Goal: Task Accomplishment & Management: Manage account settings

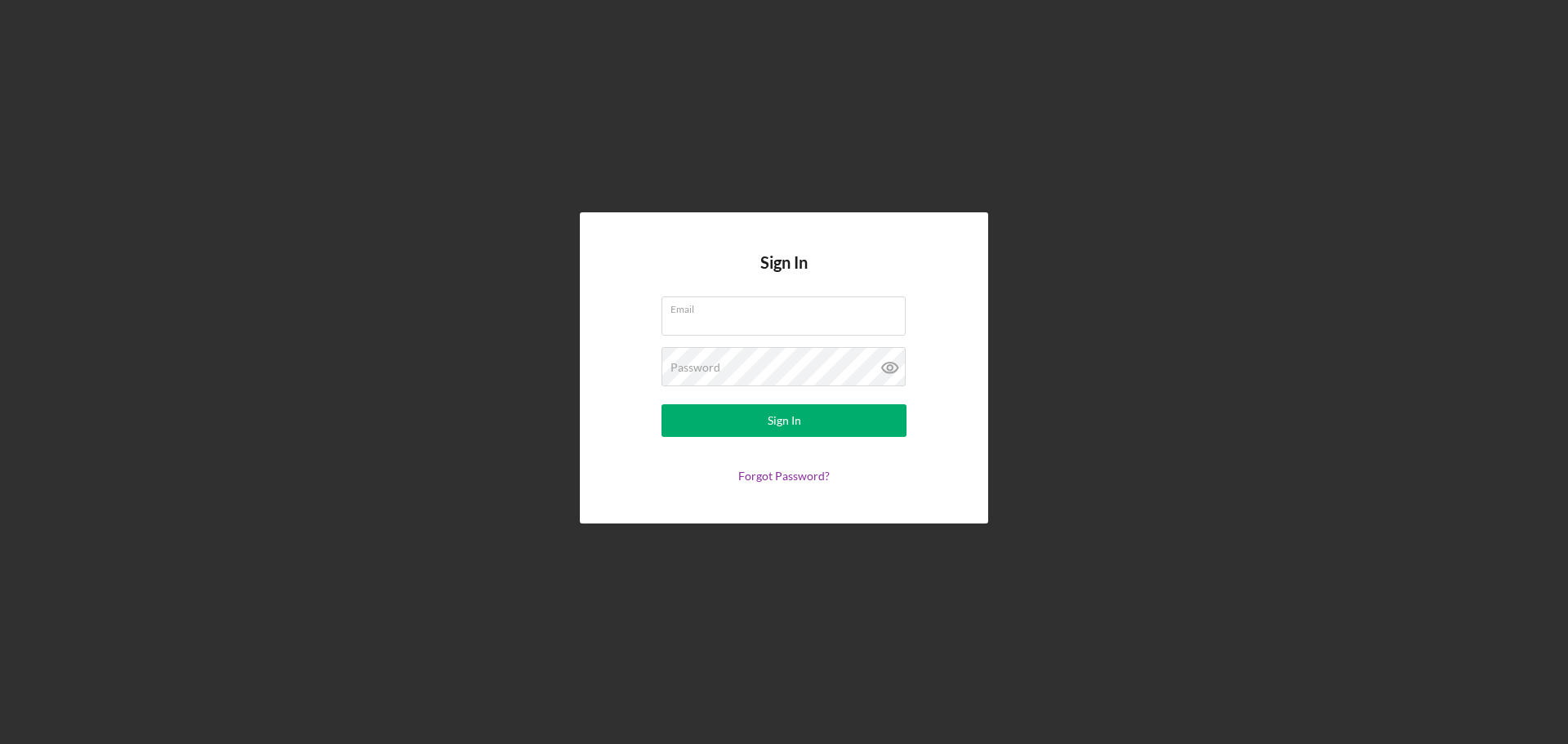
type input "[EMAIL_ADDRESS][DOMAIN_NAME]"
click at [662, 405] on button "Sign In" at bounding box center [784, 421] width 245 height 33
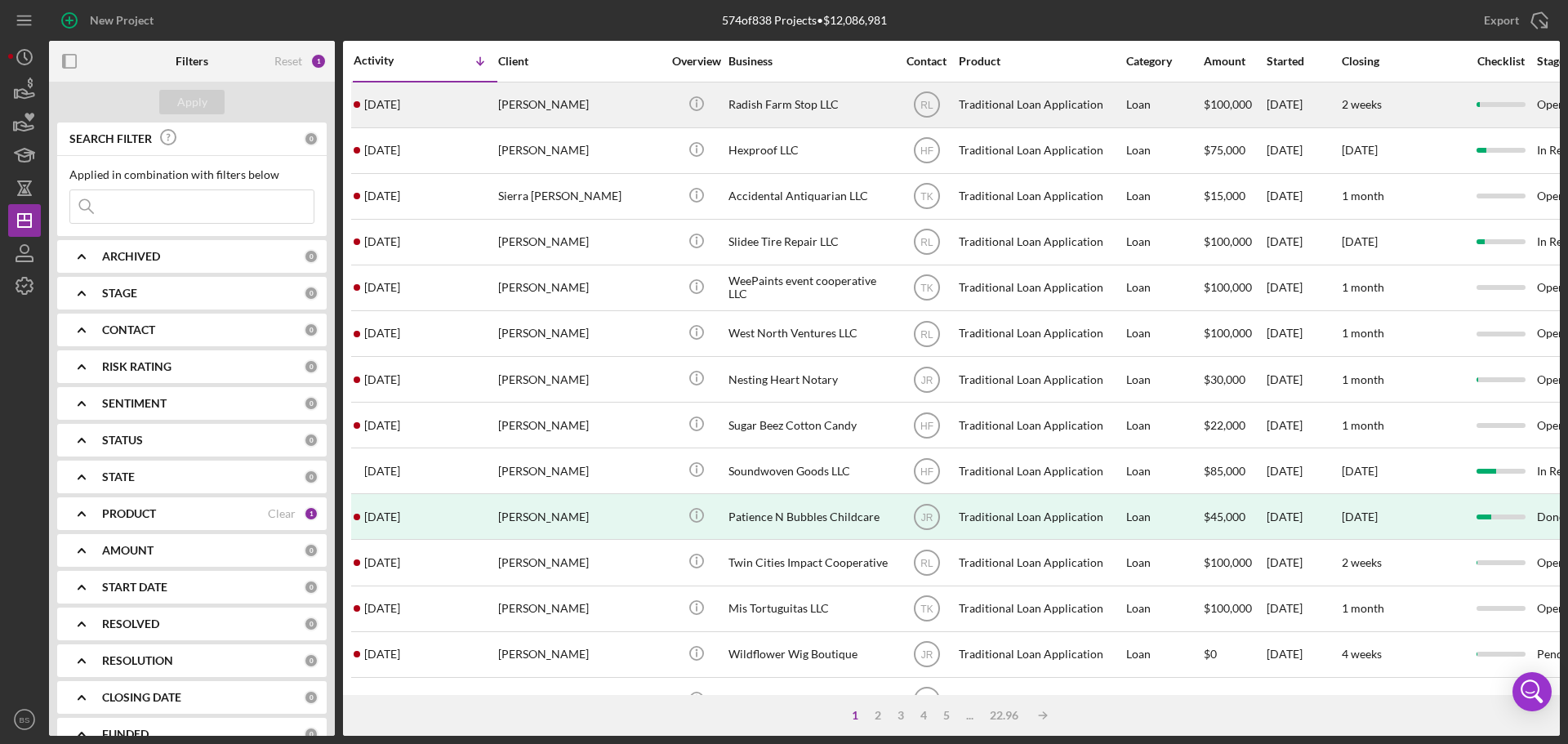
click at [515, 101] on div "[PERSON_NAME]" at bounding box center [580, 105] width 164 height 43
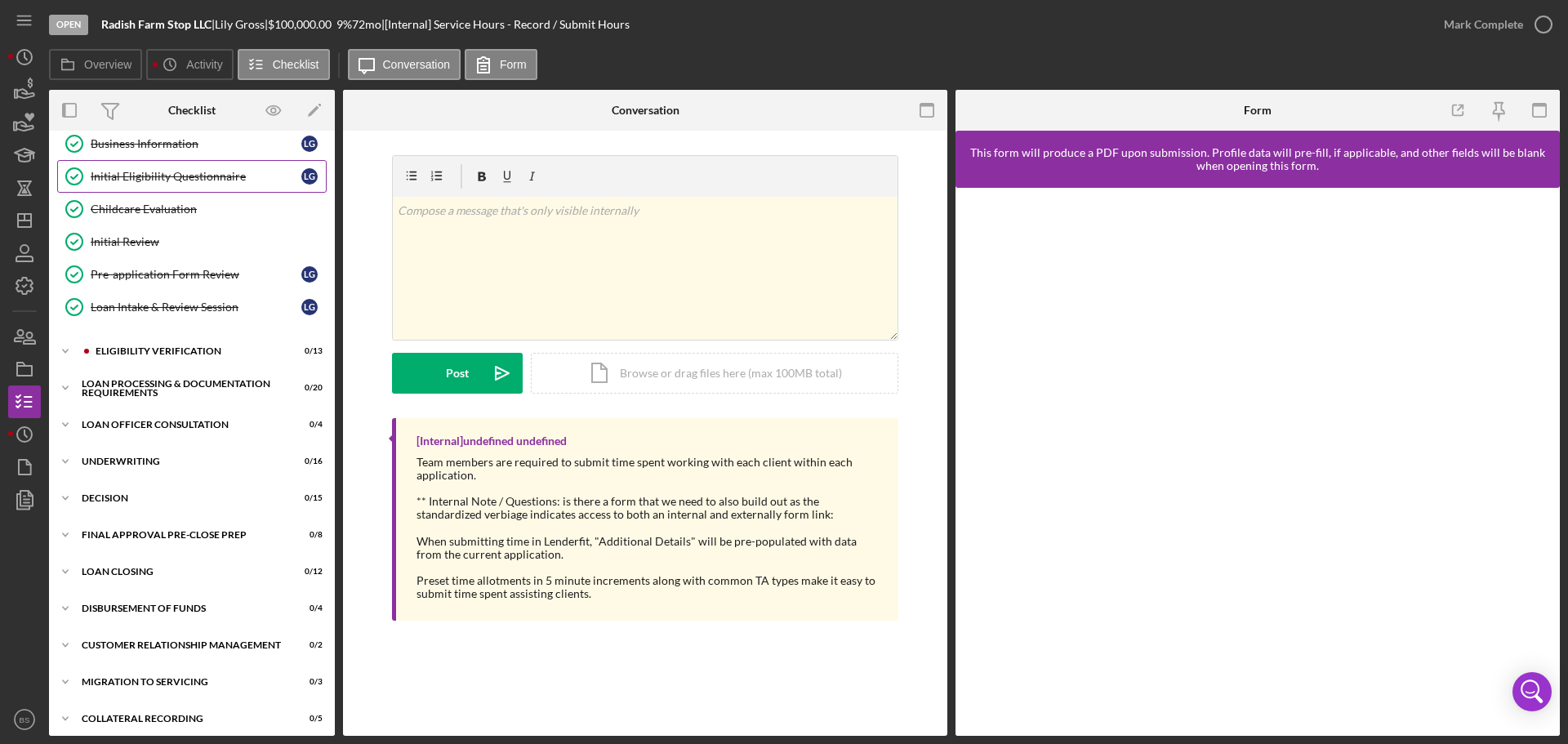
scroll to position [184, 0]
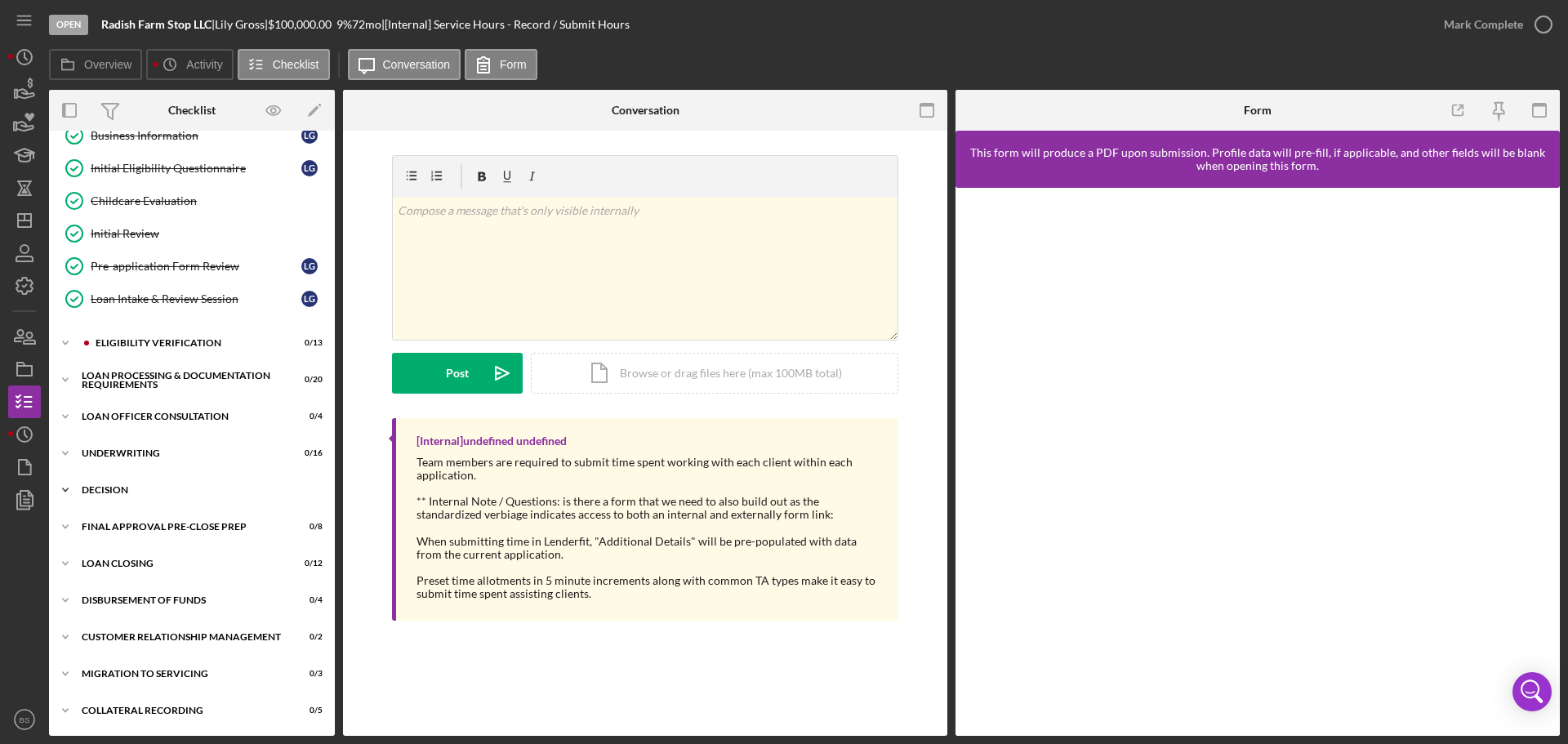
click at [205, 486] on div "Decision" at bounding box center [198, 490] width 233 height 10
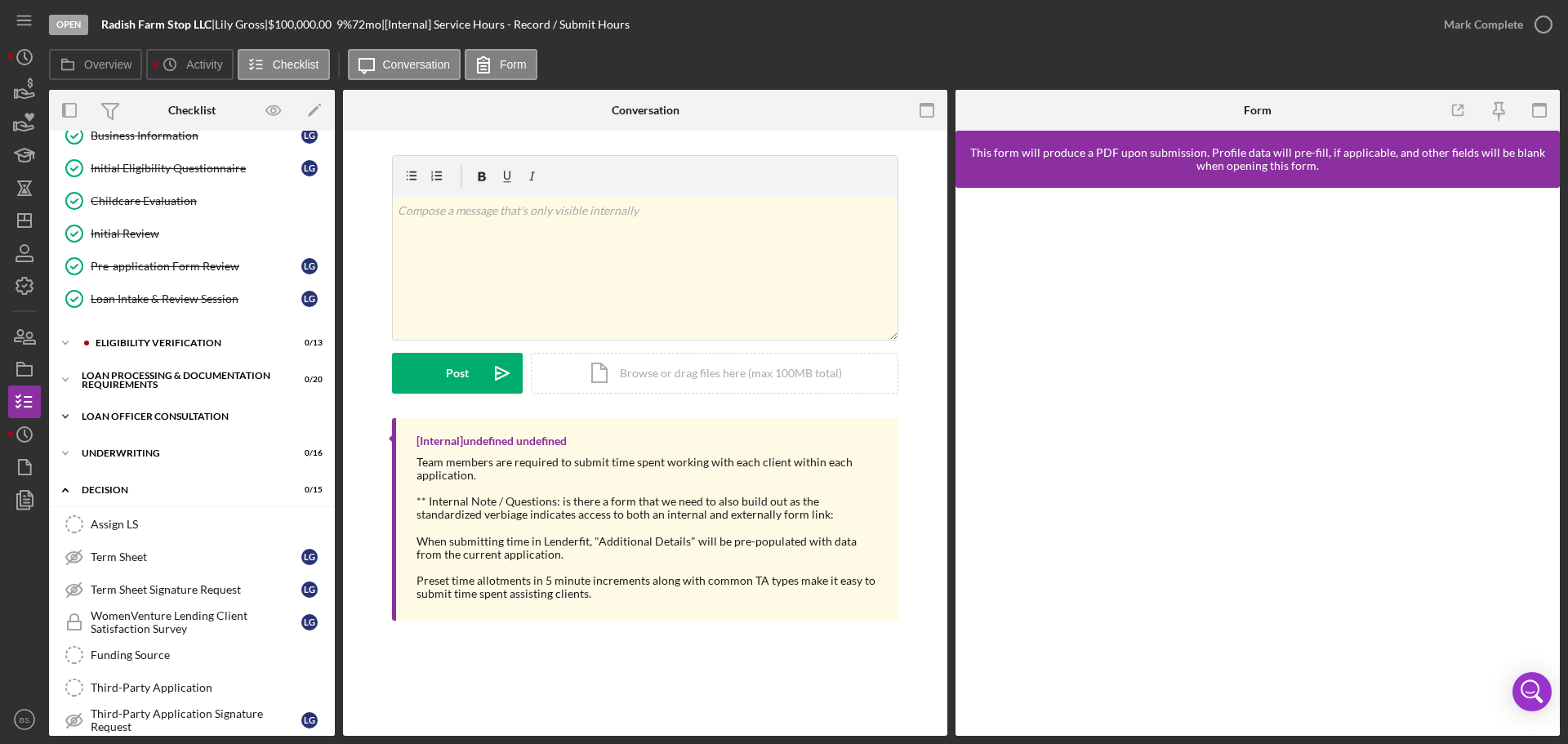
click at [210, 418] on div "Loan Officer Consultation" at bounding box center [198, 417] width 233 height 10
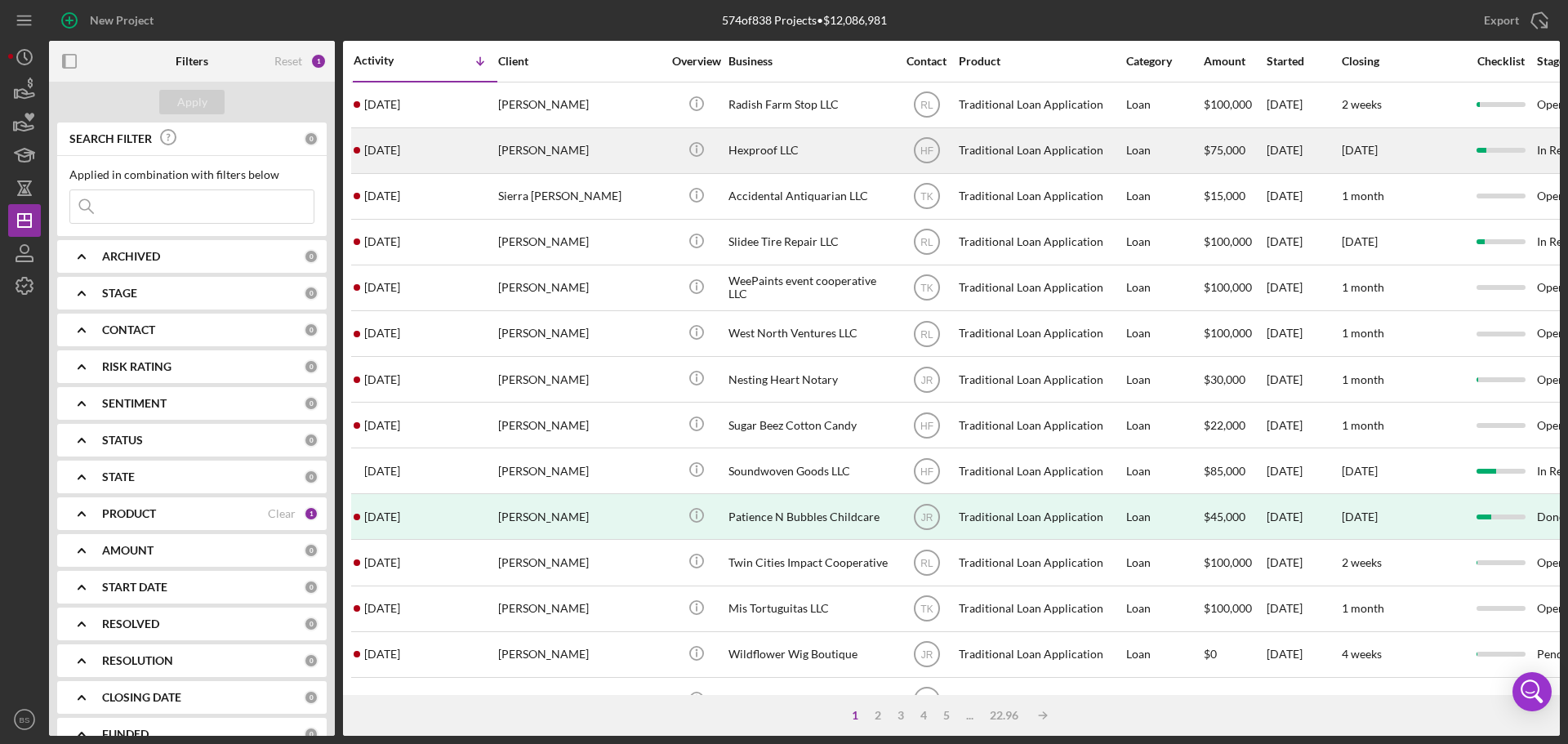
click at [536, 153] on div "[PERSON_NAME]" at bounding box center [580, 150] width 164 height 43
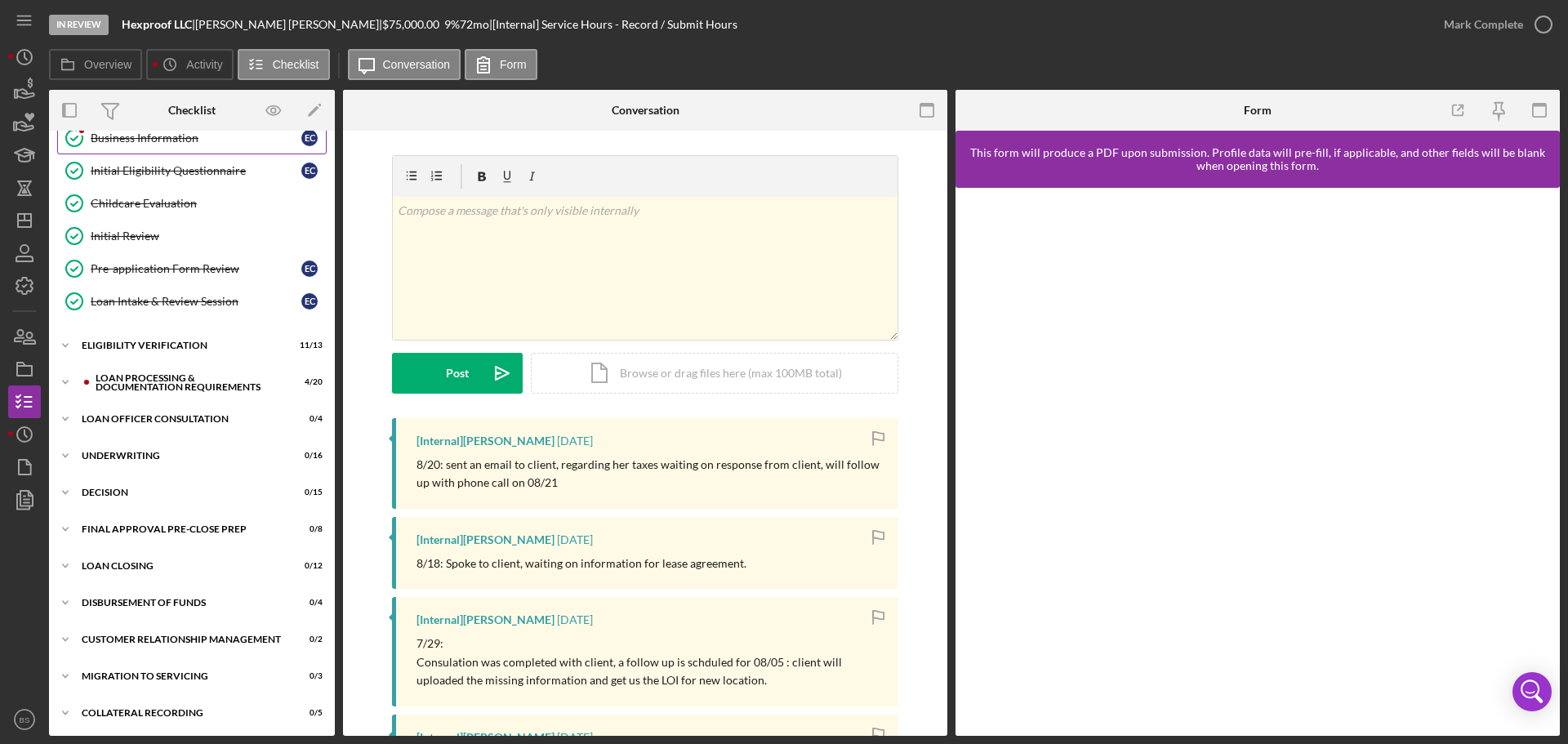
scroll to position [184, 0]
click at [221, 479] on div "Icon/Expander Decision 0 / 15" at bounding box center [191, 490] width 286 height 33
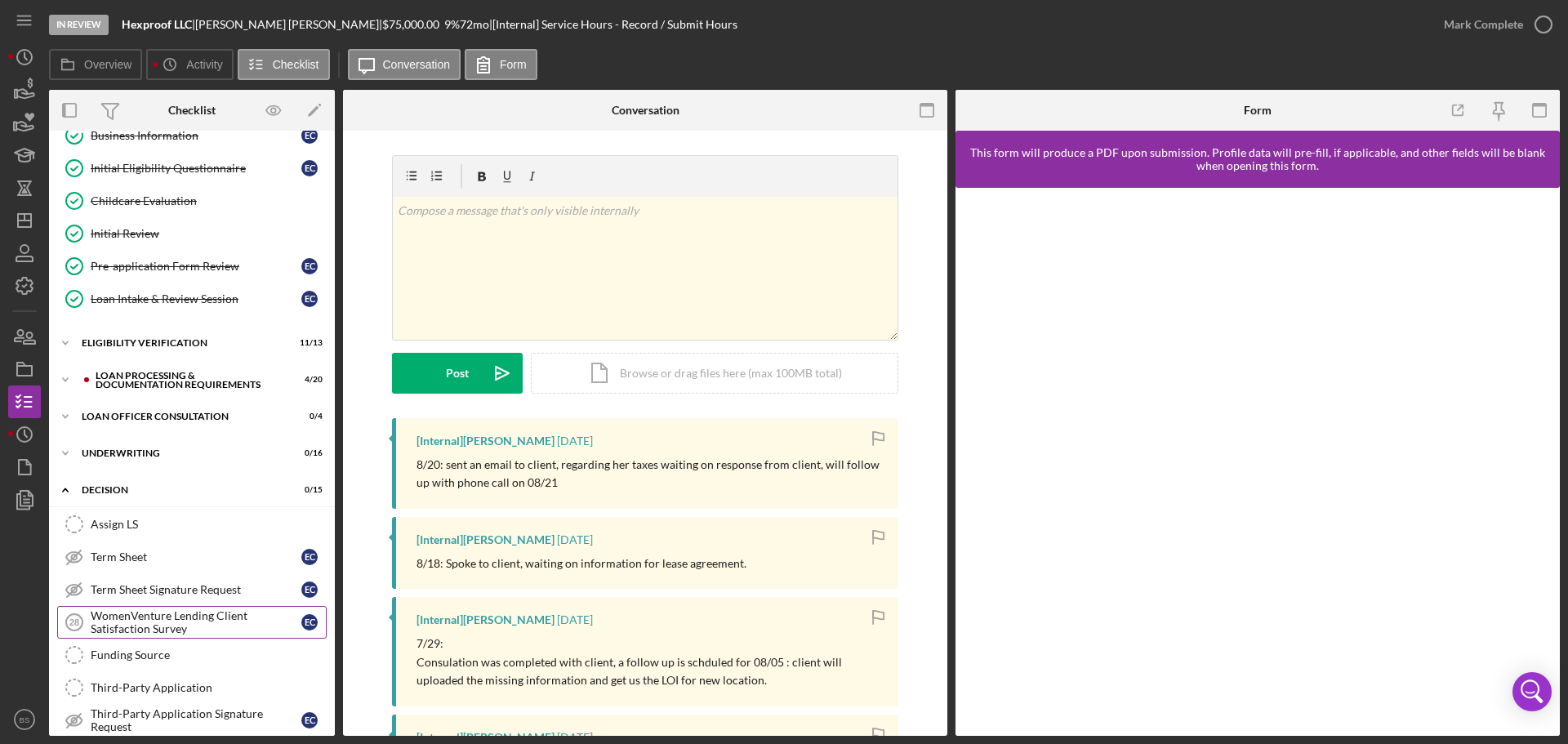
click at [193, 622] on div "WomenVenture Lending Client Satisfaction Survey" at bounding box center [196, 623] width 210 height 26
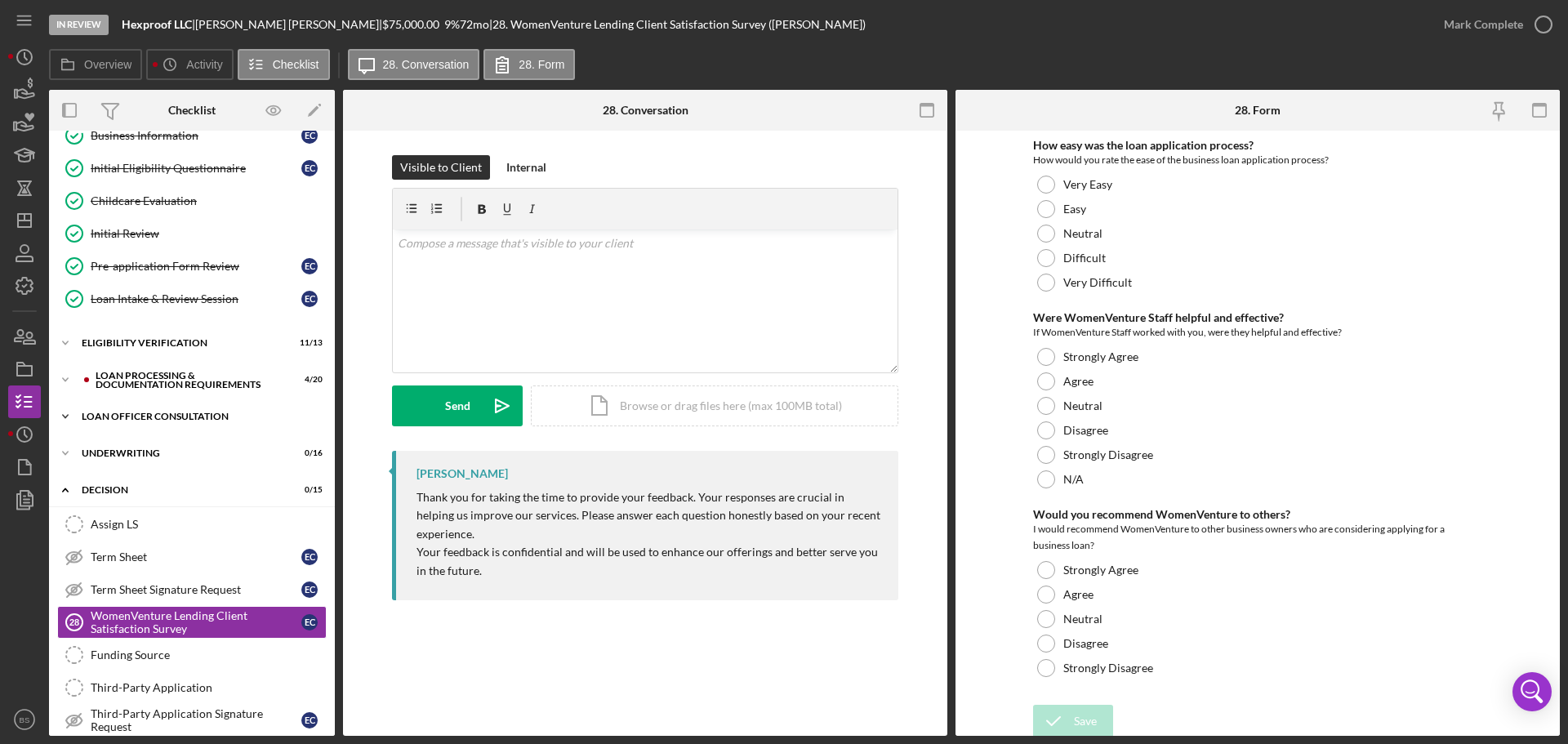
click at [214, 413] on div "Loan Officer Consultation" at bounding box center [198, 417] width 233 height 10
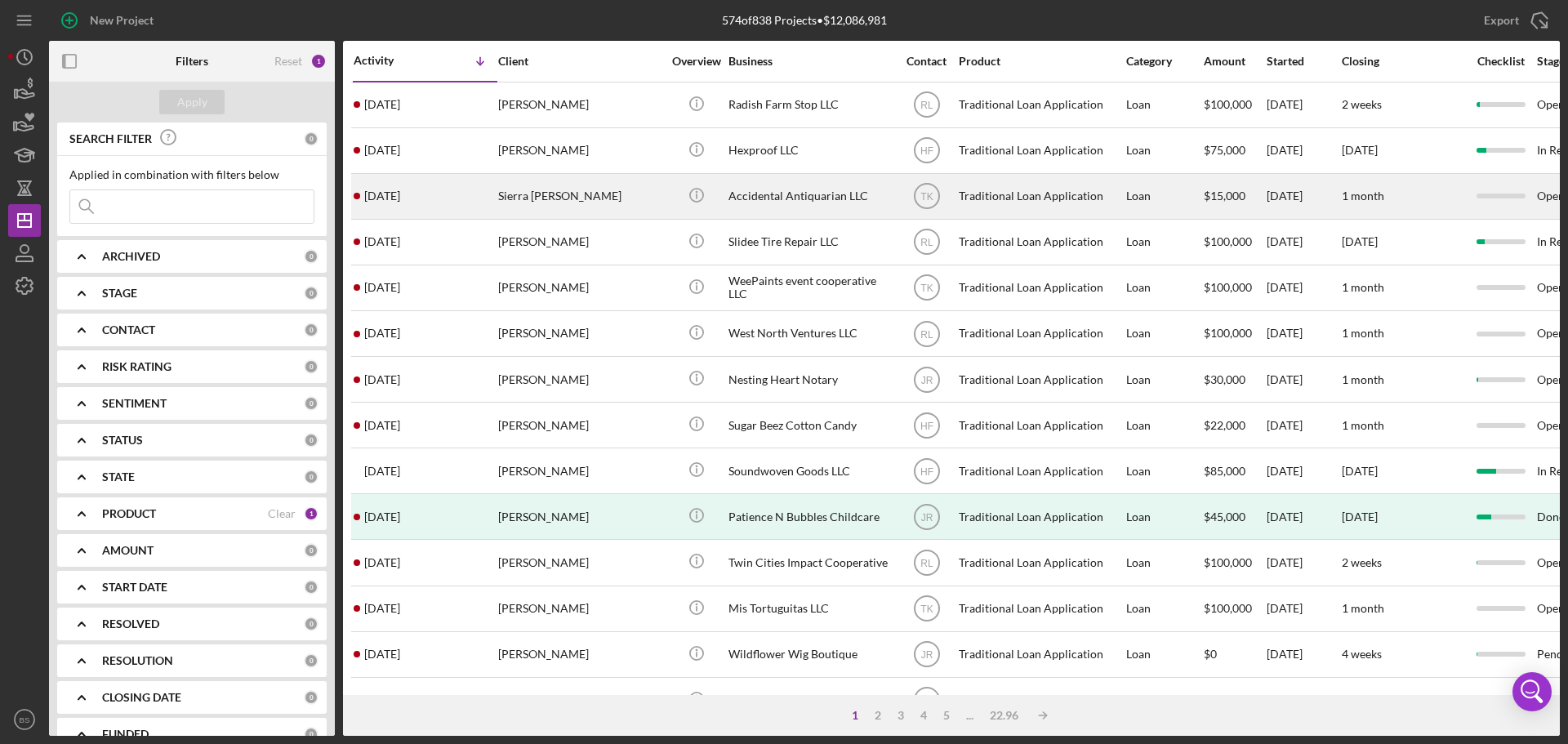
click at [525, 205] on div "Sierra [PERSON_NAME]" at bounding box center [580, 196] width 164 height 43
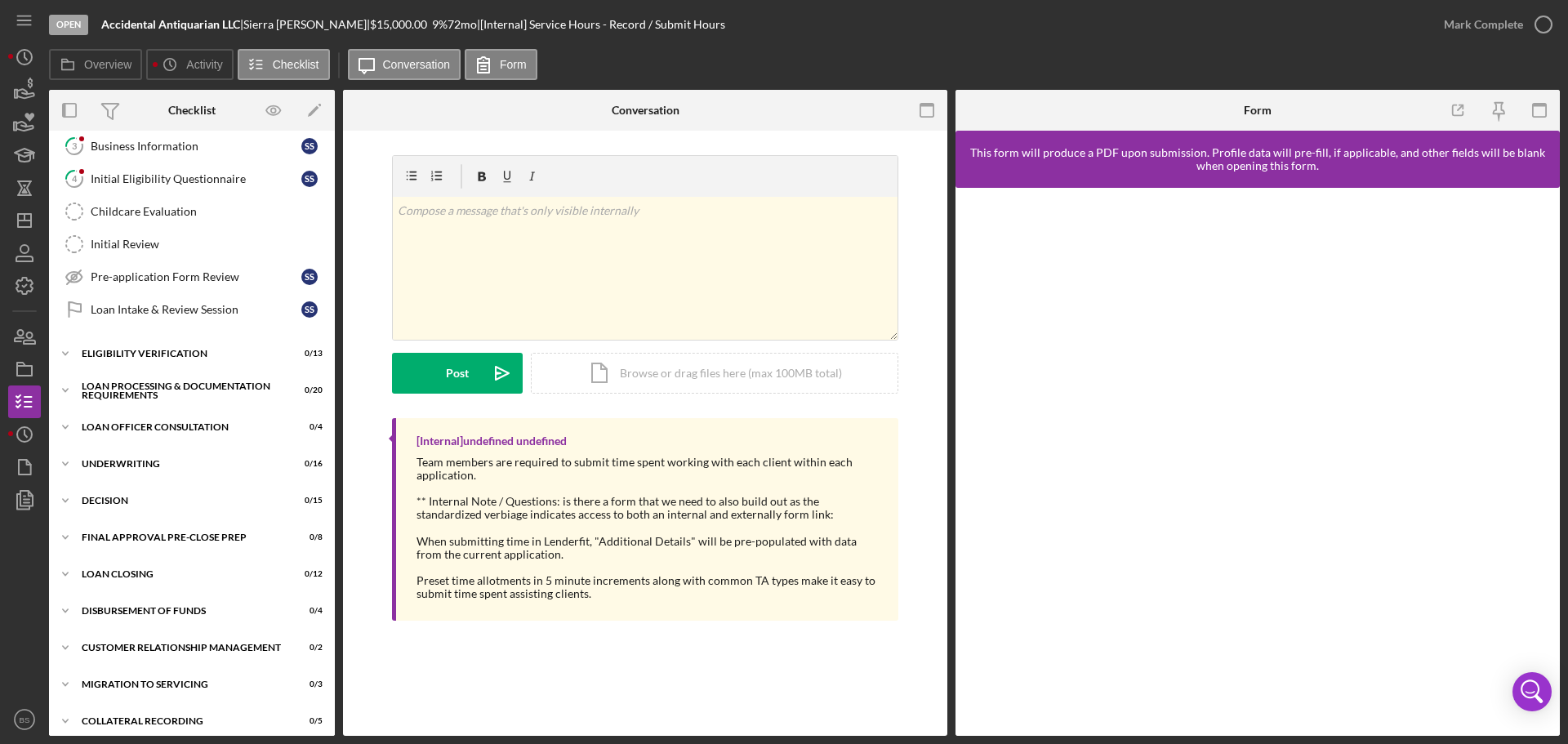
scroll to position [184, 0]
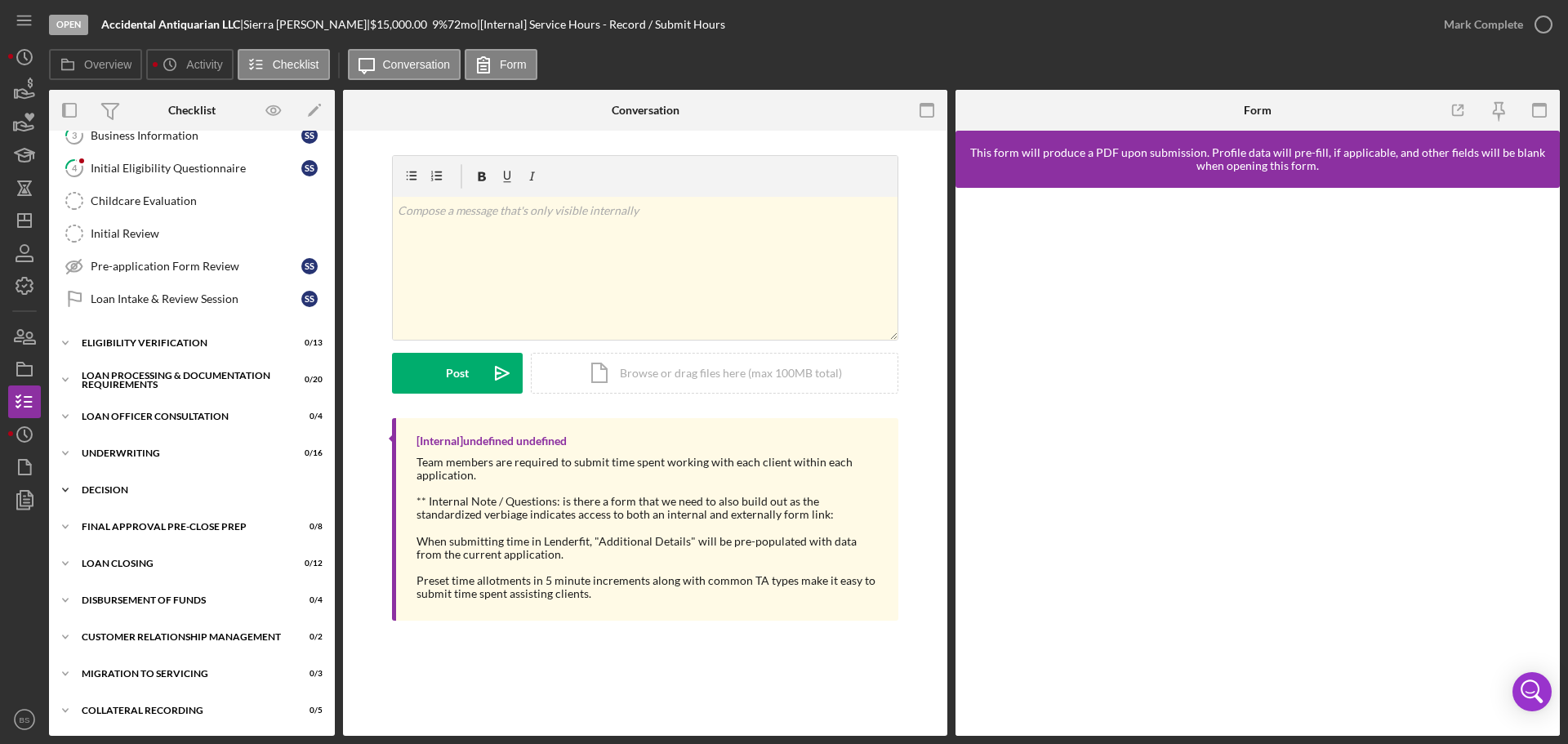
click at [212, 497] on div "Icon/Expander Decision 0 / 15" at bounding box center [191, 490] width 286 height 33
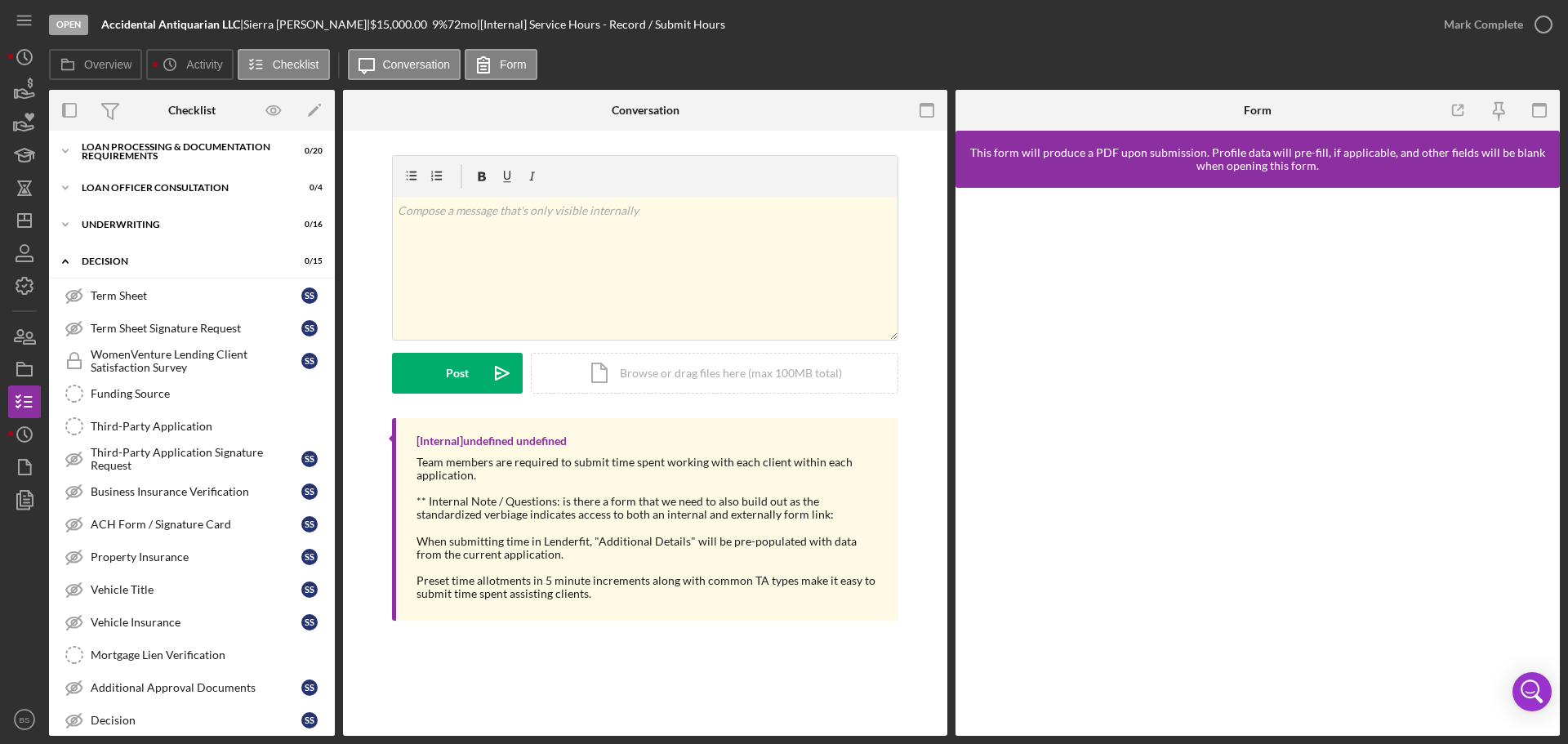
scroll to position [429, 0]
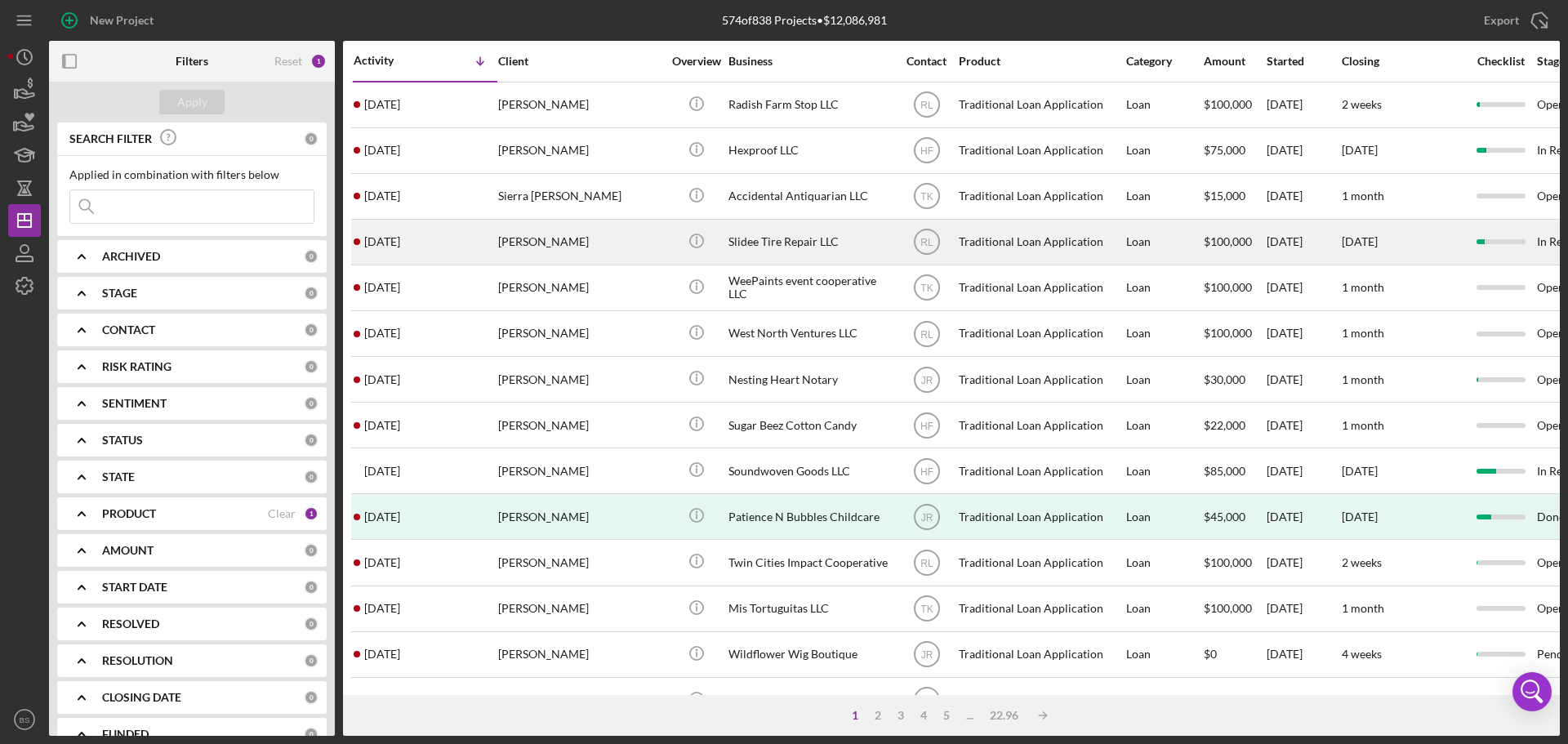
click at [542, 241] on div "[PERSON_NAME]" at bounding box center [580, 242] width 164 height 43
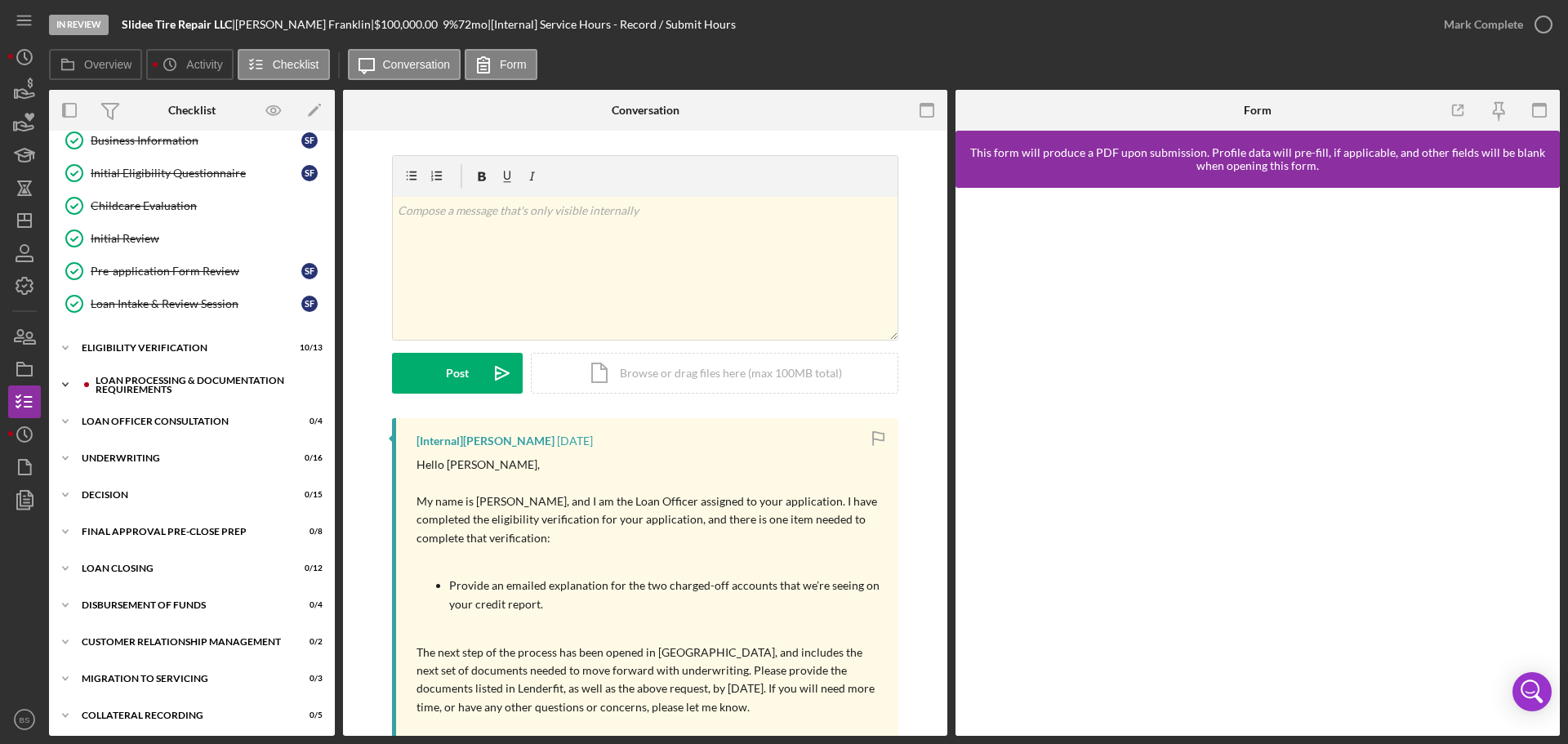
scroll to position [184, 0]
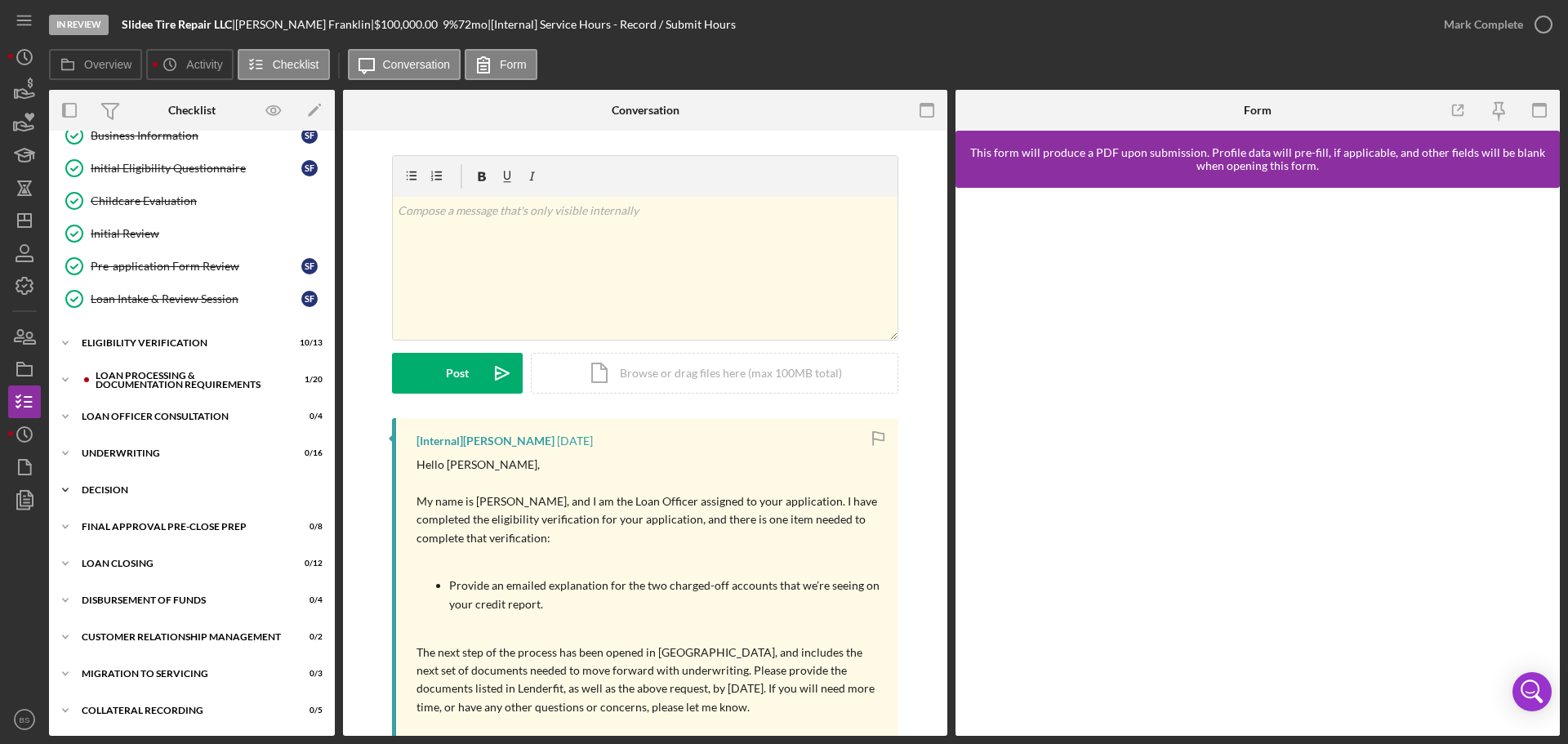
click at [189, 483] on div "Icon/Expander Decision 0 / 15" at bounding box center [191, 490] width 286 height 33
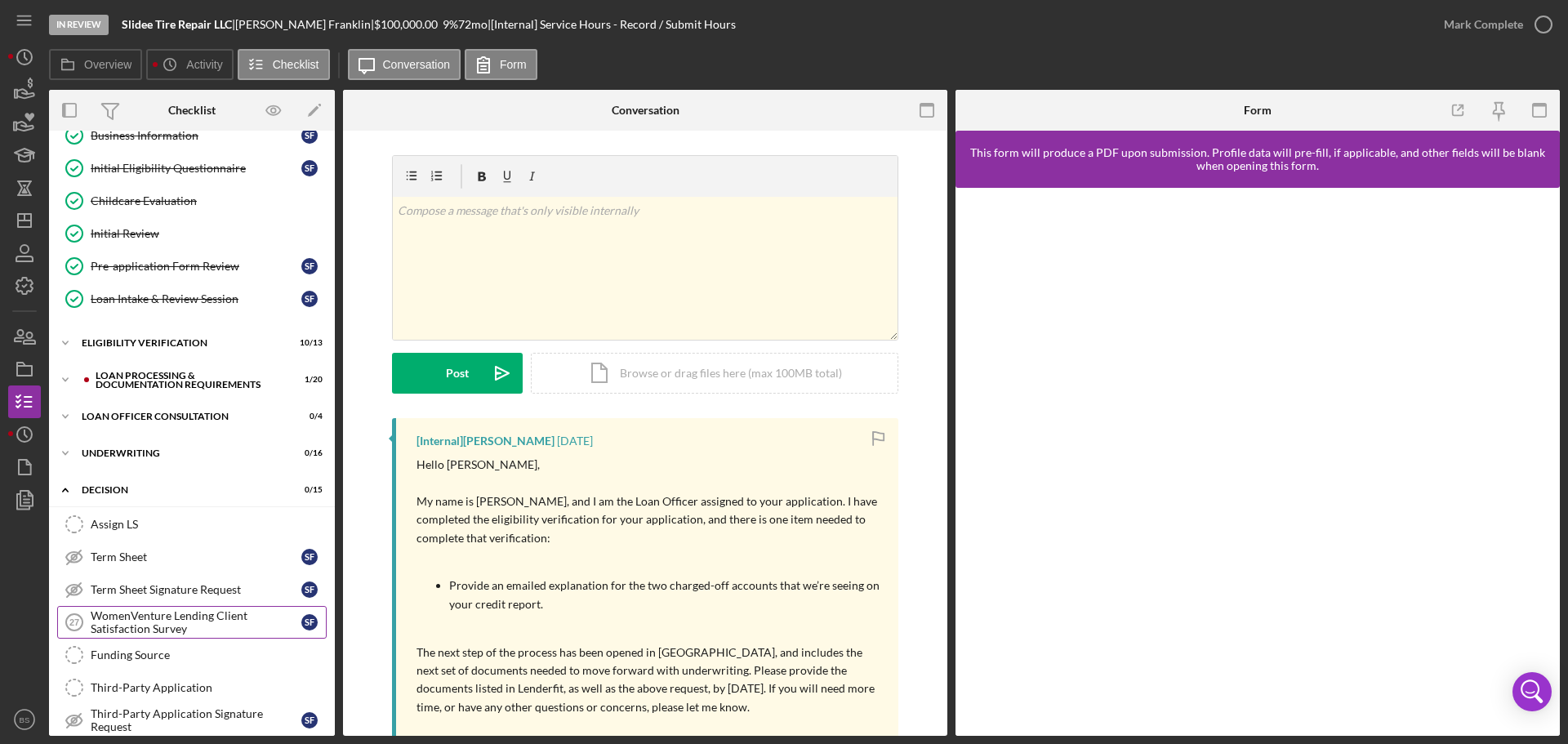
click at [173, 629] on div "WomenVenture Lending Client Satisfaction Survey" at bounding box center [196, 623] width 210 height 26
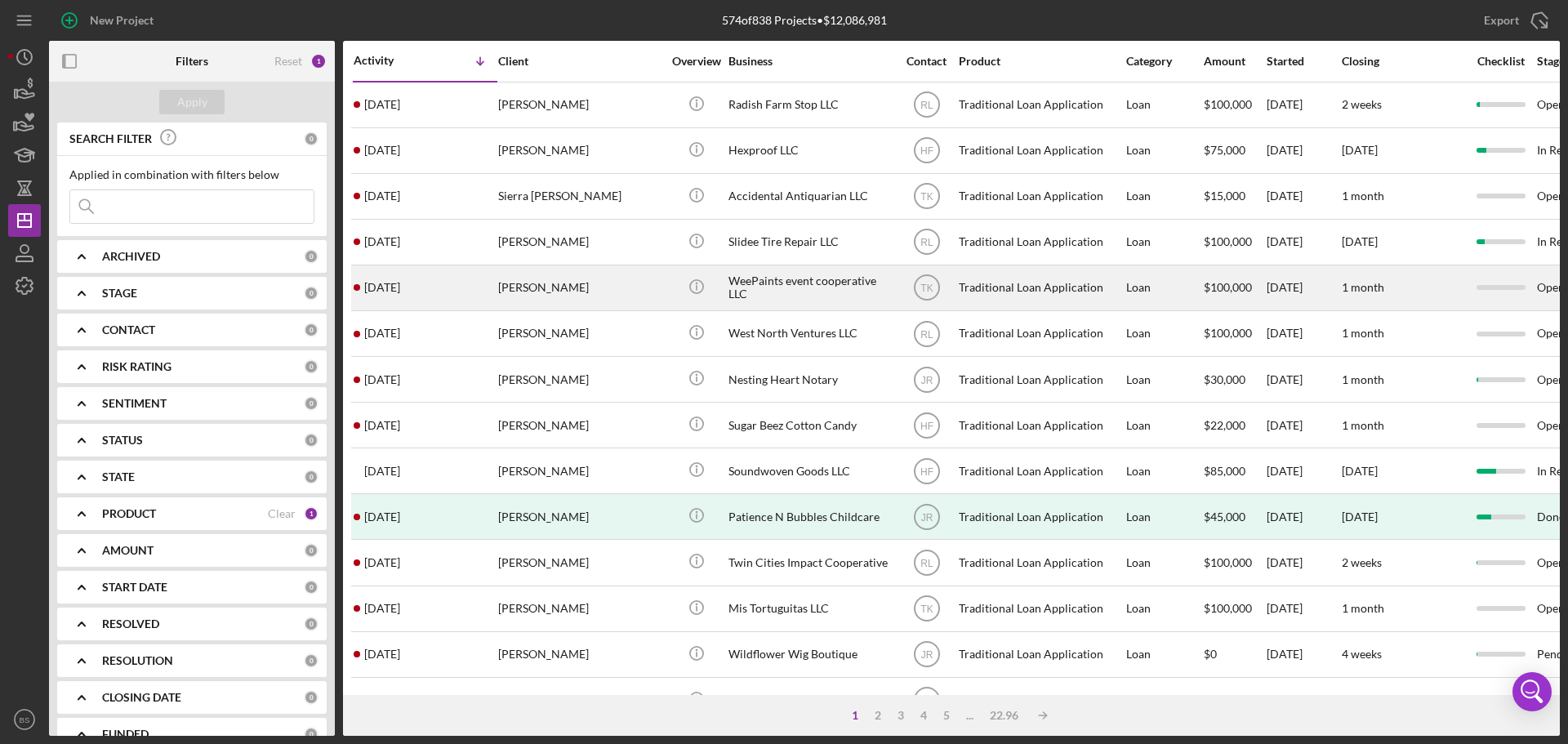
click at [518, 287] on div "[PERSON_NAME]" at bounding box center [580, 288] width 164 height 43
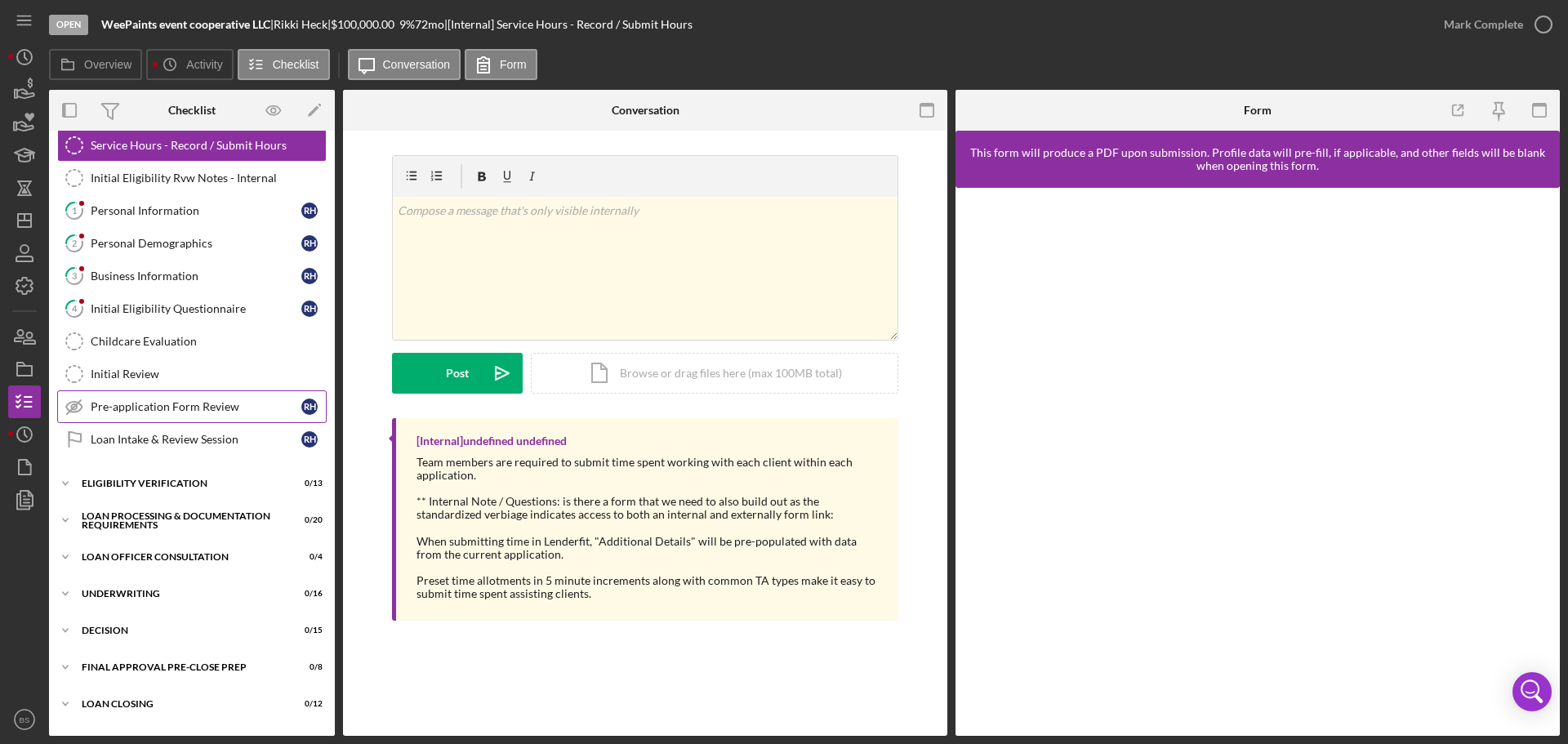
scroll to position [184, 0]
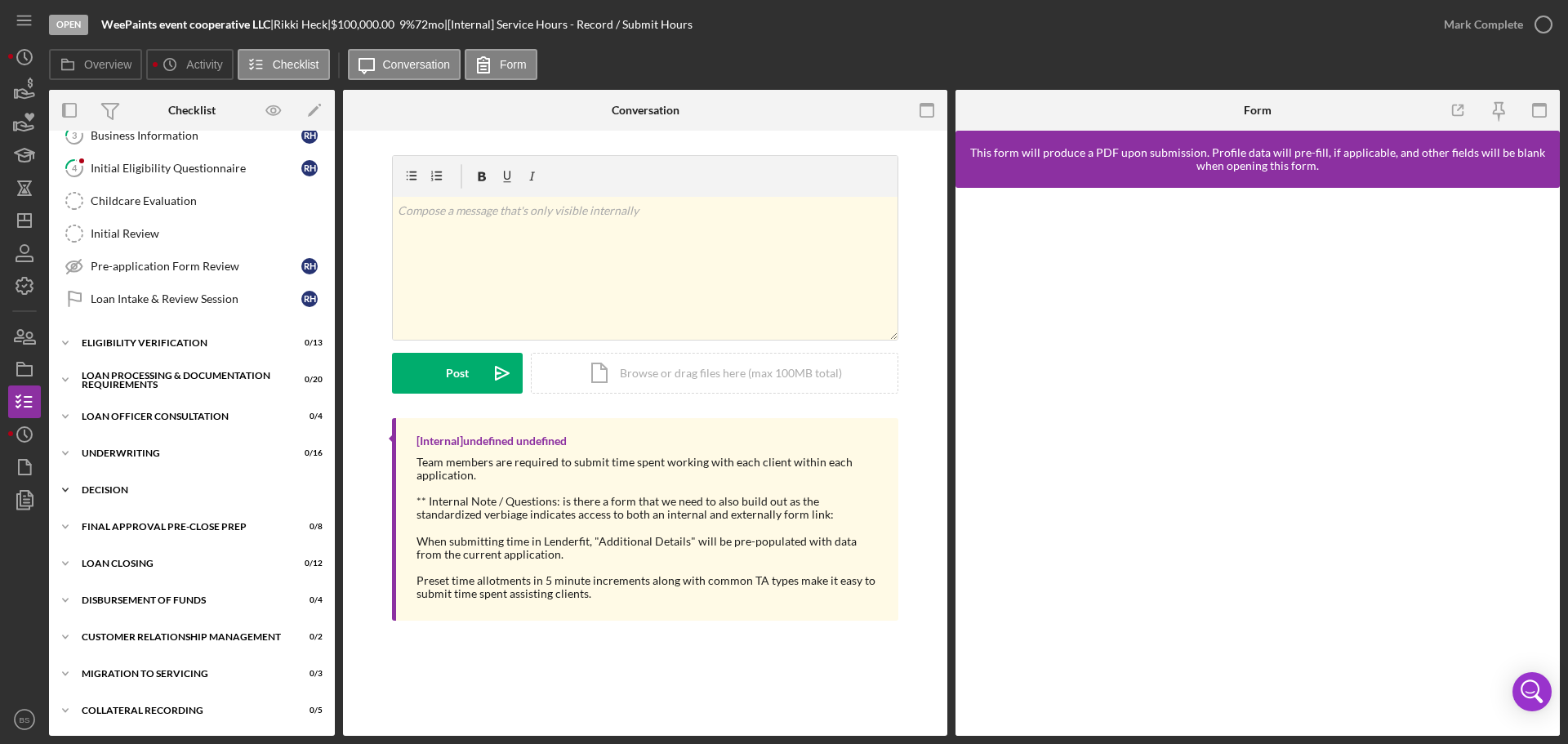
click at [239, 489] on div "Decision" at bounding box center [198, 490] width 233 height 10
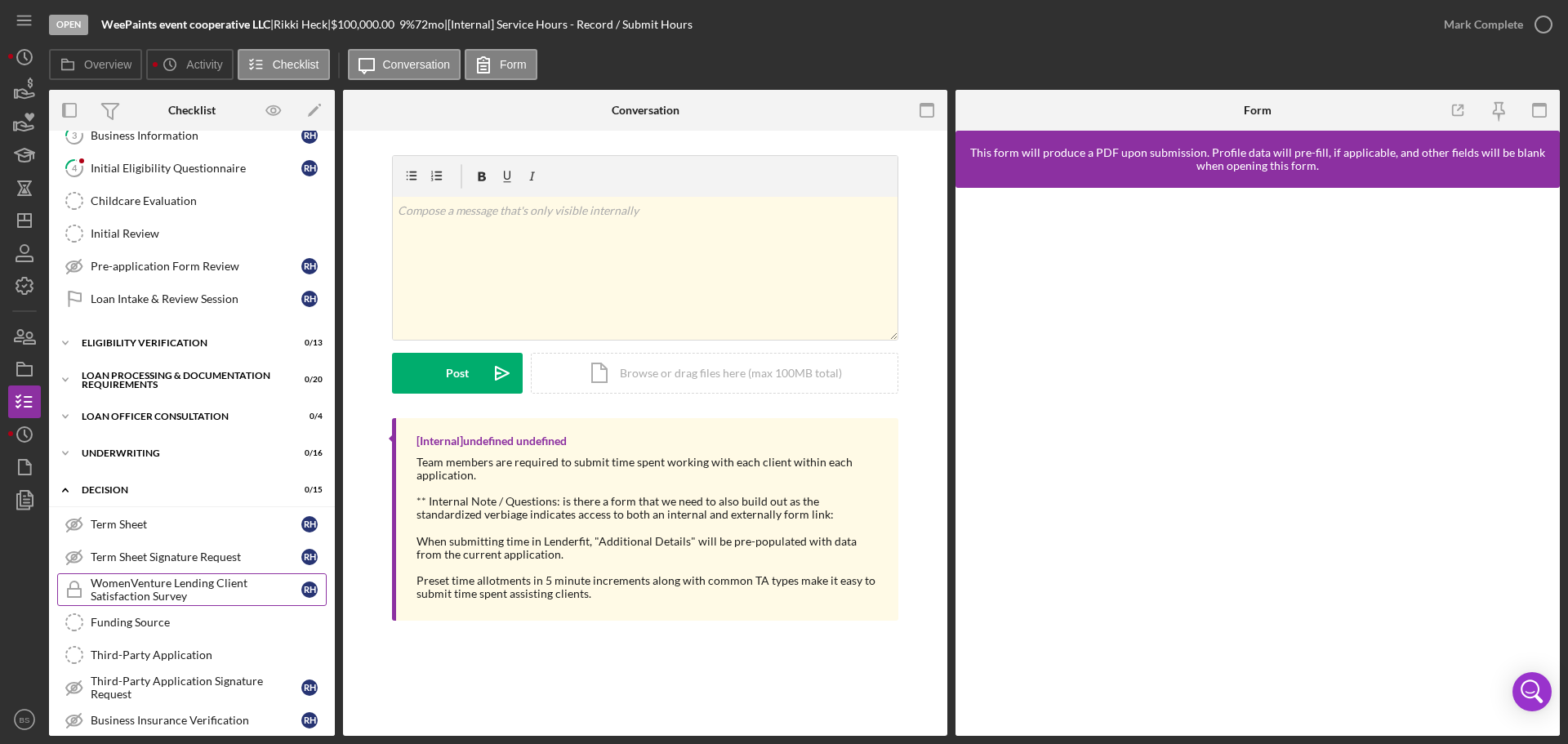
click at [222, 589] on div "WomenVenture Lending Client Satisfaction Survey" at bounding box center [196, 589] width 210 height 26
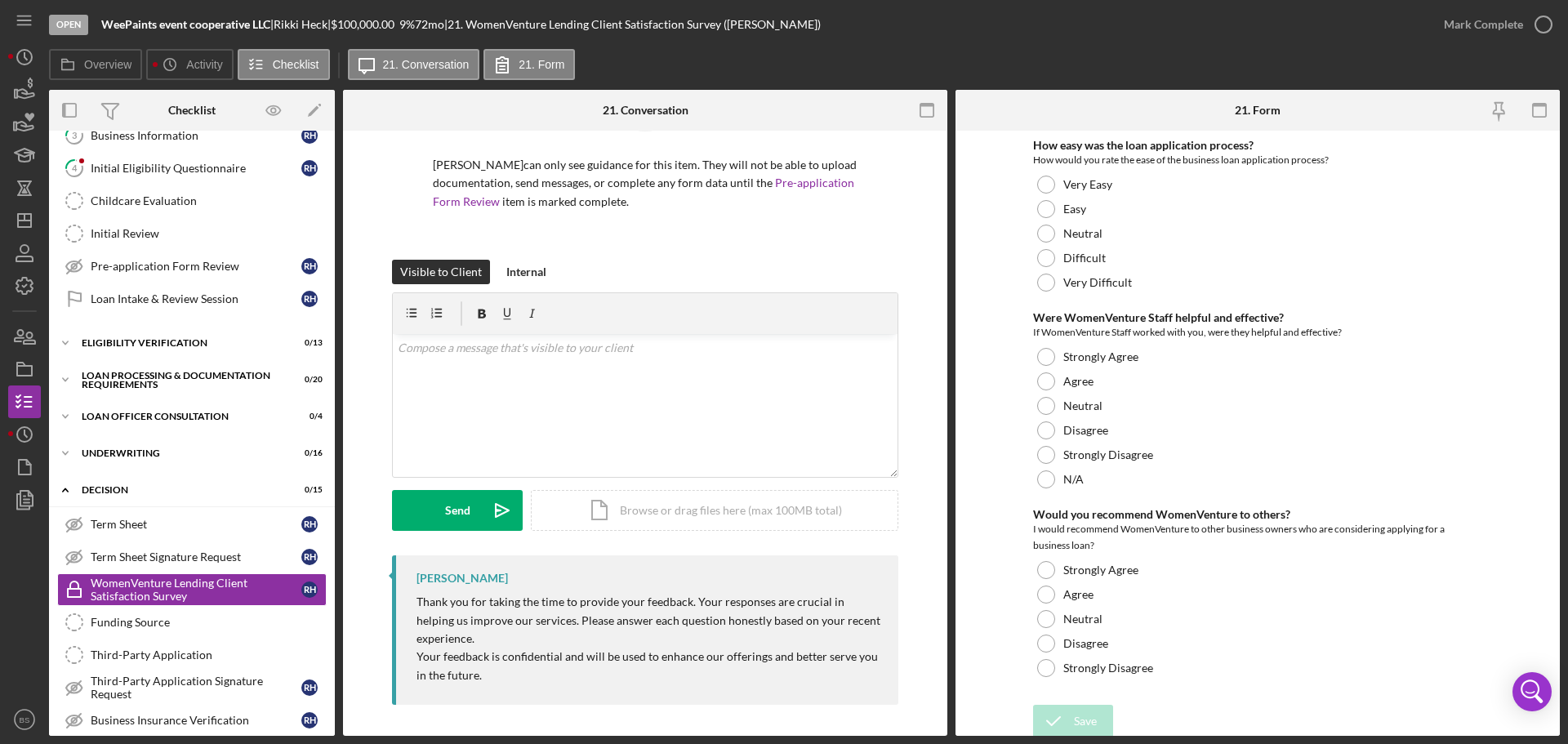
scroll to position [107, 0]
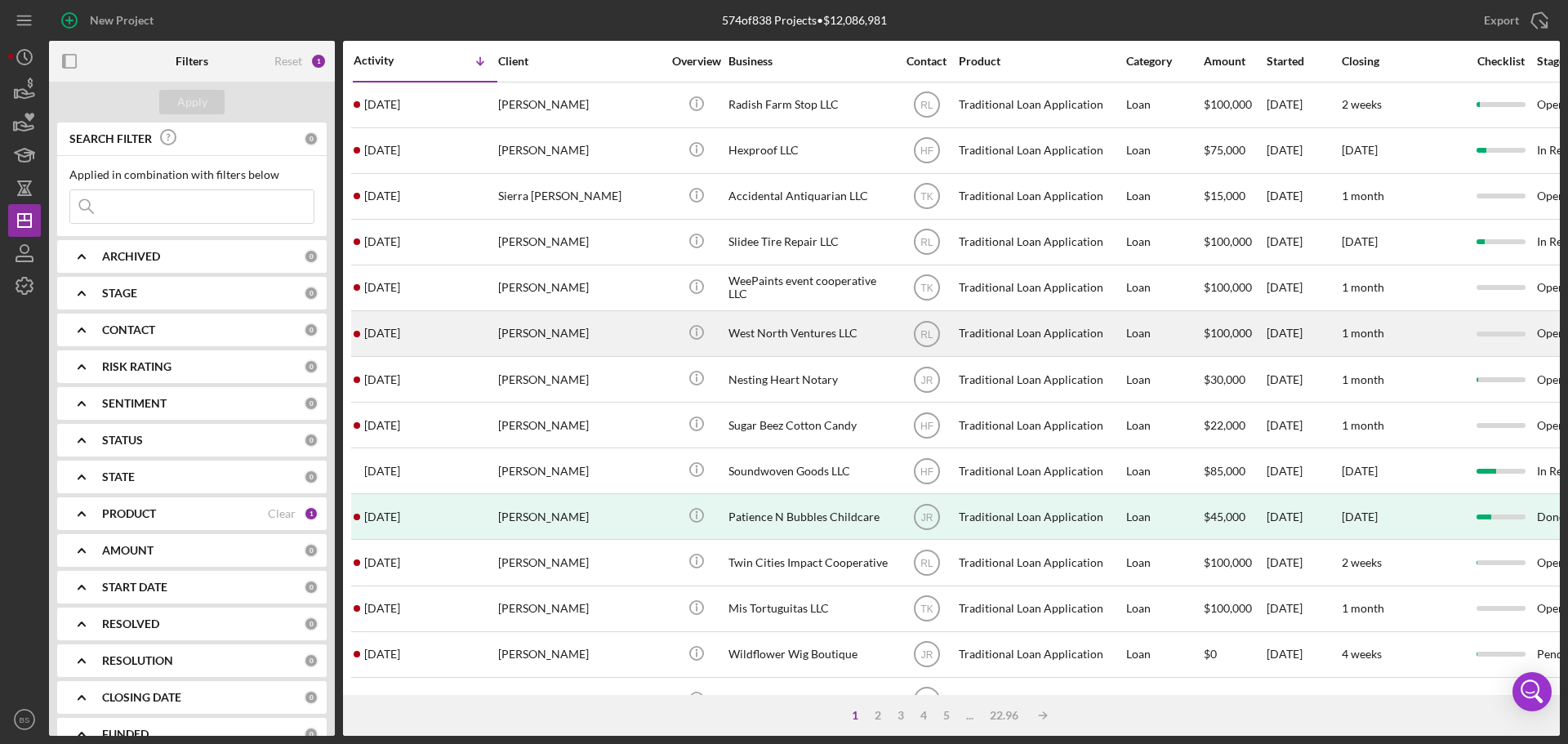
click at [538, 333] on div "[PERSON_NAME]" at bounding box center [580, 333] width 164 height 43
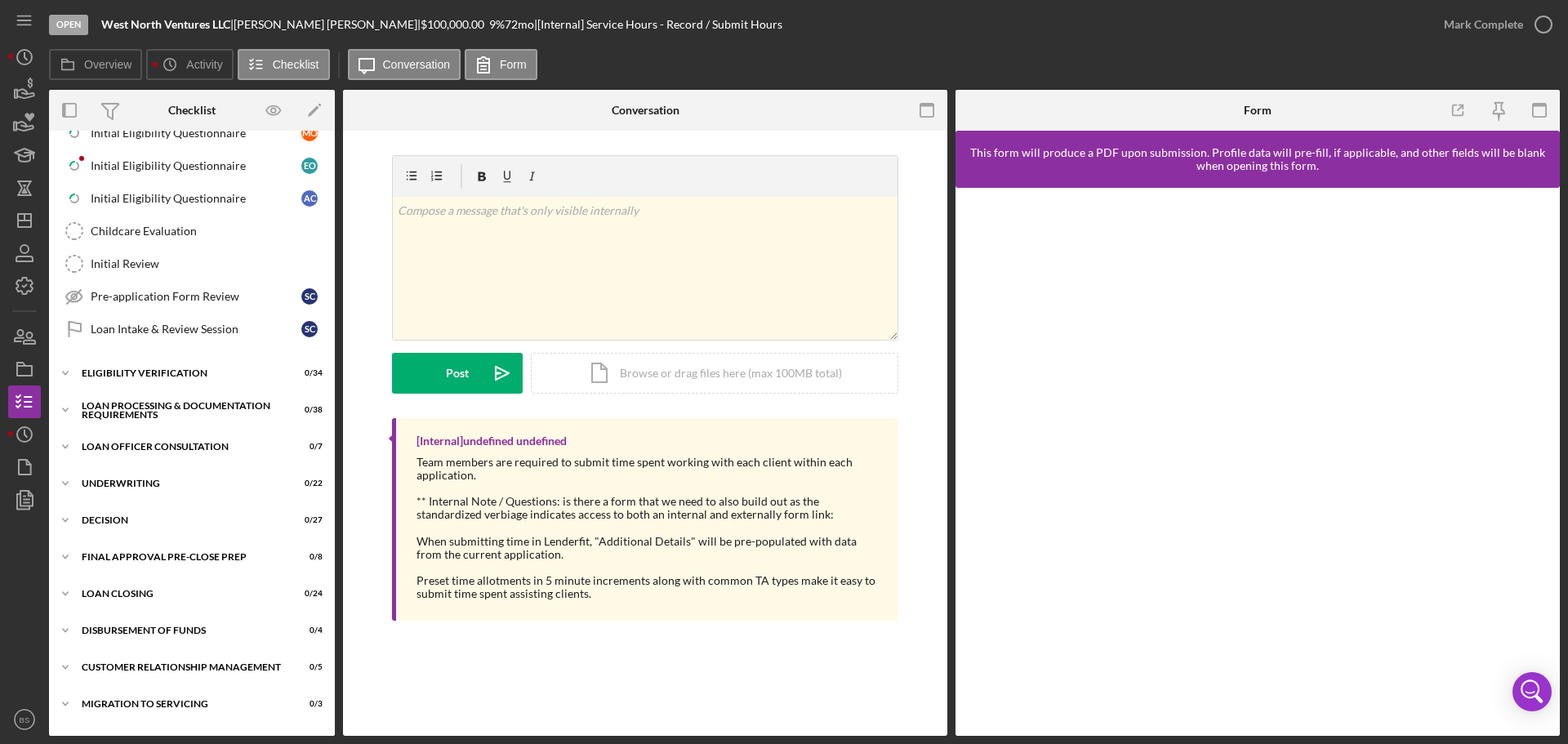
scroll to position [490, 0]
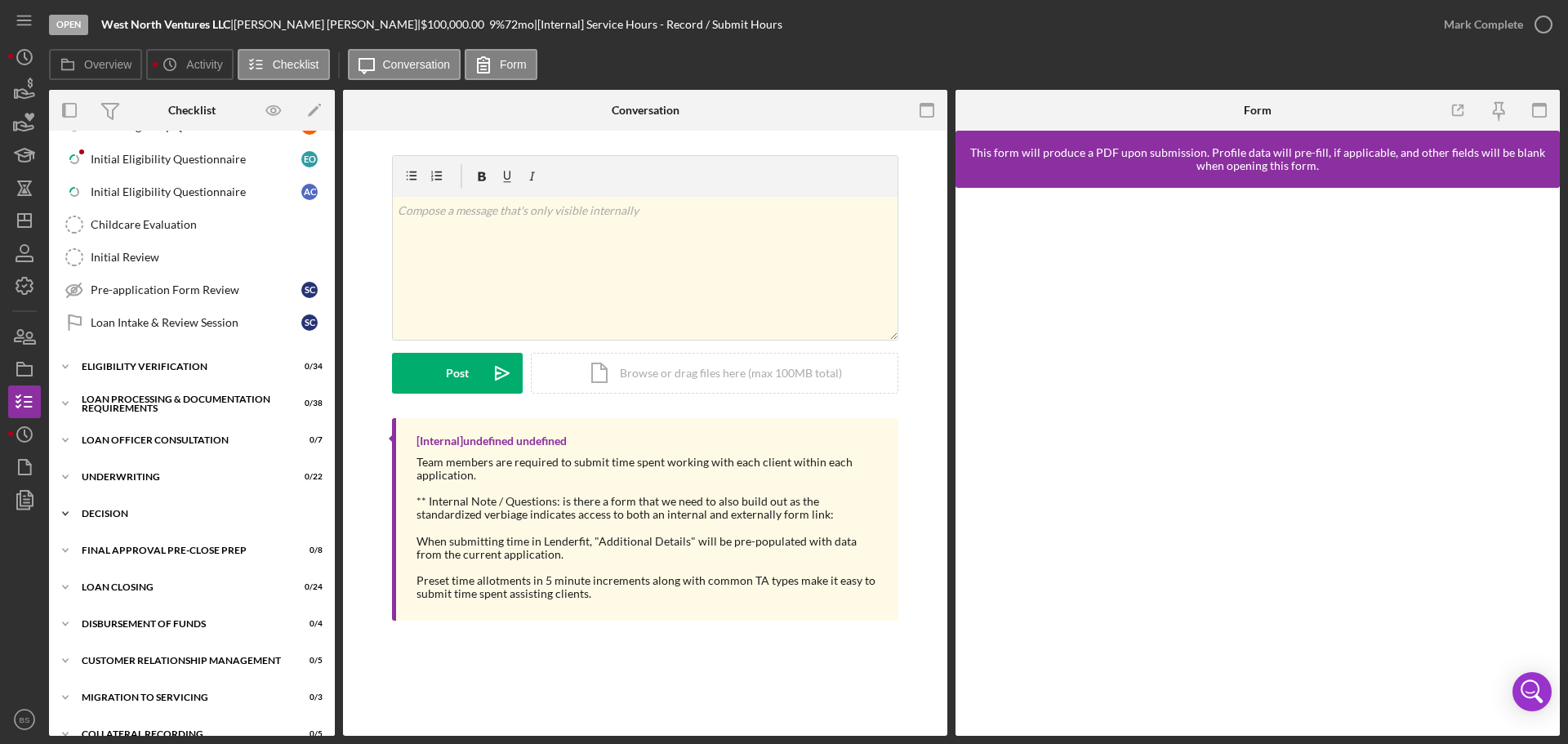
click at [172, 513] on div "Decision" at bounding box center [198, 513] width 233 height 10
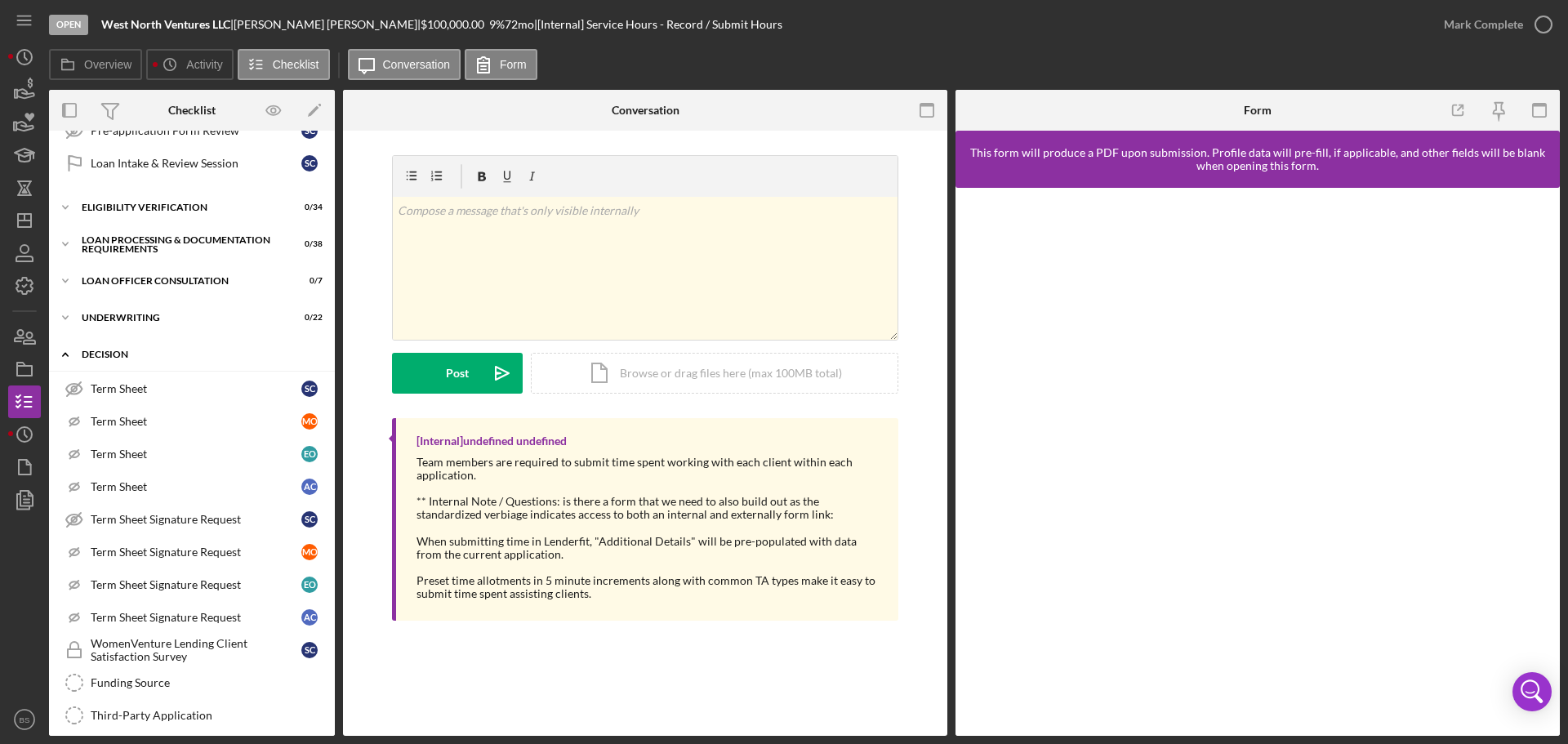
scroll to position [654, 0]
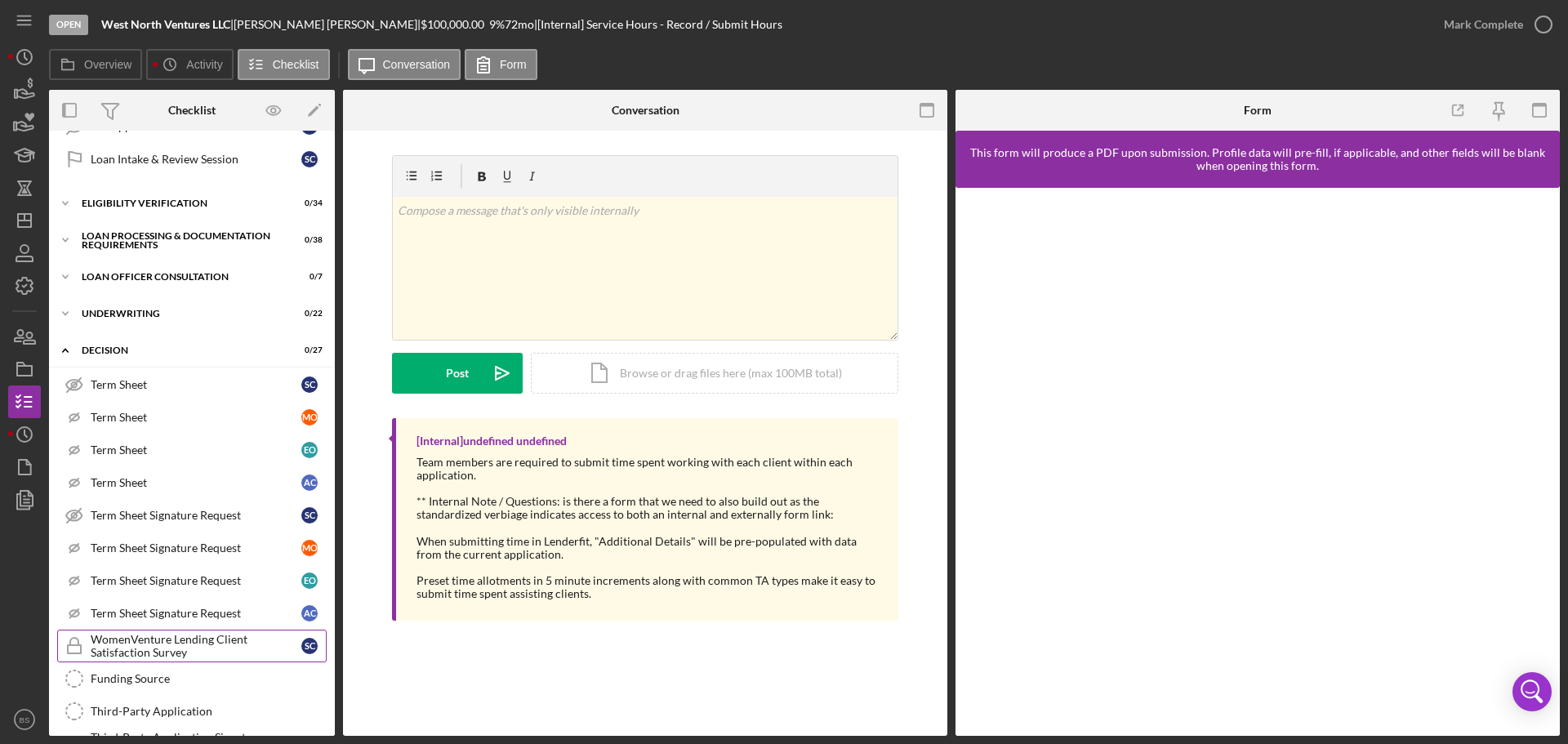
click at [217, 644] on div "WomenVenture Lending Client Satisfaction Survey" at bounding box center [196, 647] width 210 height 26
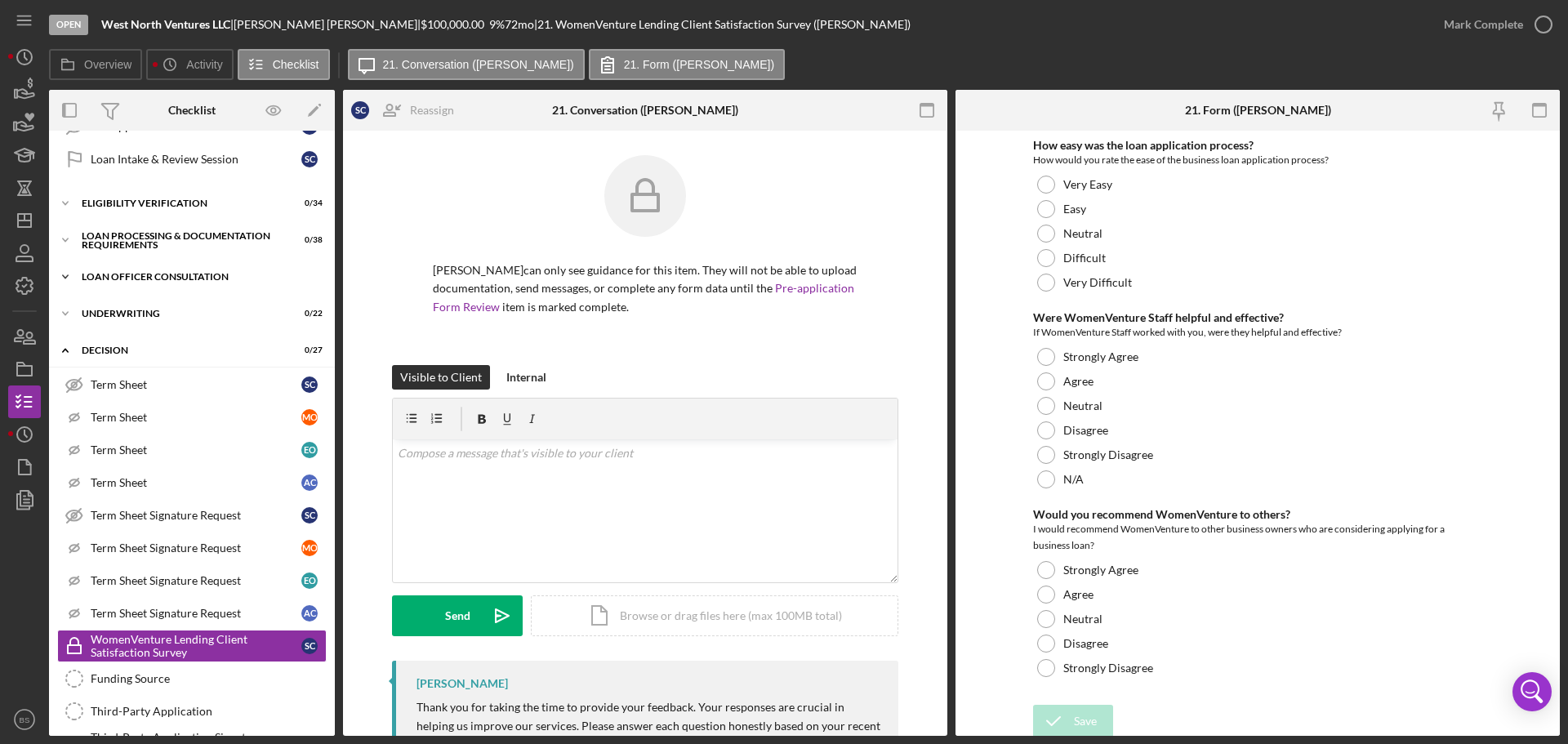
click at [146, 273] on div "Loan Officer Consultation" at bounding box center [198, 277] width 233 height 10
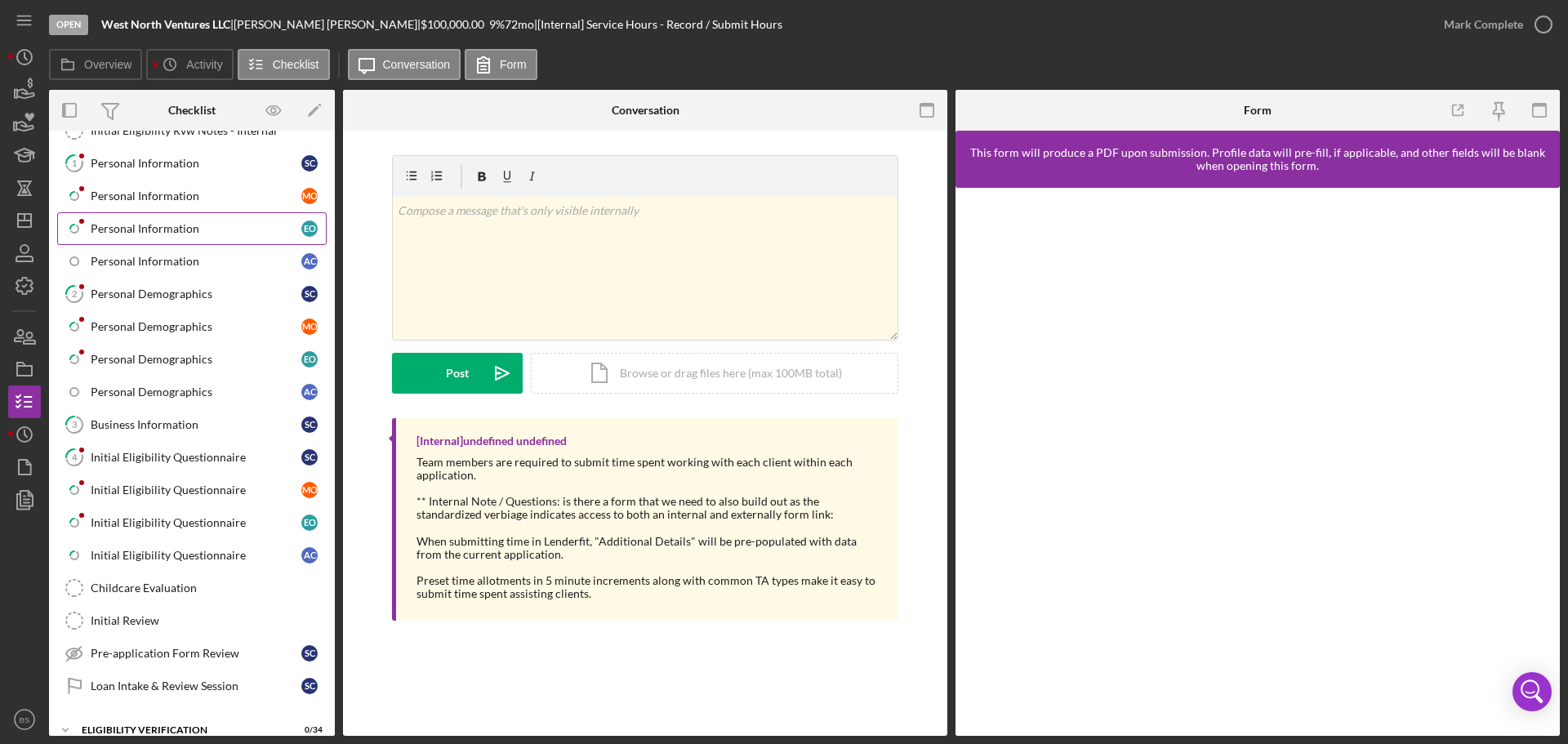
scroll to position [164, 0]
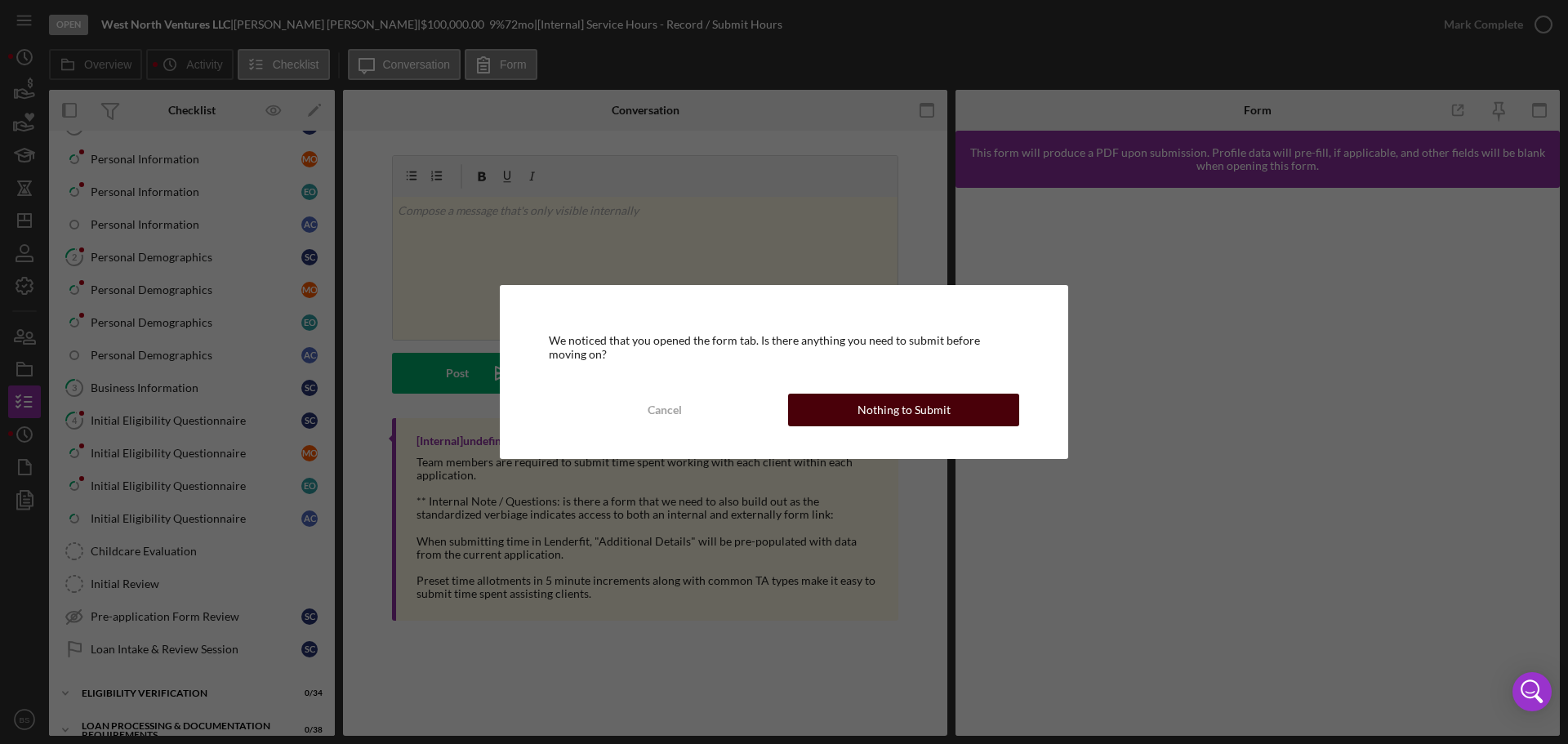
click at [883, 411] on div "Nothing to Submit" at bounding box center [903, 410] width 93 height 33
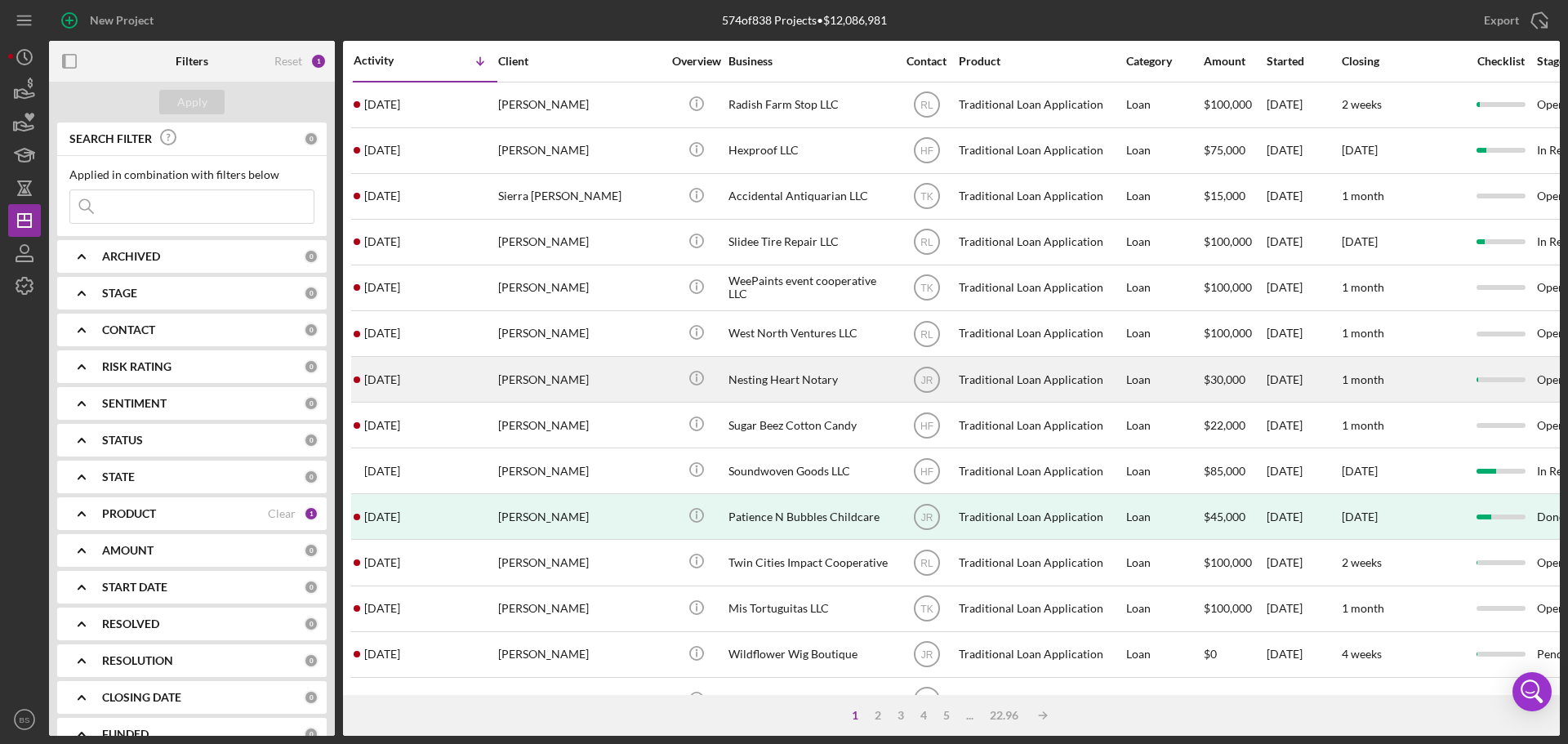
click at [547, 380] on div "[PERSON_NAME]" at bounding box center [580, 379] width 164 height 43
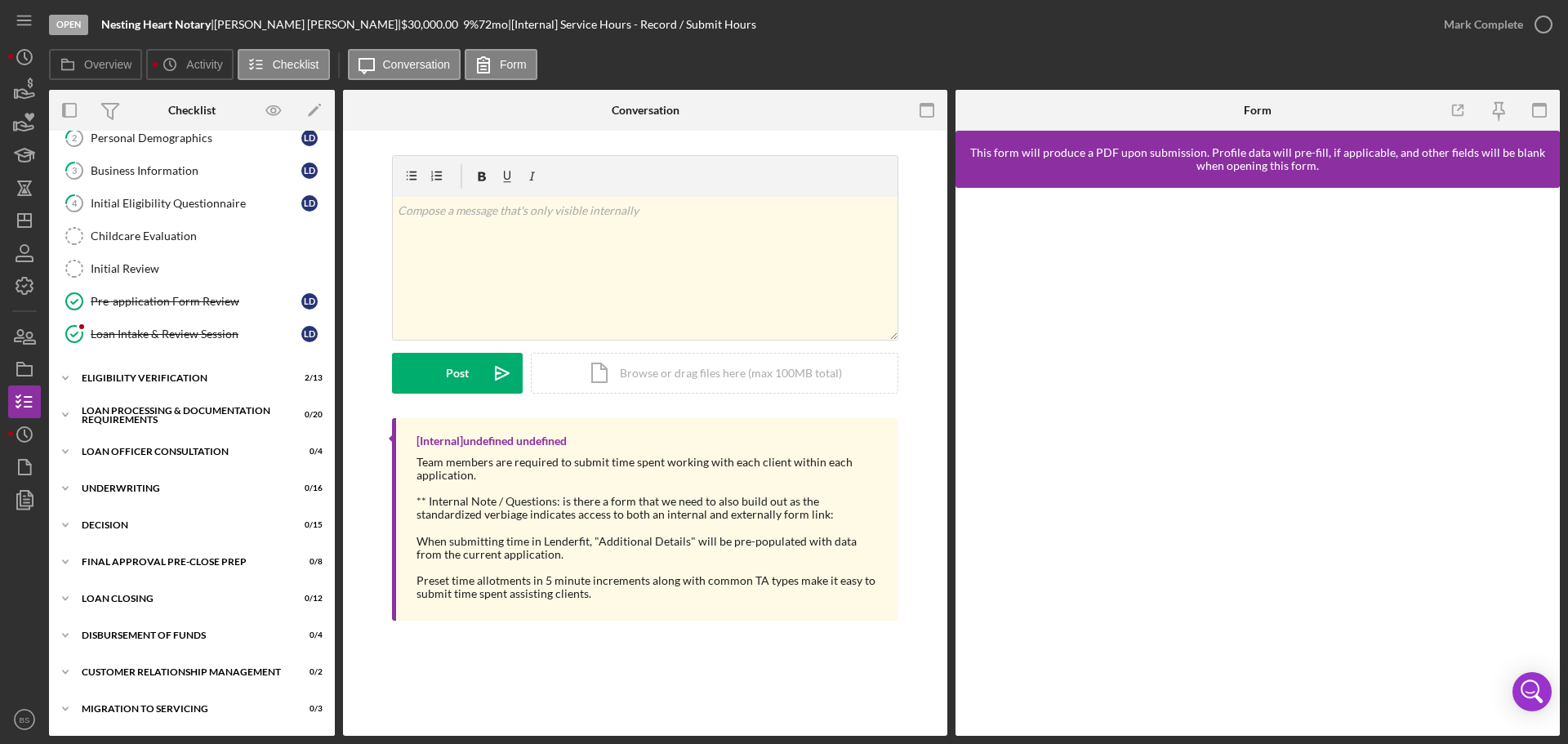
scroll to position [184, 0]
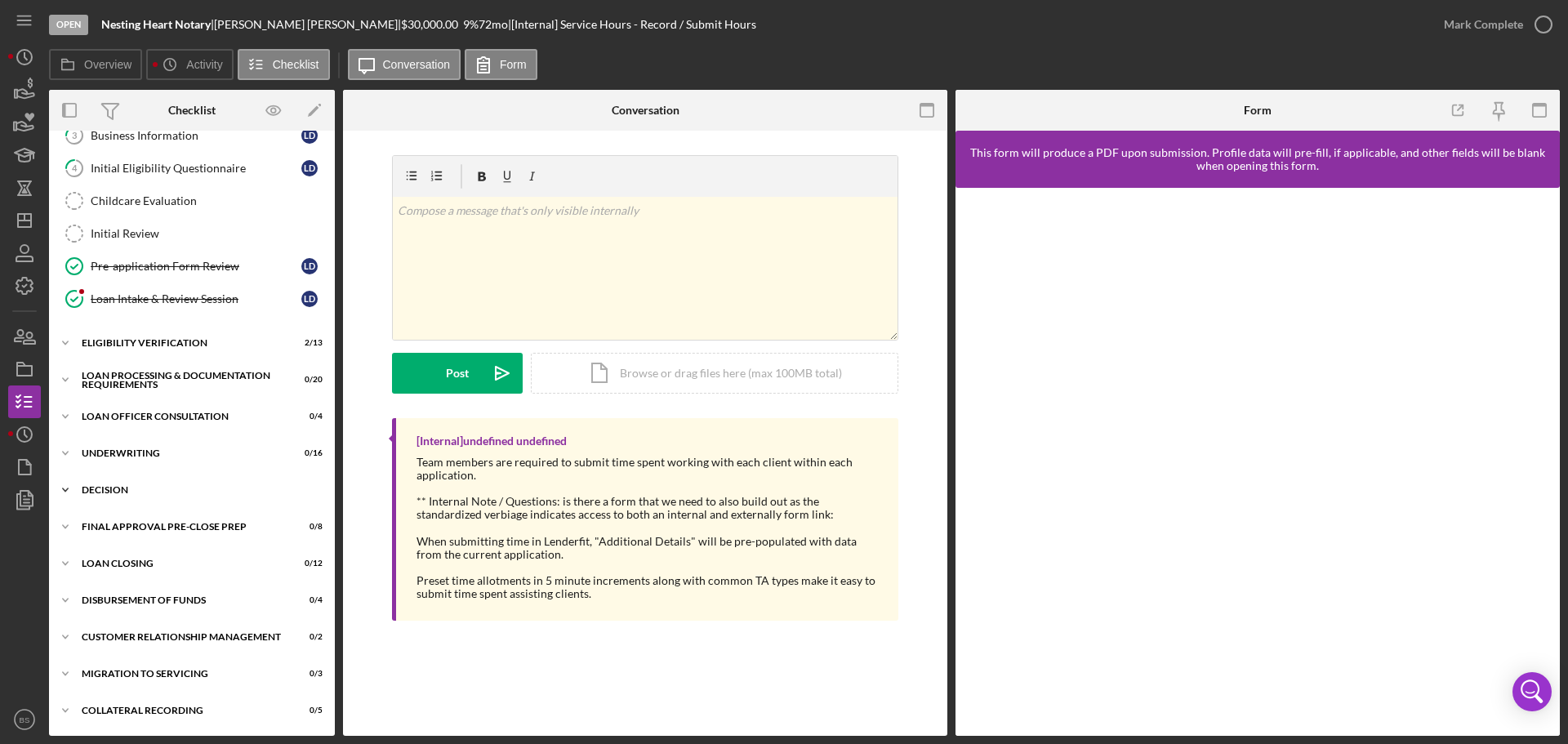
click at [202, 496] on div "Icon/Expander Decision 0 / 15" at bounding box center [191, 490] width 286 height 33
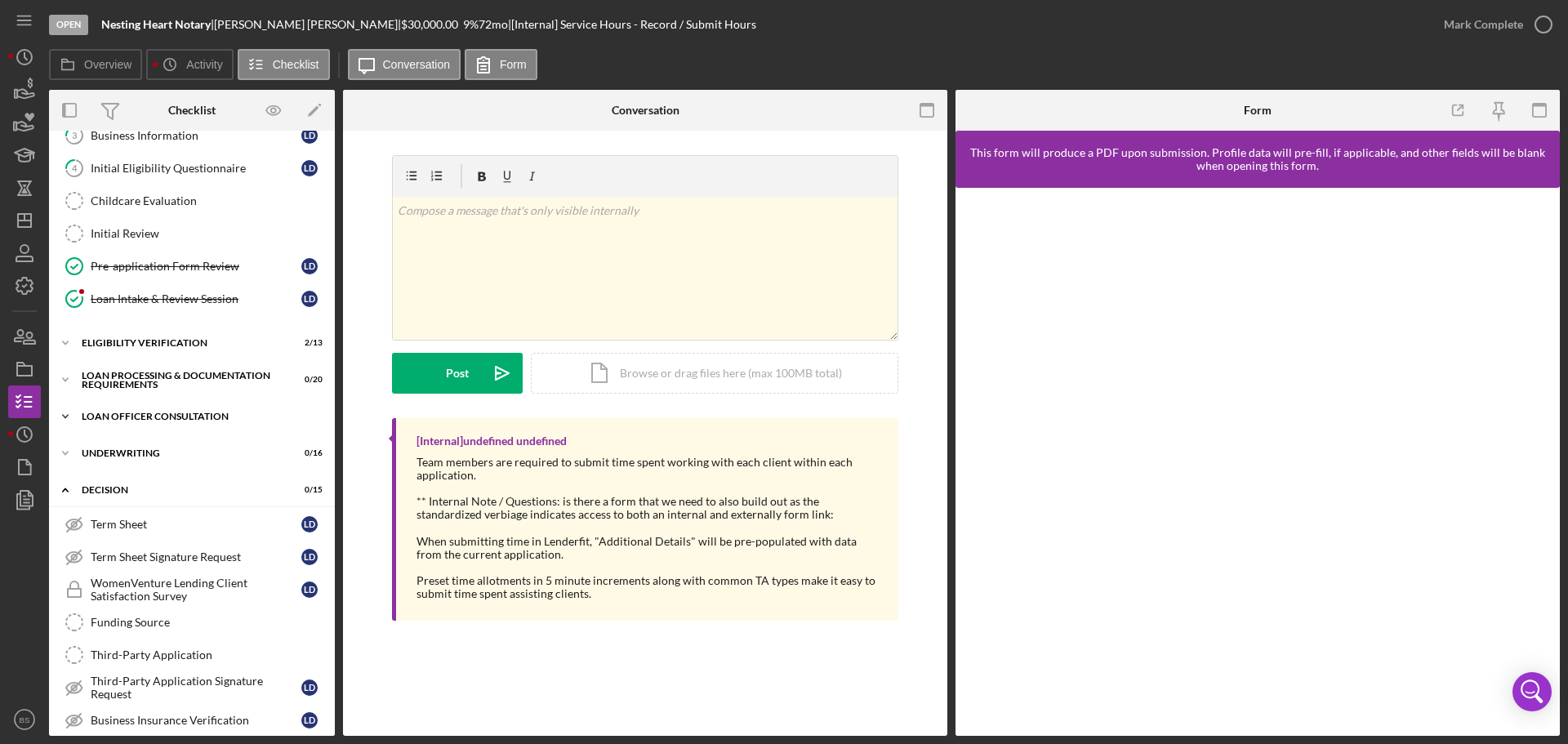
click at [187, 421] on div "Icon/Expander Loan Officer Consultation 0 / 4" at bounding box center [191, 417] width 286 height 33
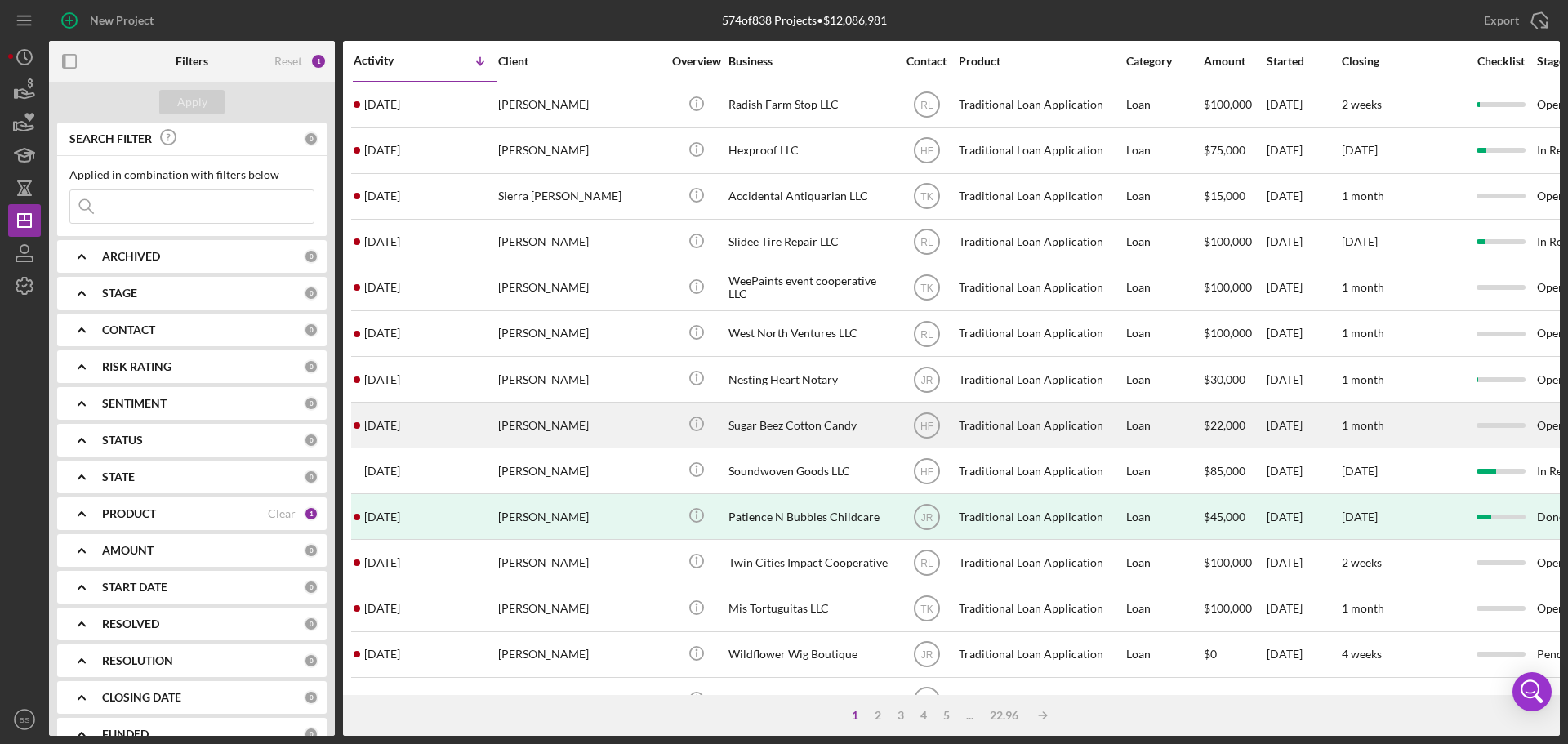
click at [528, 428] on div "[PERSON_NAME]" at bounding box center [580, 425] width 164 height 43
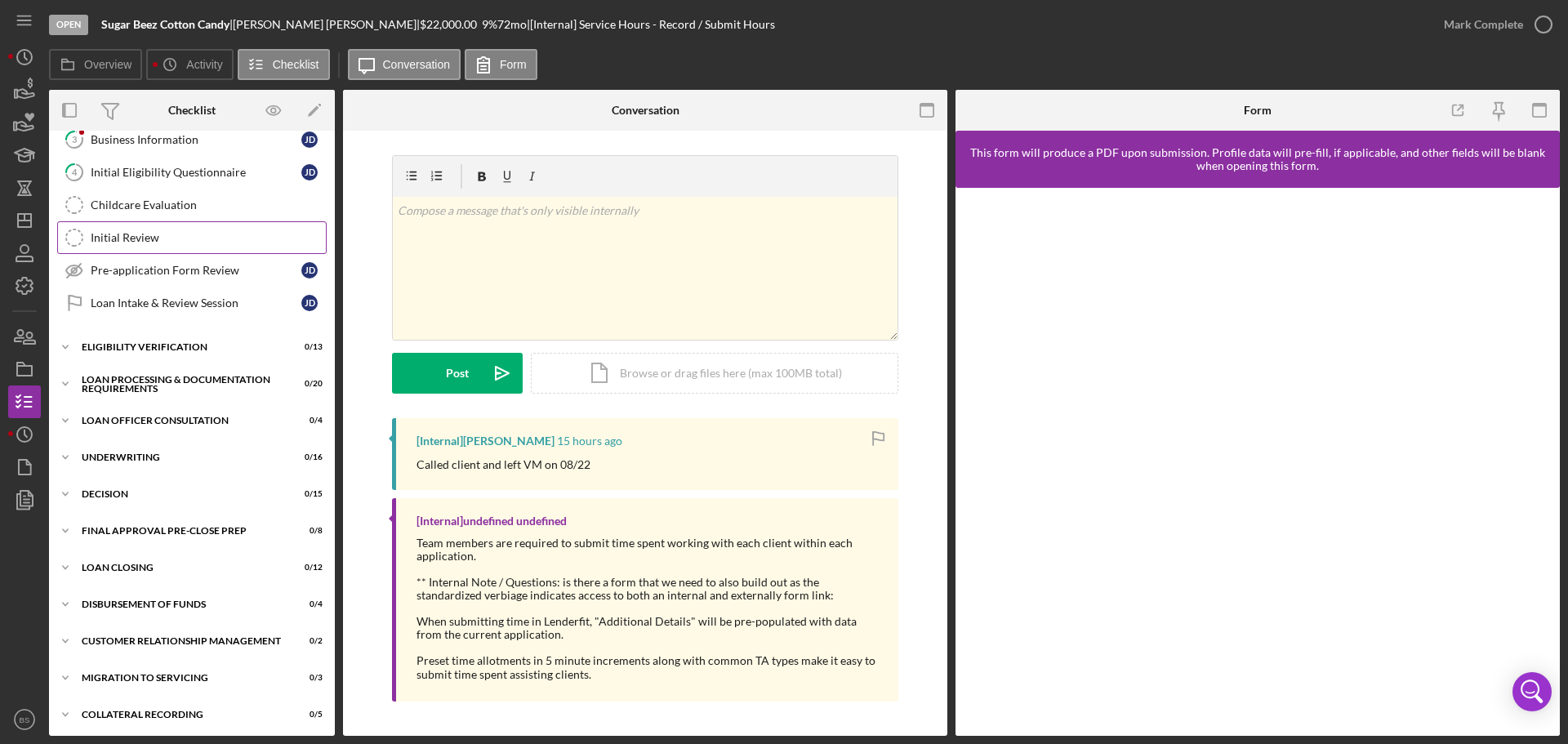
scroll to position [184, 0]
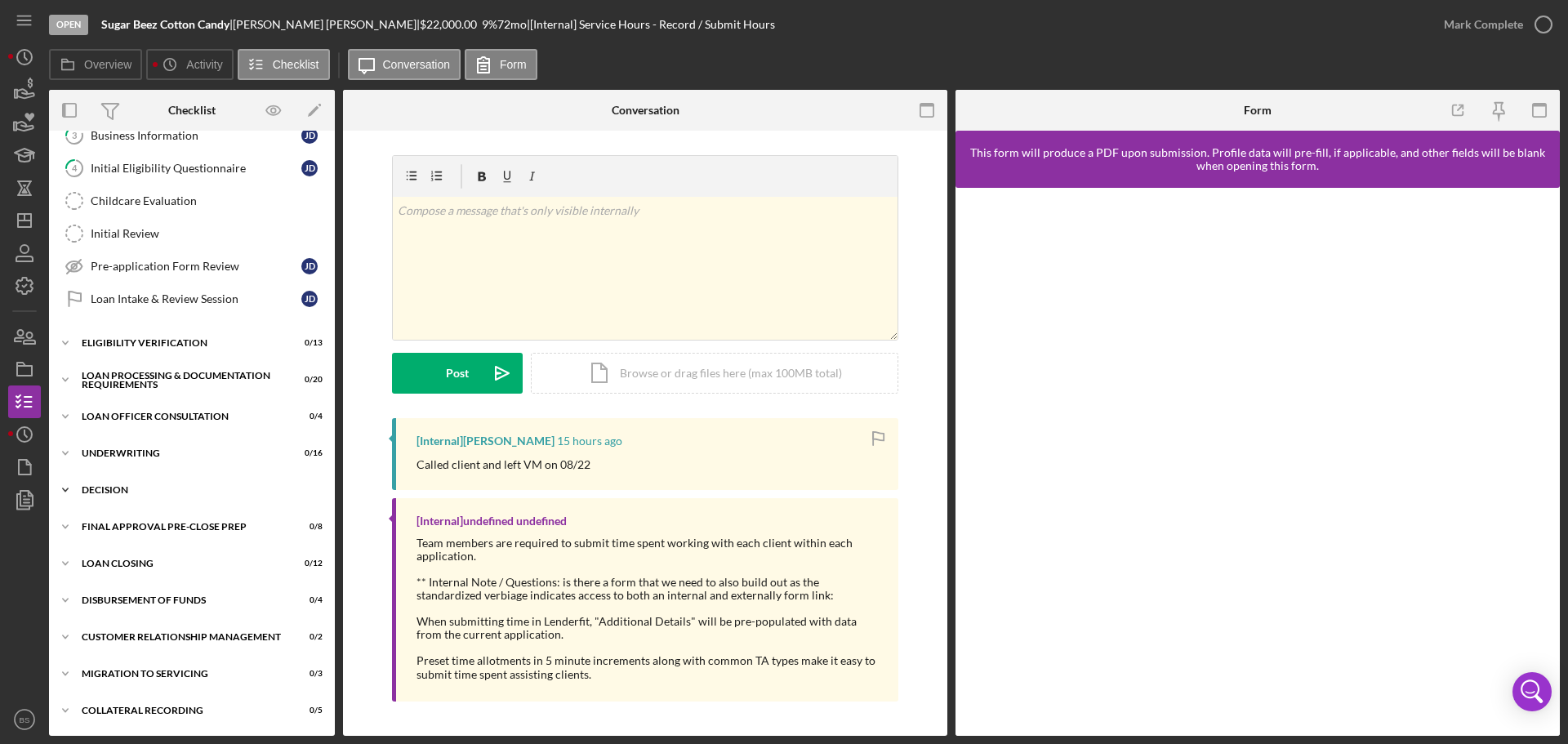
click at [179, 503] on div "Icon/Expander Decision 0 / 15" at bounding box center [191, 490] width 286 height 33
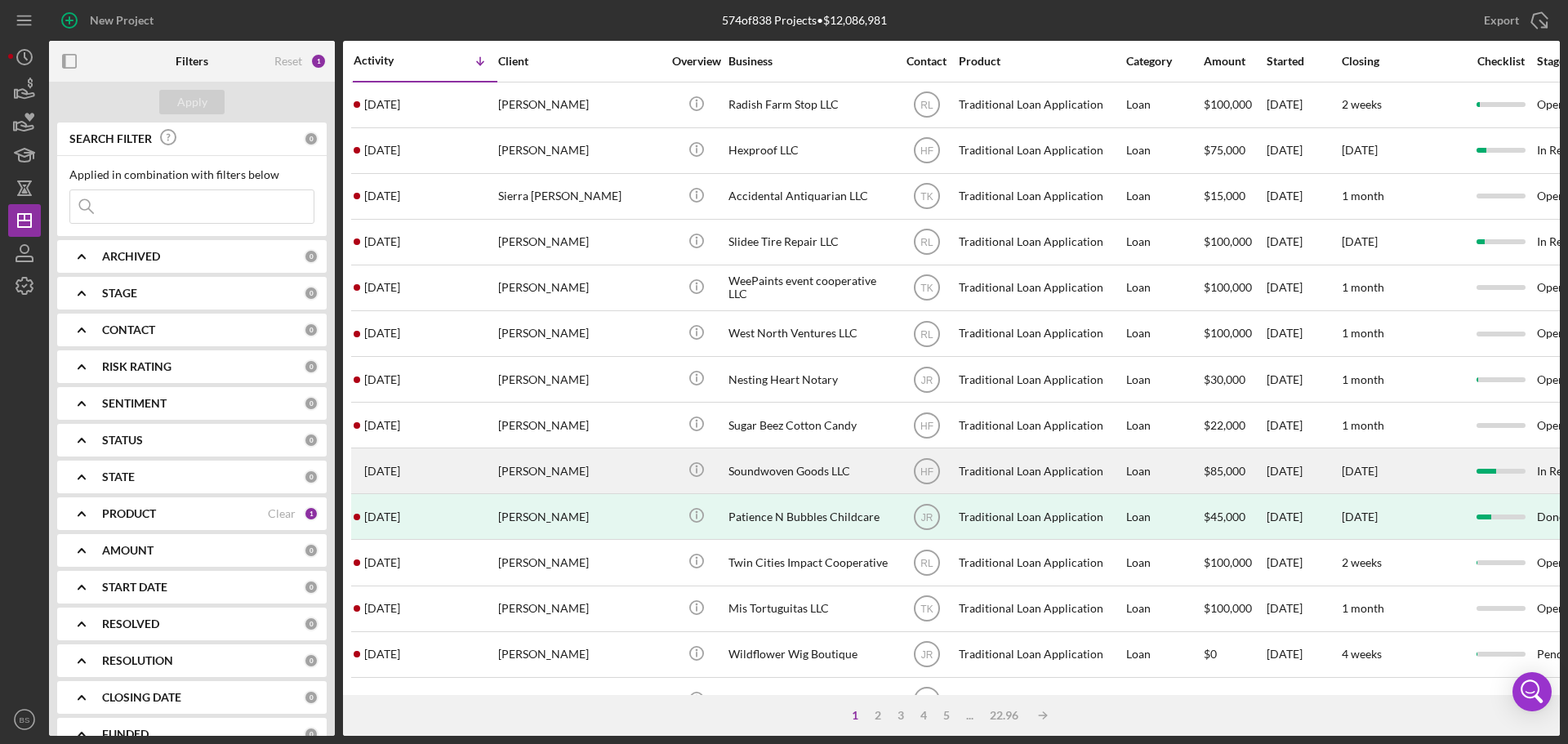
click at [572, 466] on div "[PERSON_NAME]" at bounding box center [580, 471] width 164 height 43
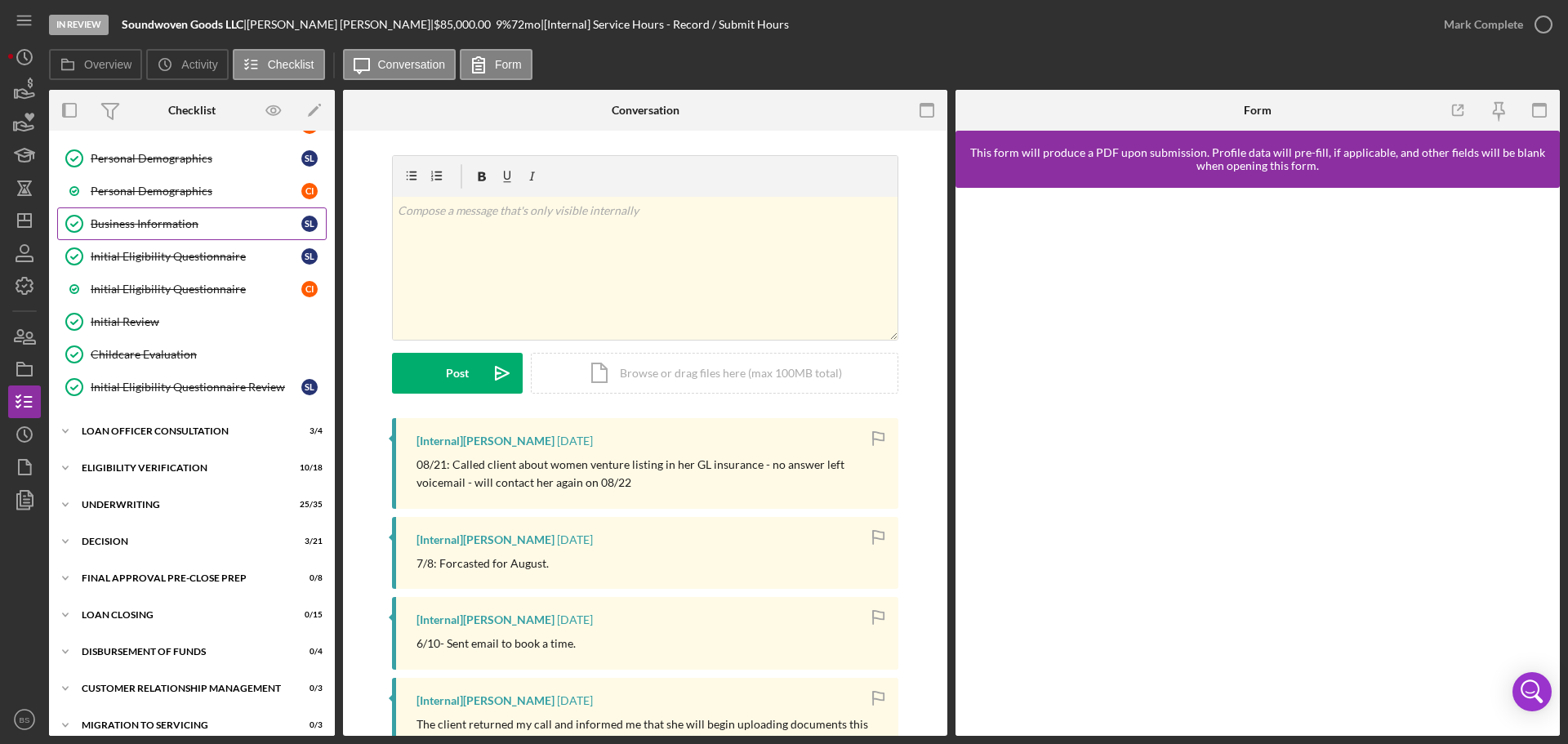
scroll to position [212, 0]
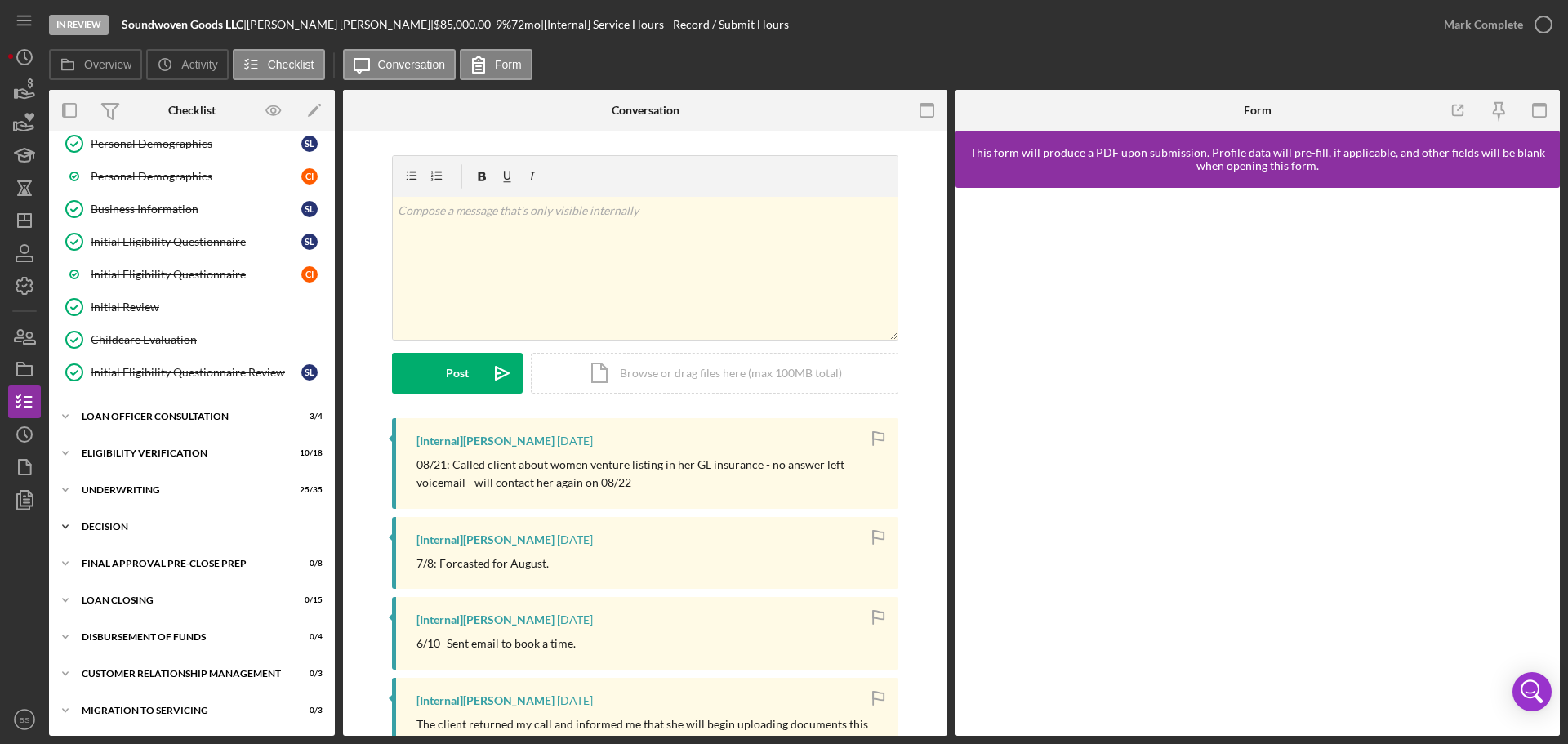
click at [196, 526] on div "Decision" at bounding box center [198, 527] width 233 height 10
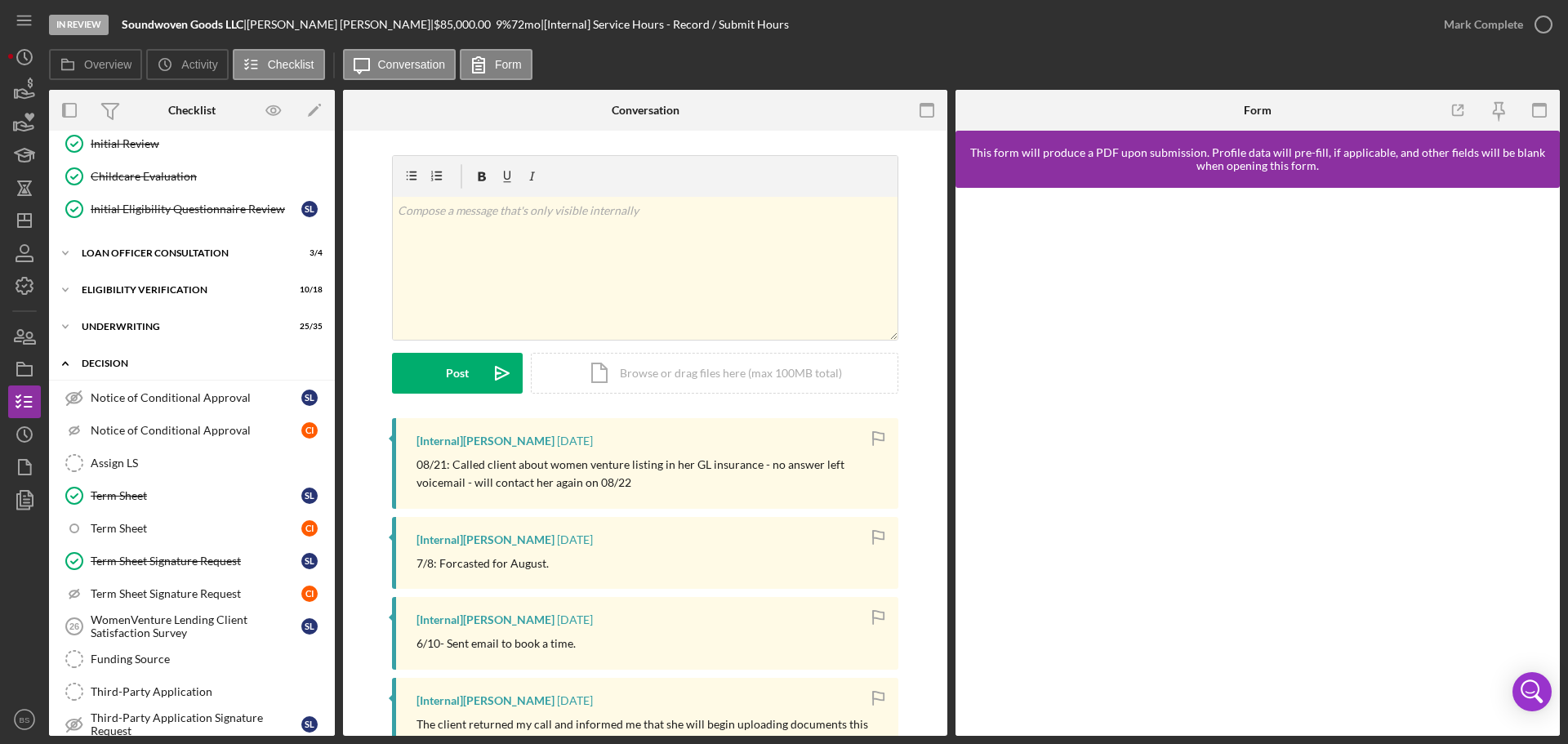
scroll to position [457, 0]
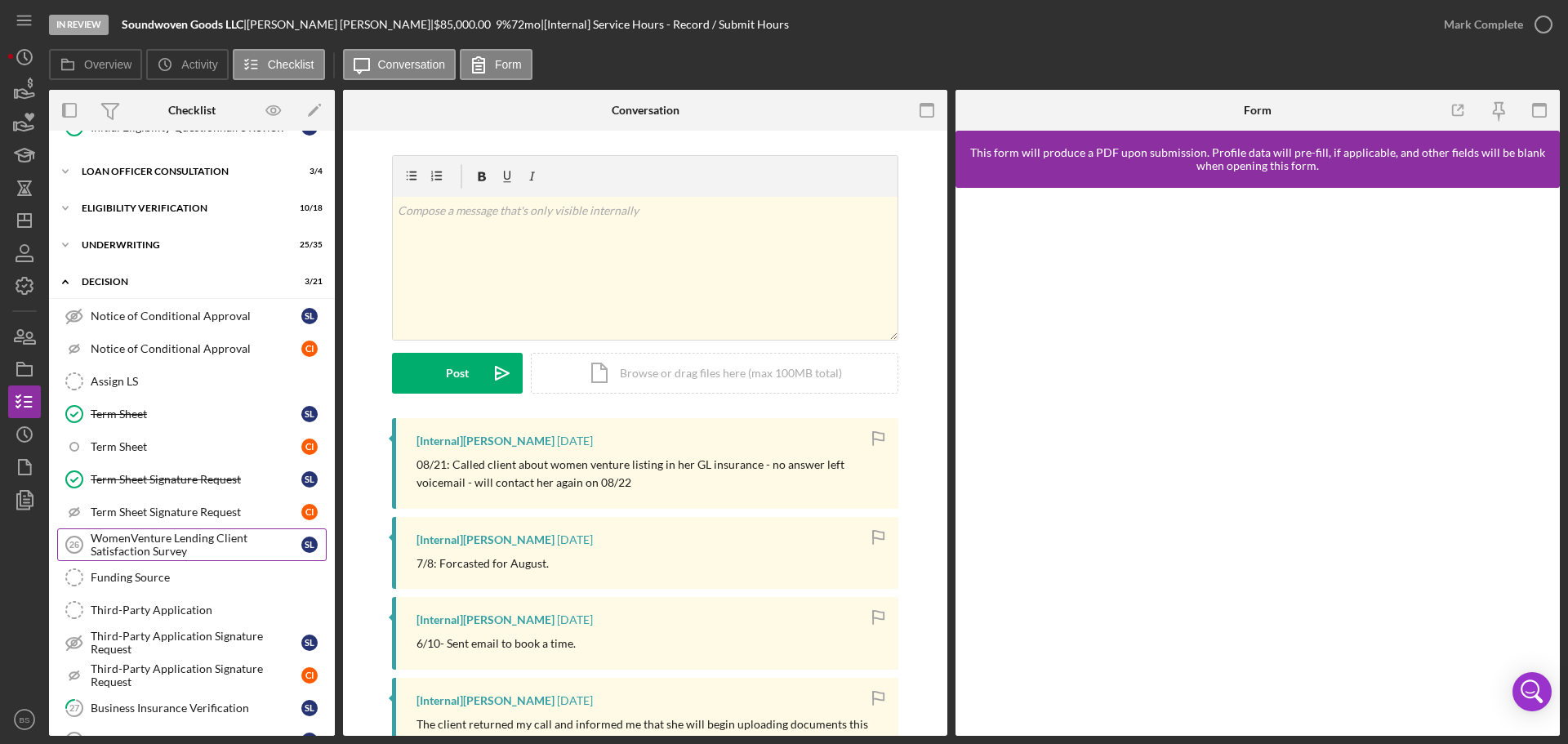
click at [200, 549] on div "WomenVenture Lending Client Satisfaction Survey" at bounding box center [196, 544] width 210 height 26
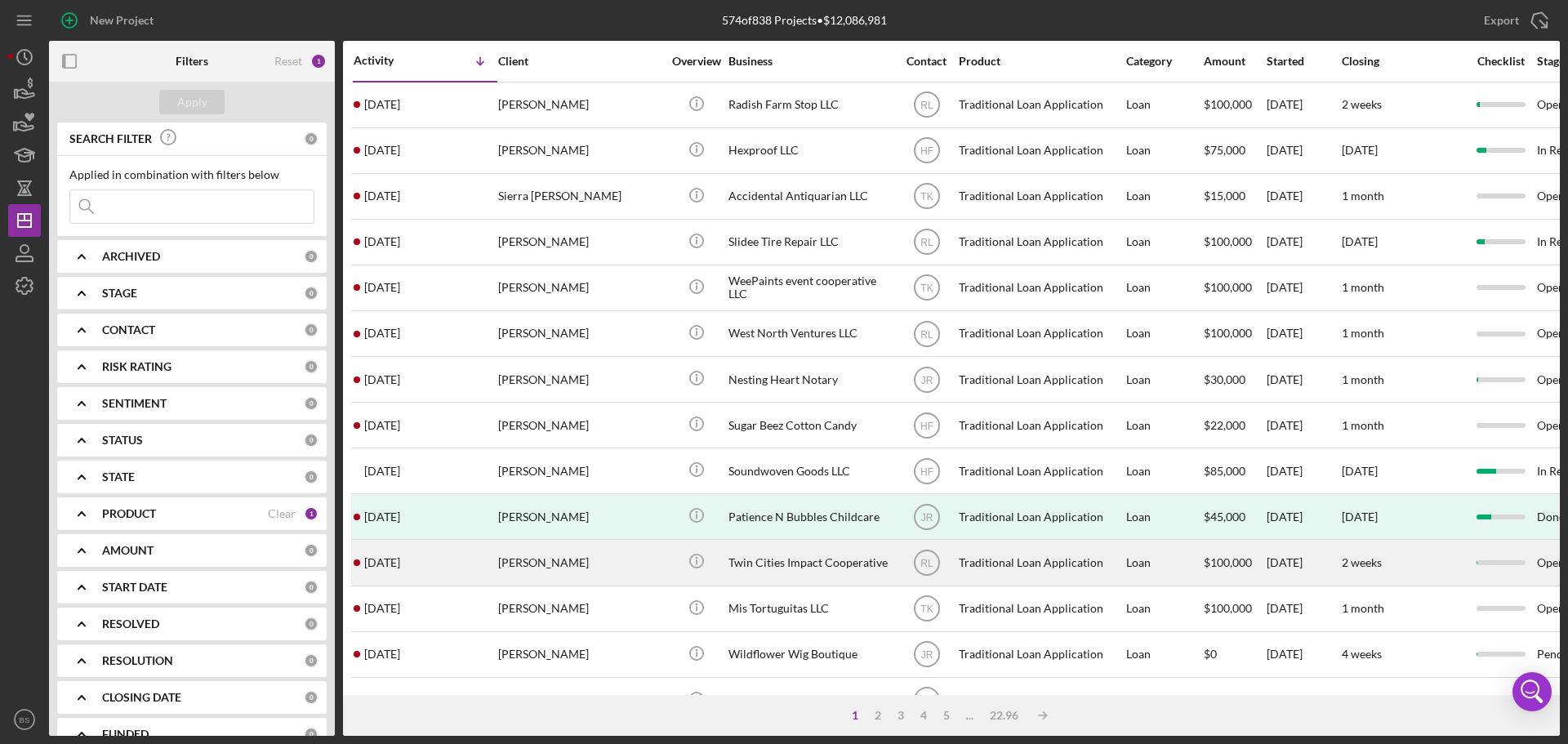
click at [521, 566] on div "[PERSON_NAME]" at bounding box center [580, 562] width 164 height 43
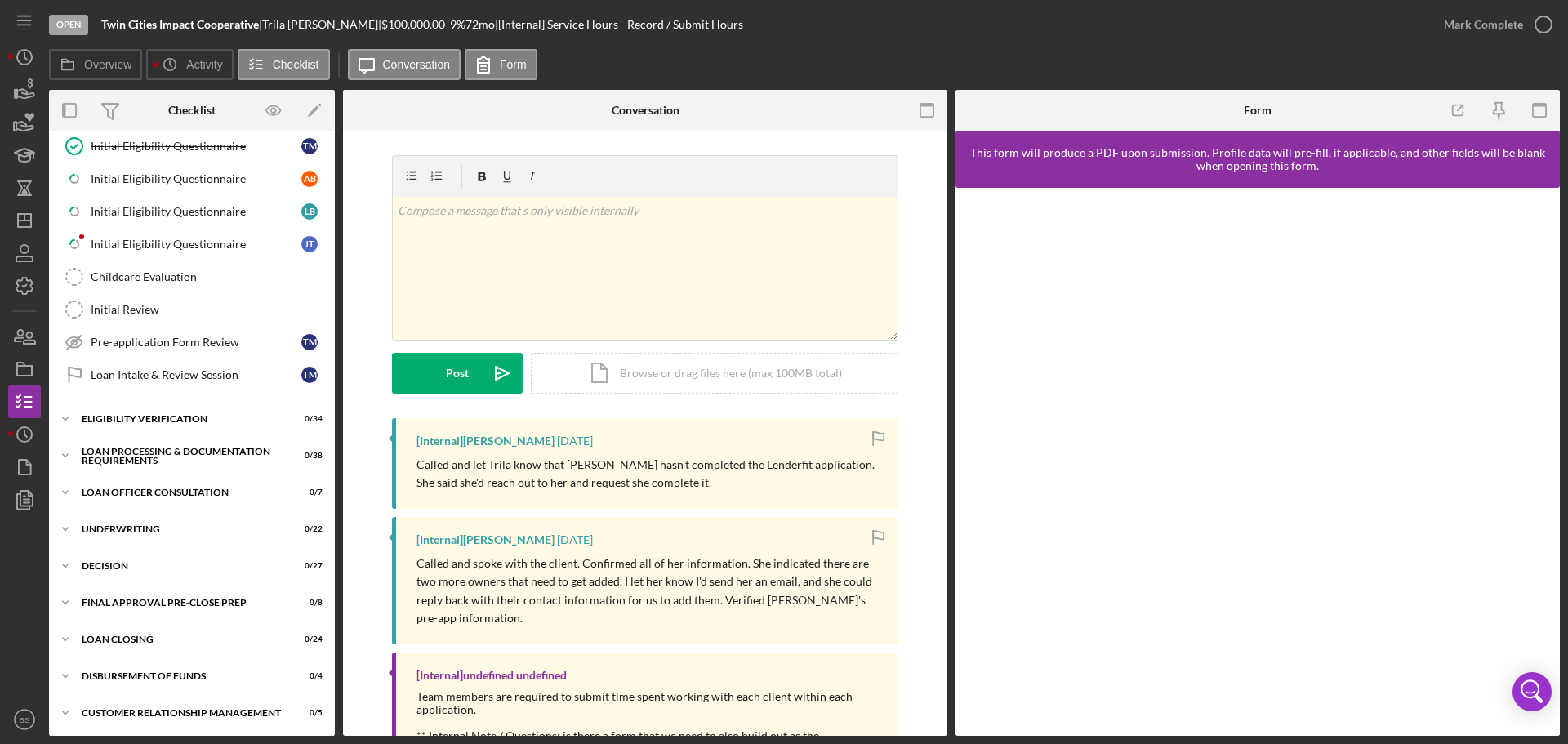
scroll to position [490, 0]
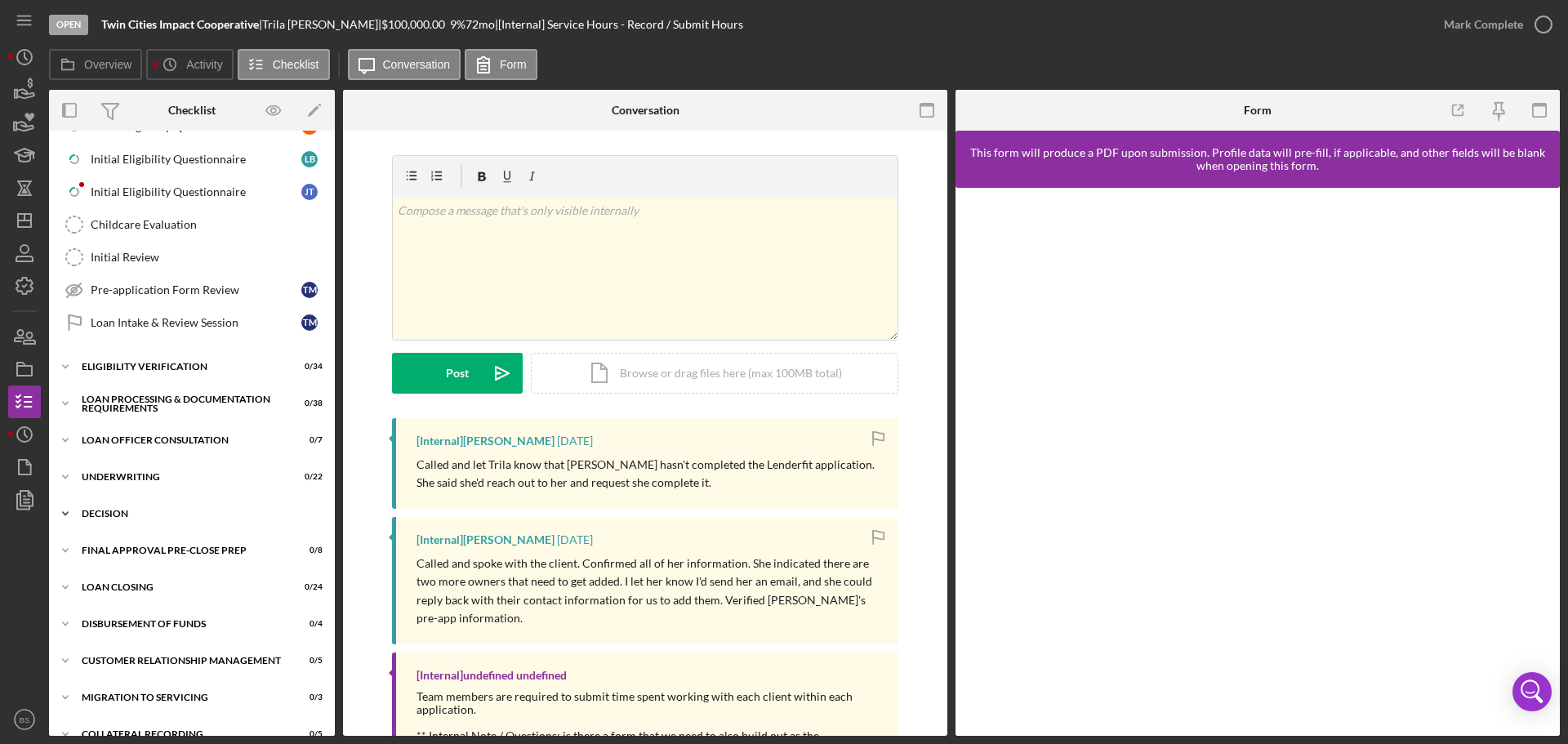
click at [244, 519] on div "Icon/Expander Decision 0 / 27" at bounding box center [191, 514] width 286 height 33
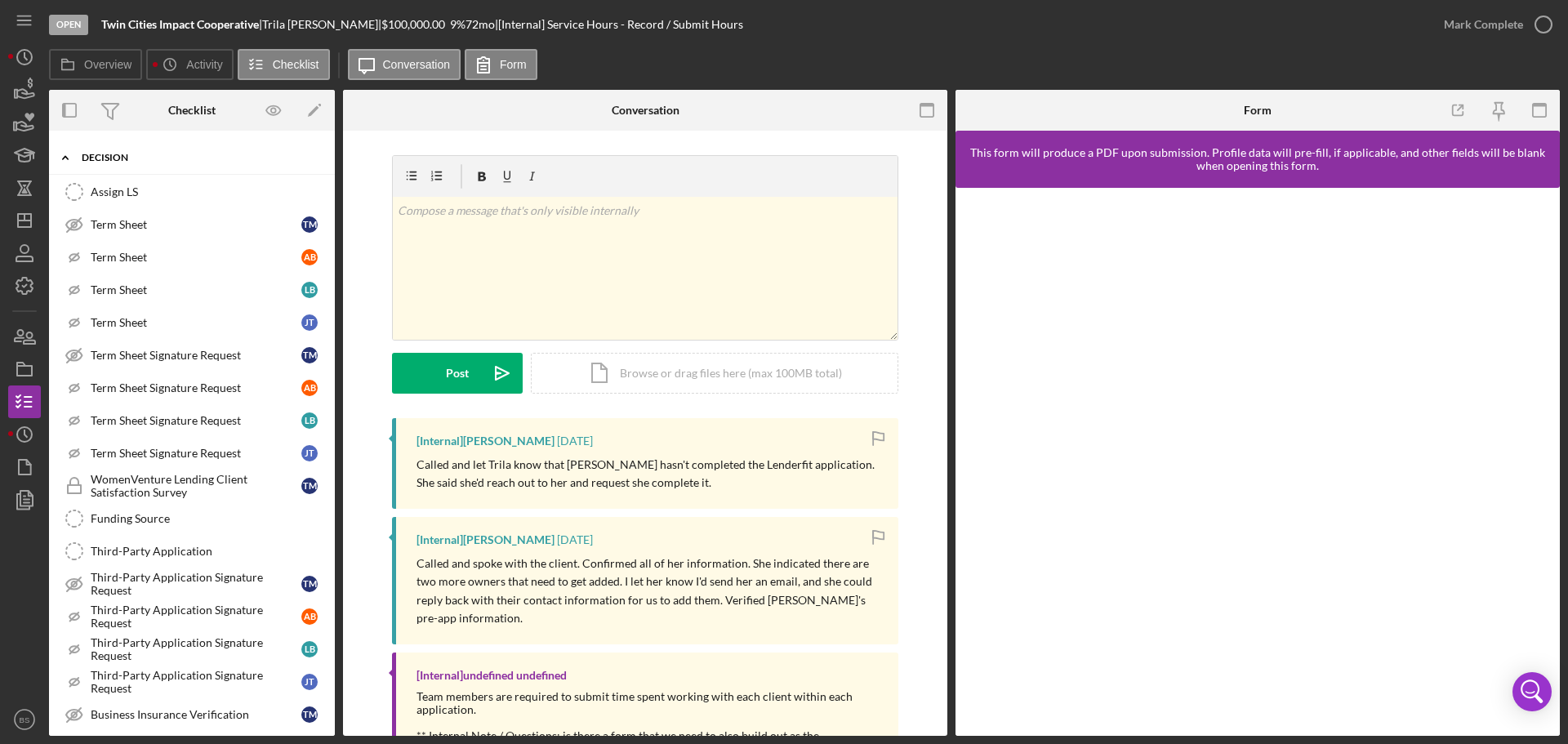
scroll to position [899, 0]
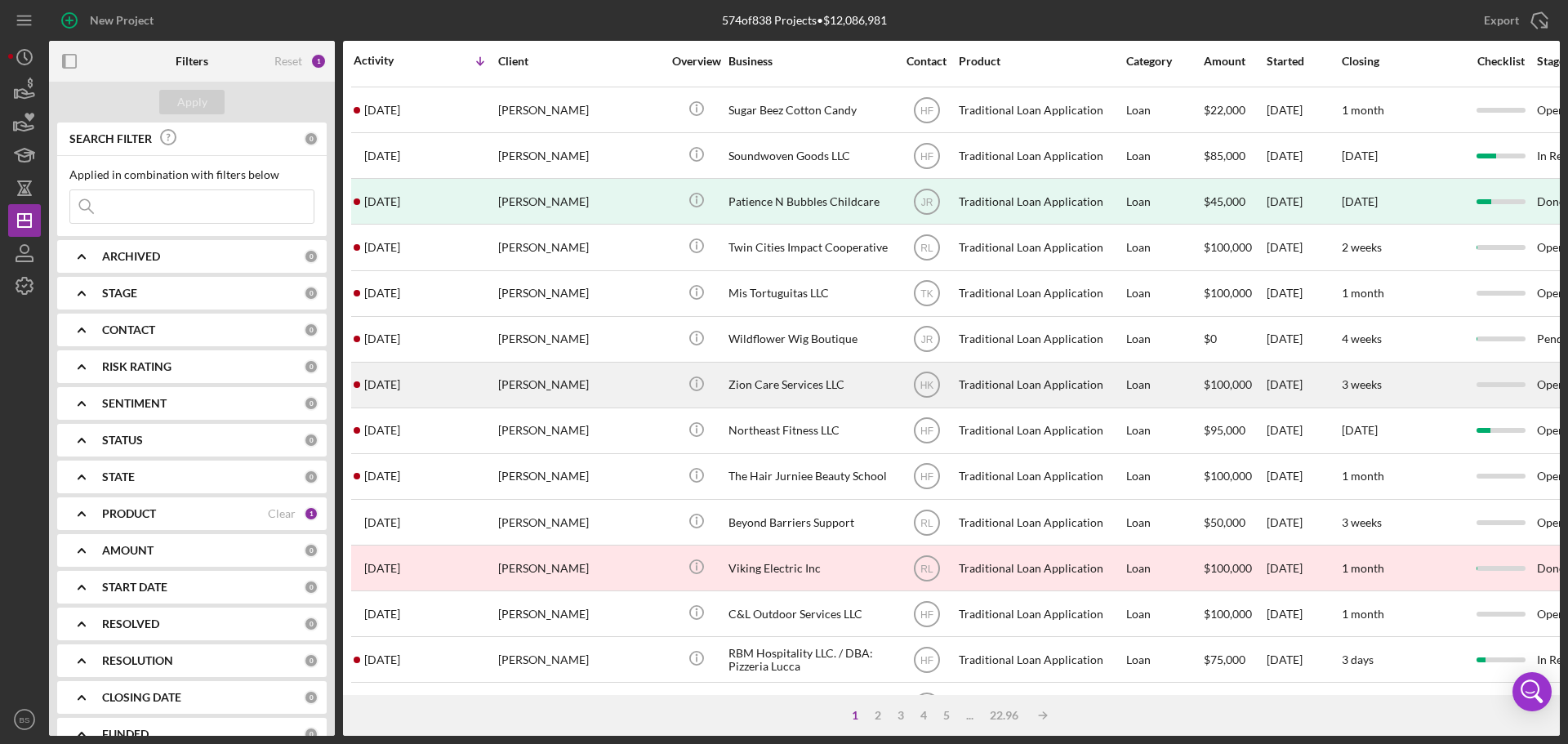
scroll to position [326, 0]
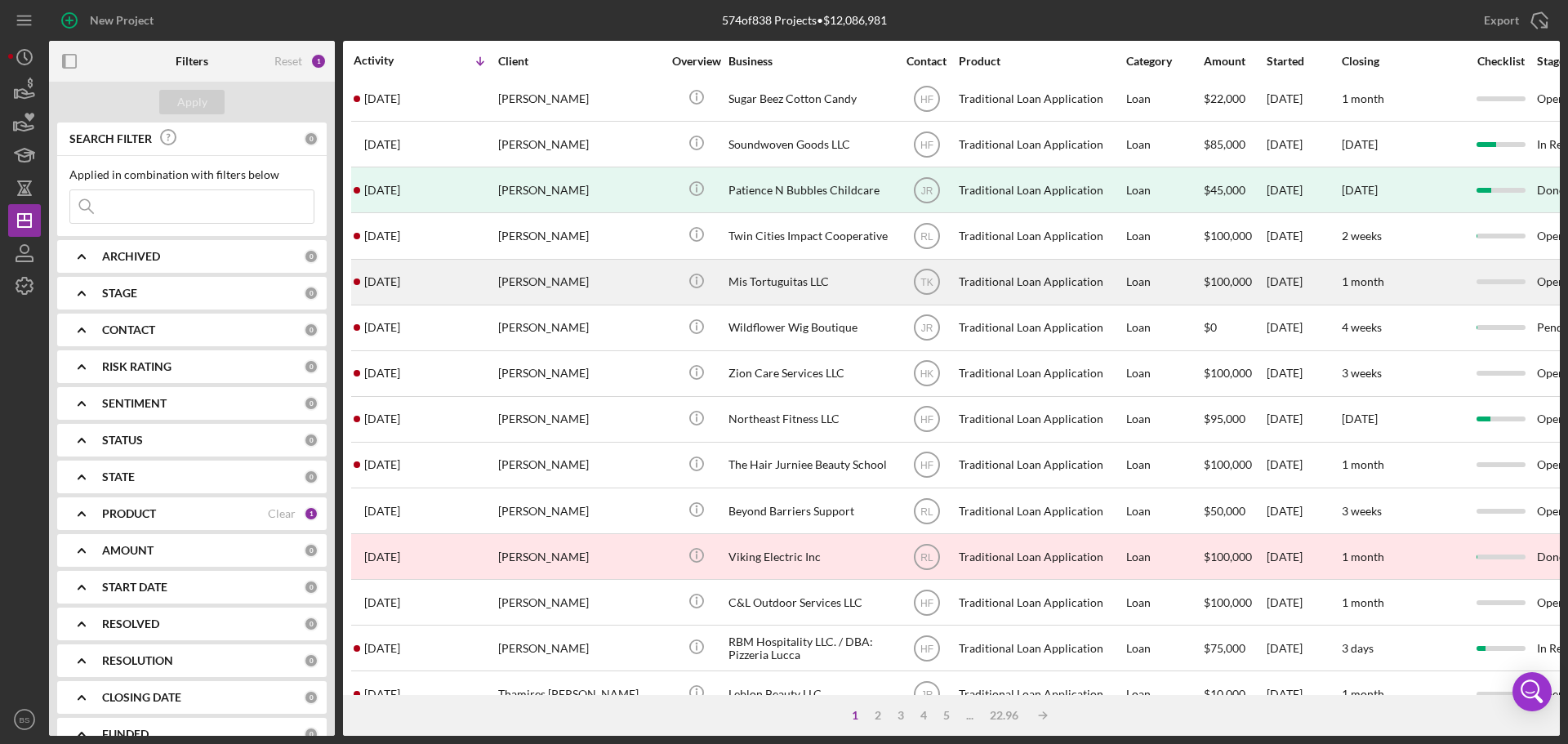
click at [534, 274] on div "[PERSON_NAME]" at bounding box center [580, 281] width 164 height 43
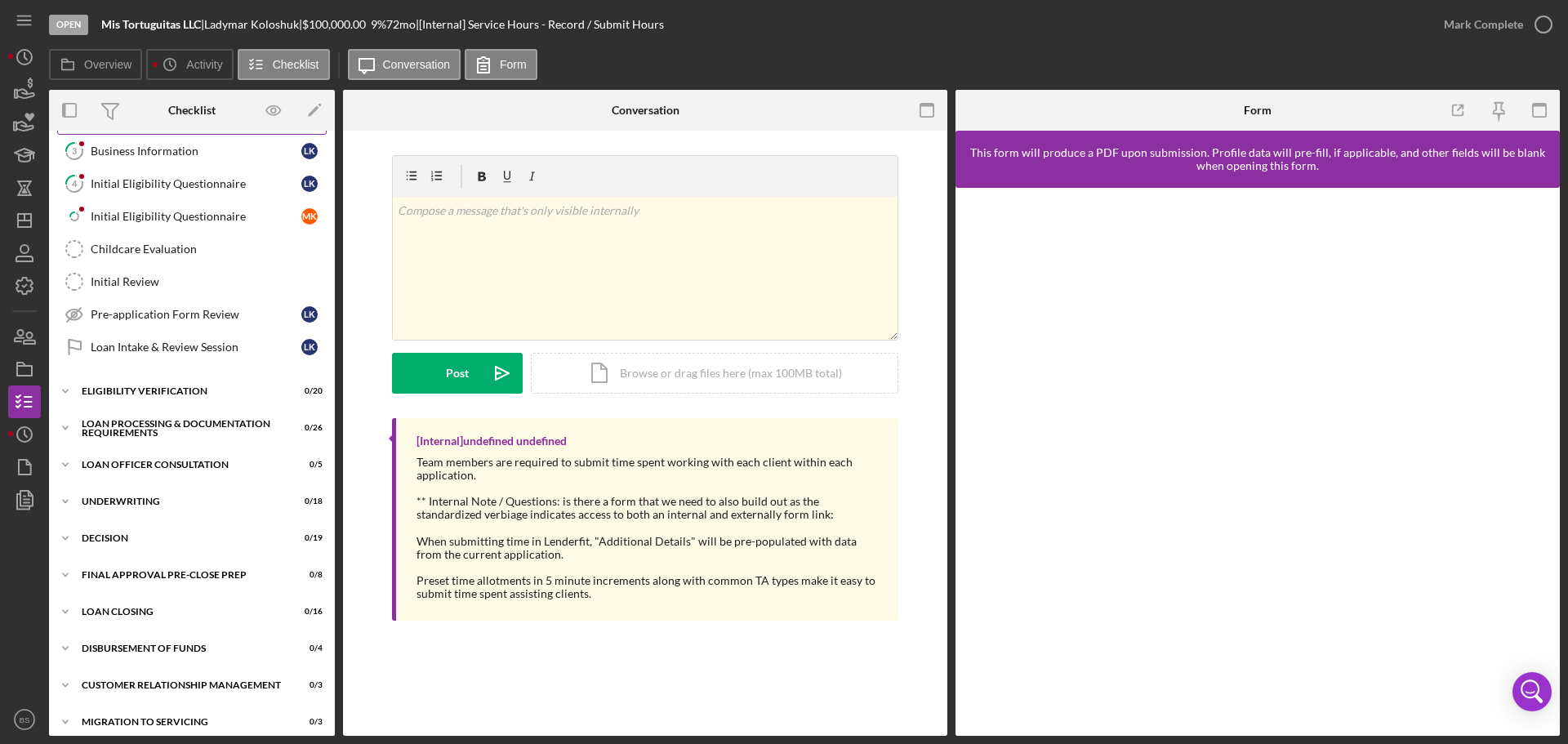
scroll to position [318, 0]
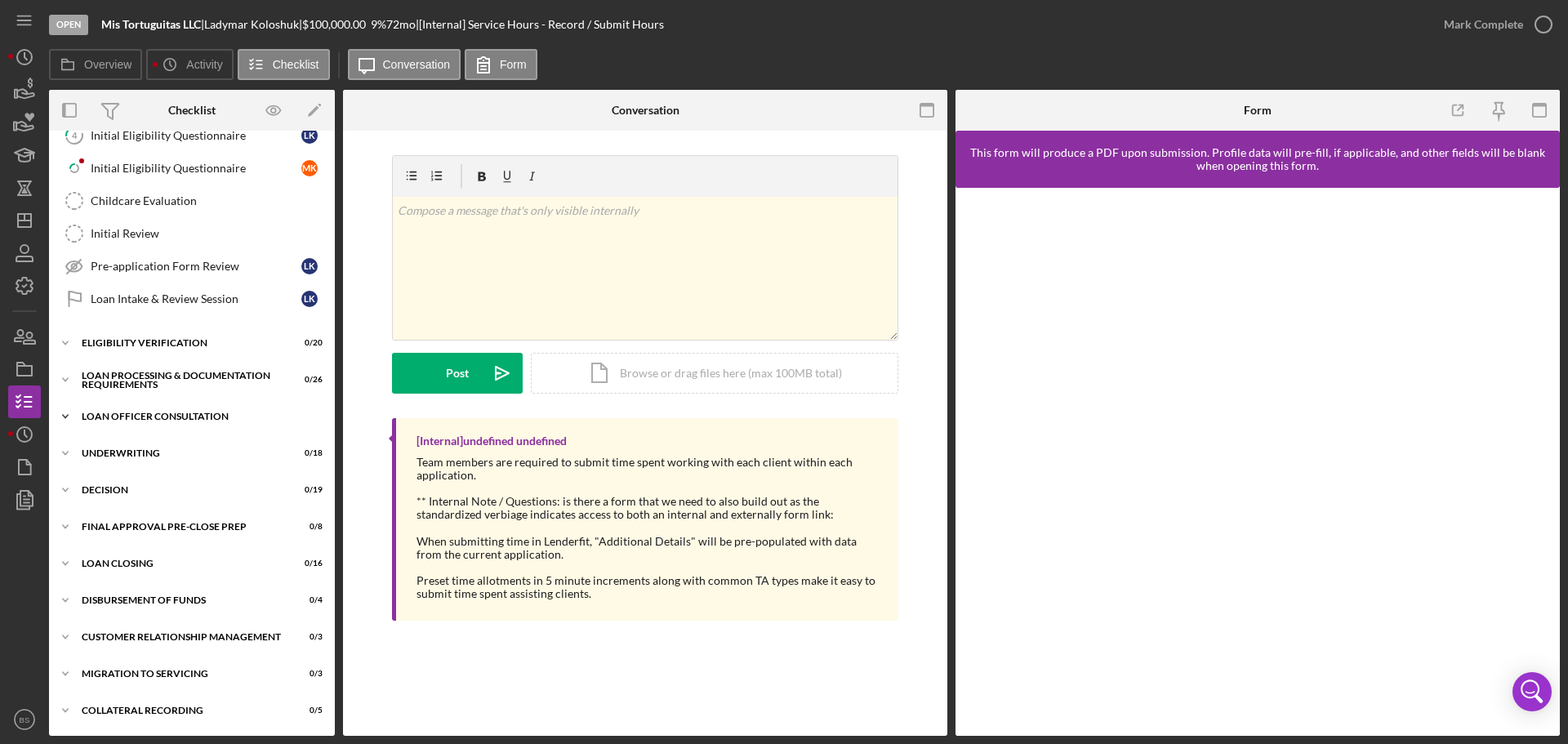
click at [224, 418] on div "Loan Officer Consultation" at bounding box center [198, 417] width 233 height 10
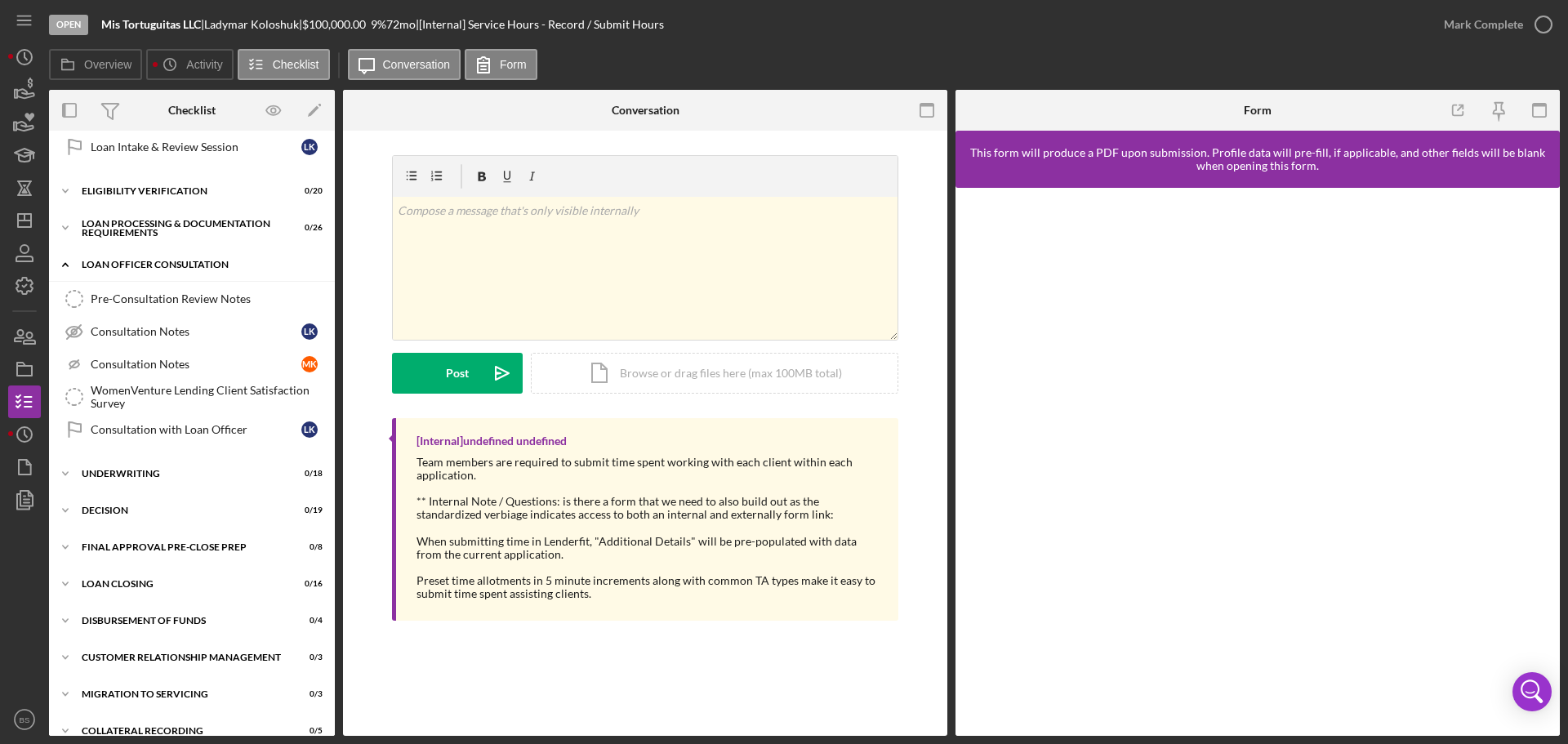
scroll to position [481, 0]
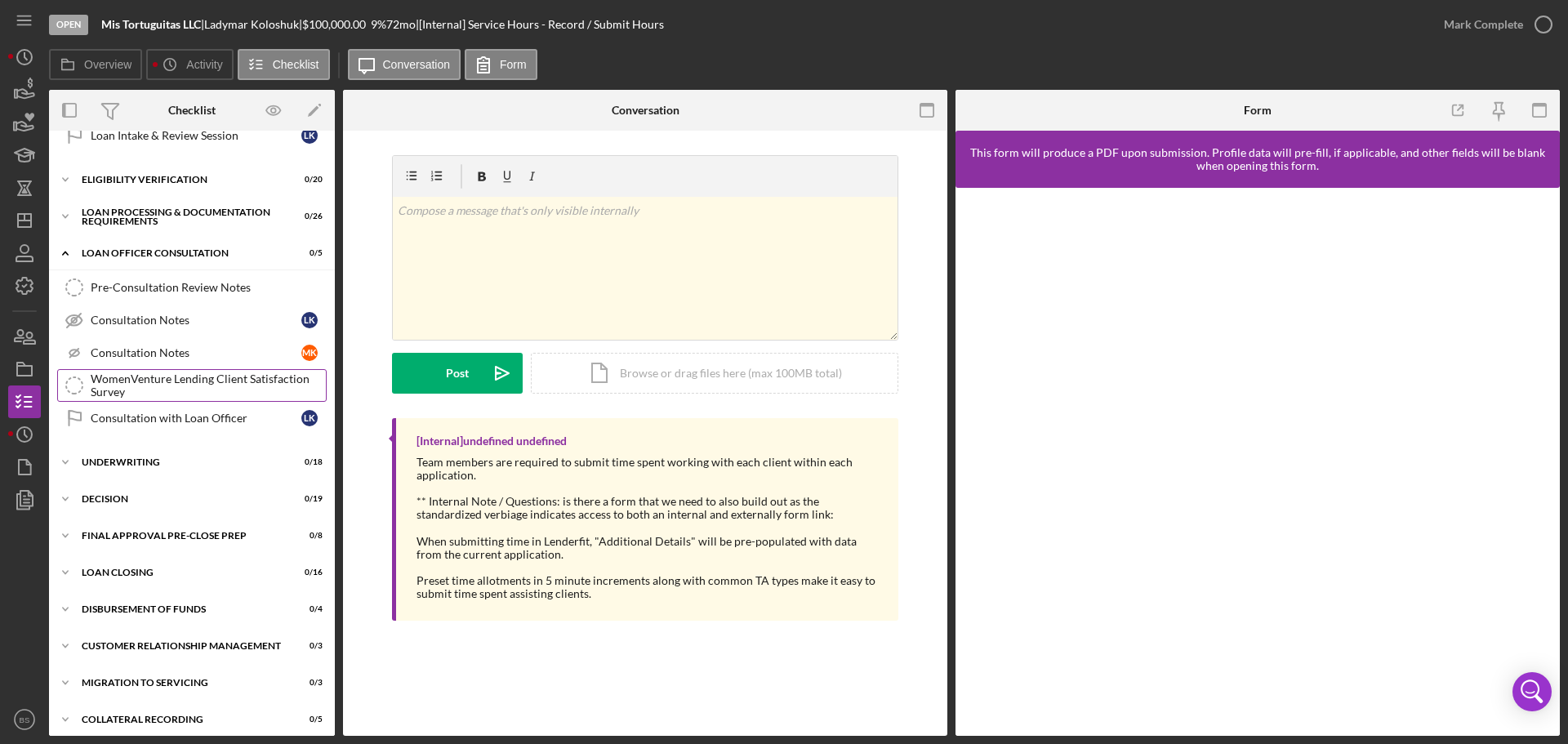
click at [216, 376] on div "WomenVenture Lending Client Satisfaction Survey" at bounding box center [209, 385] width 235 height 26
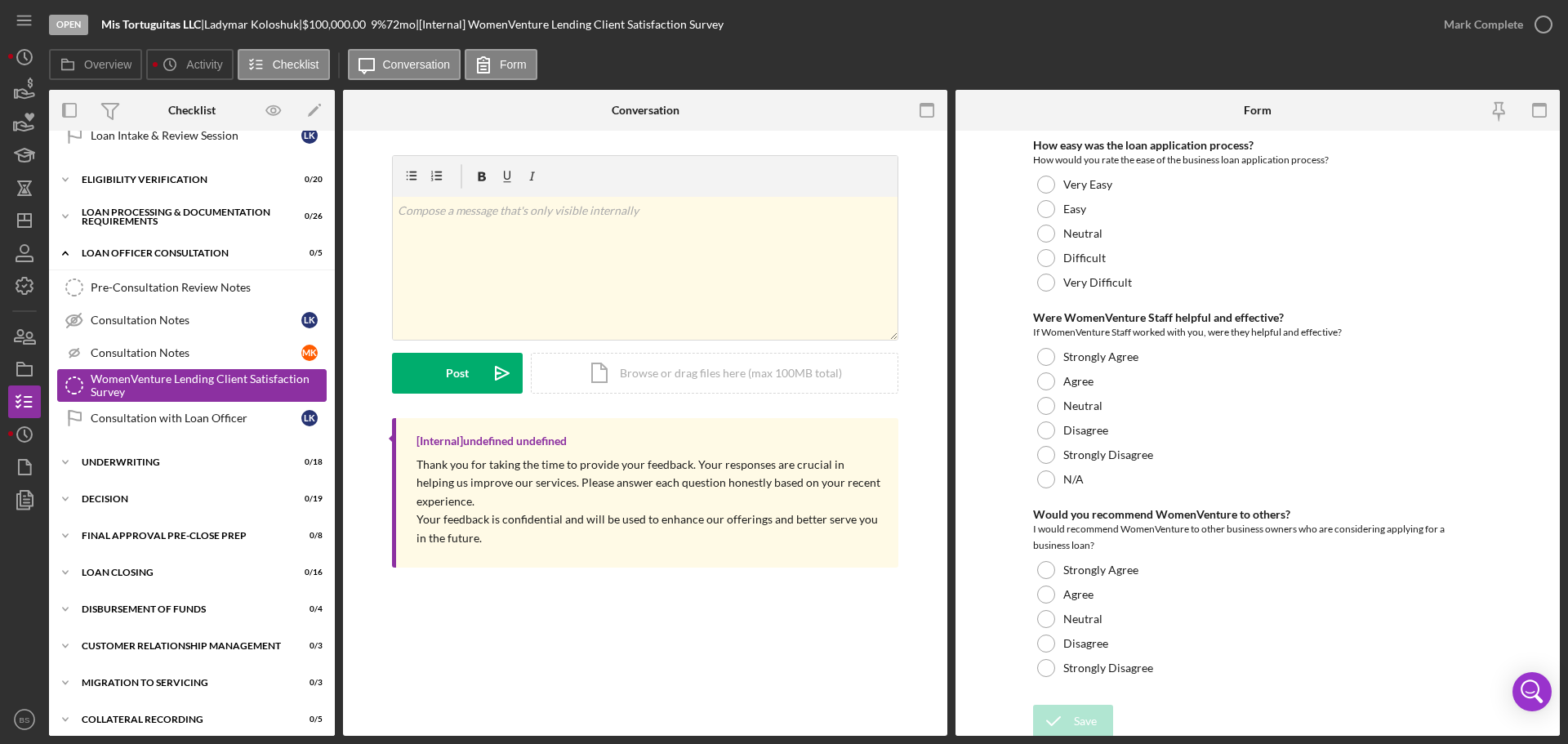
scroll to position [490, 0]
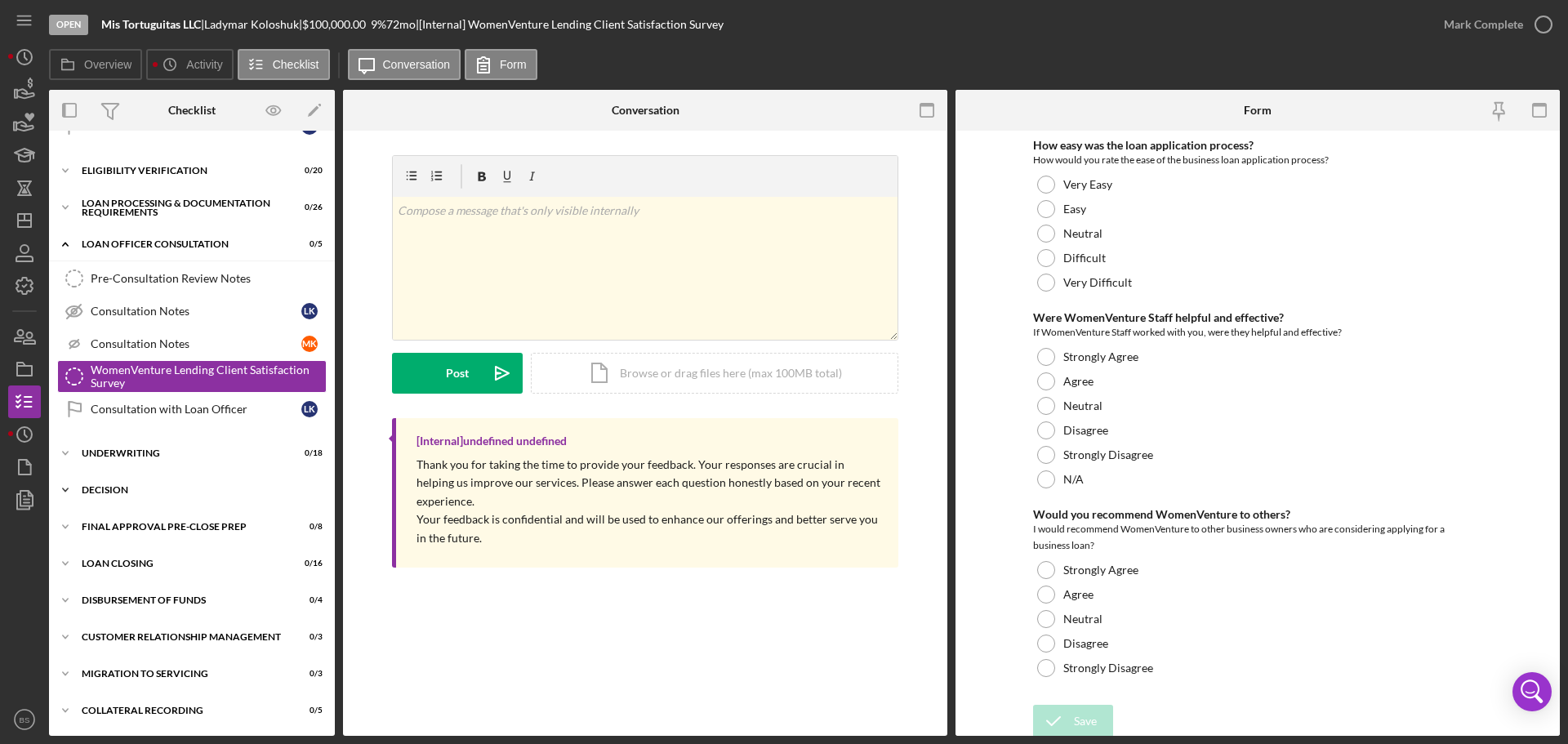
click at [223, 486] on div "Decision" at bounding box center [198, 490] width 233 height 10
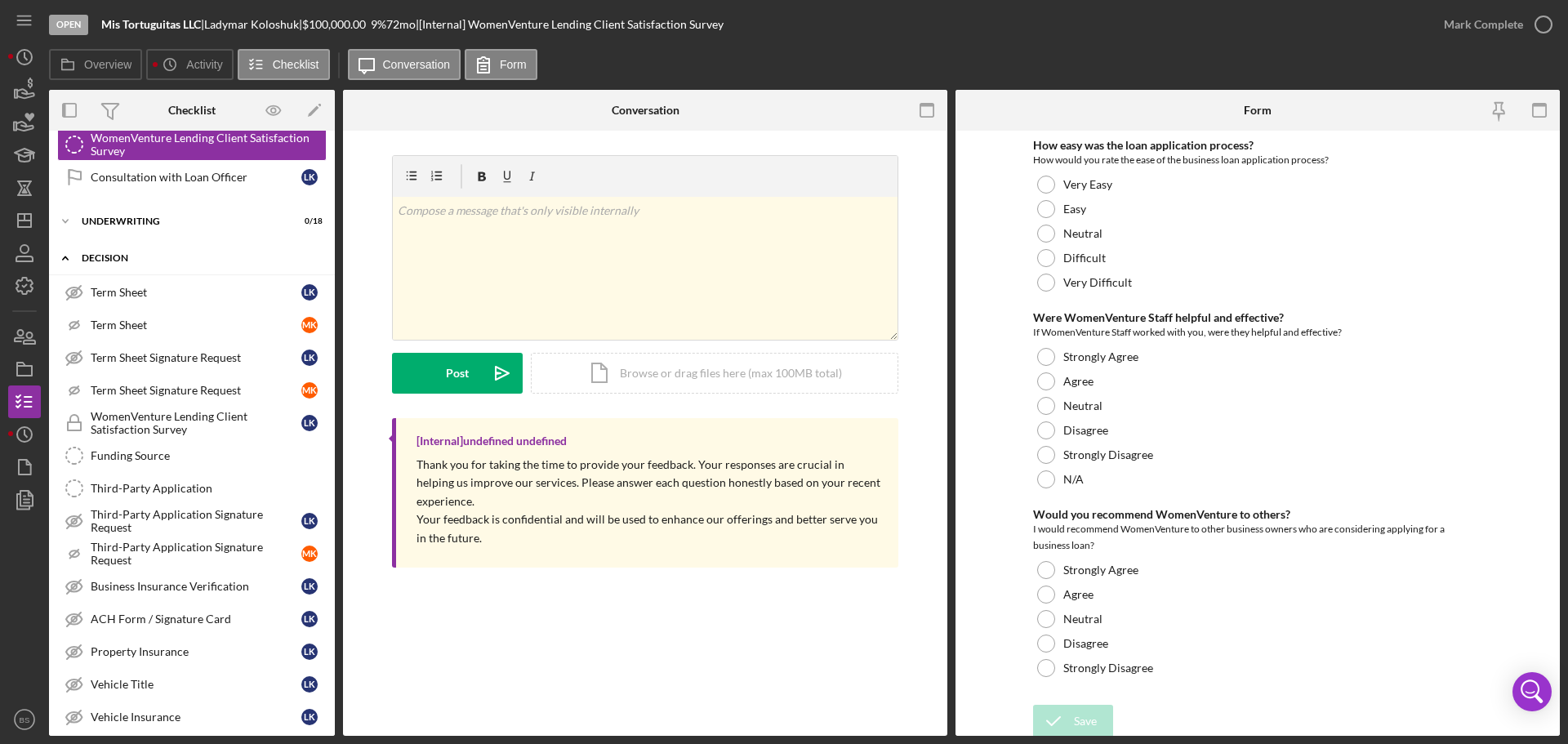
scroll to position [736, 0]
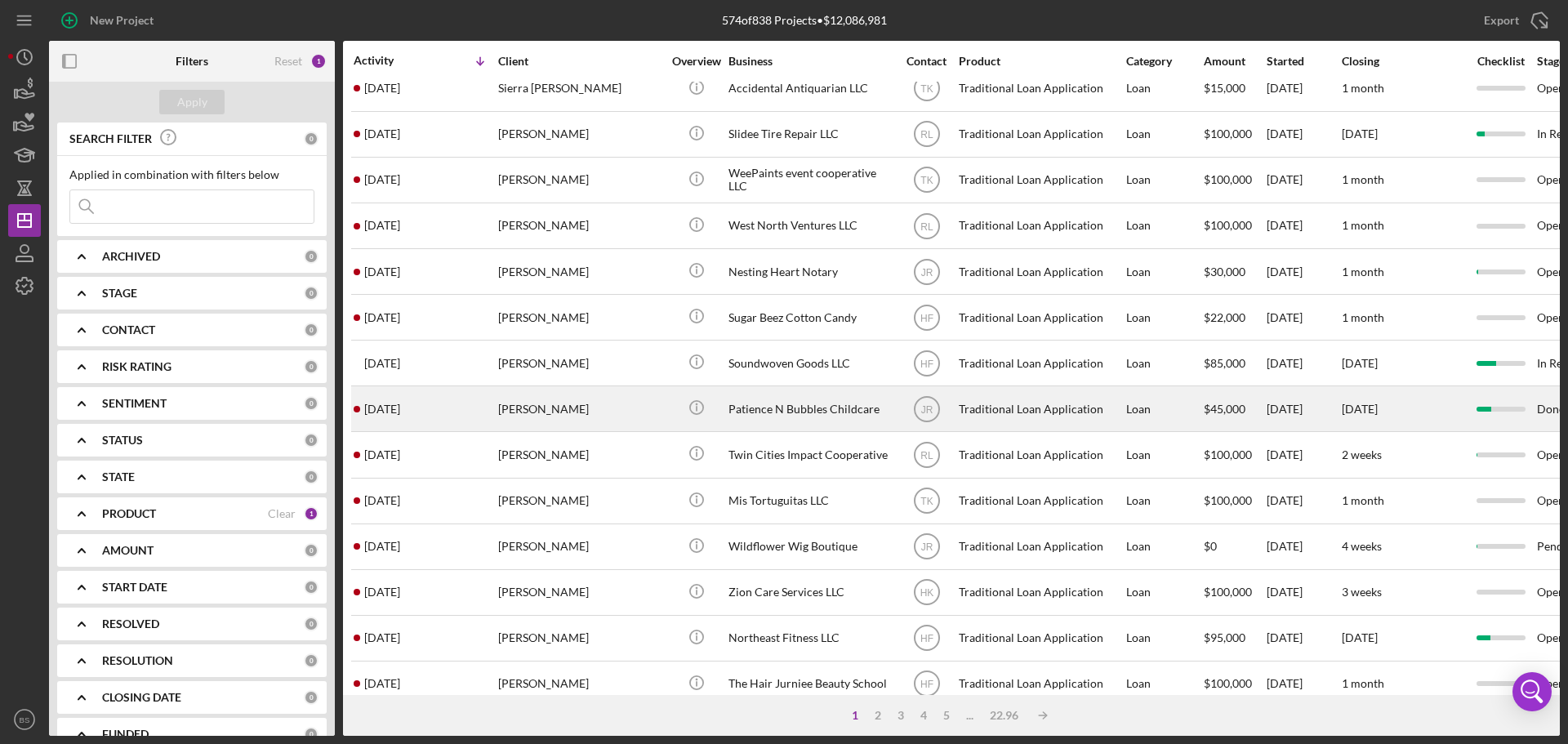
scroll to position [164, 0]
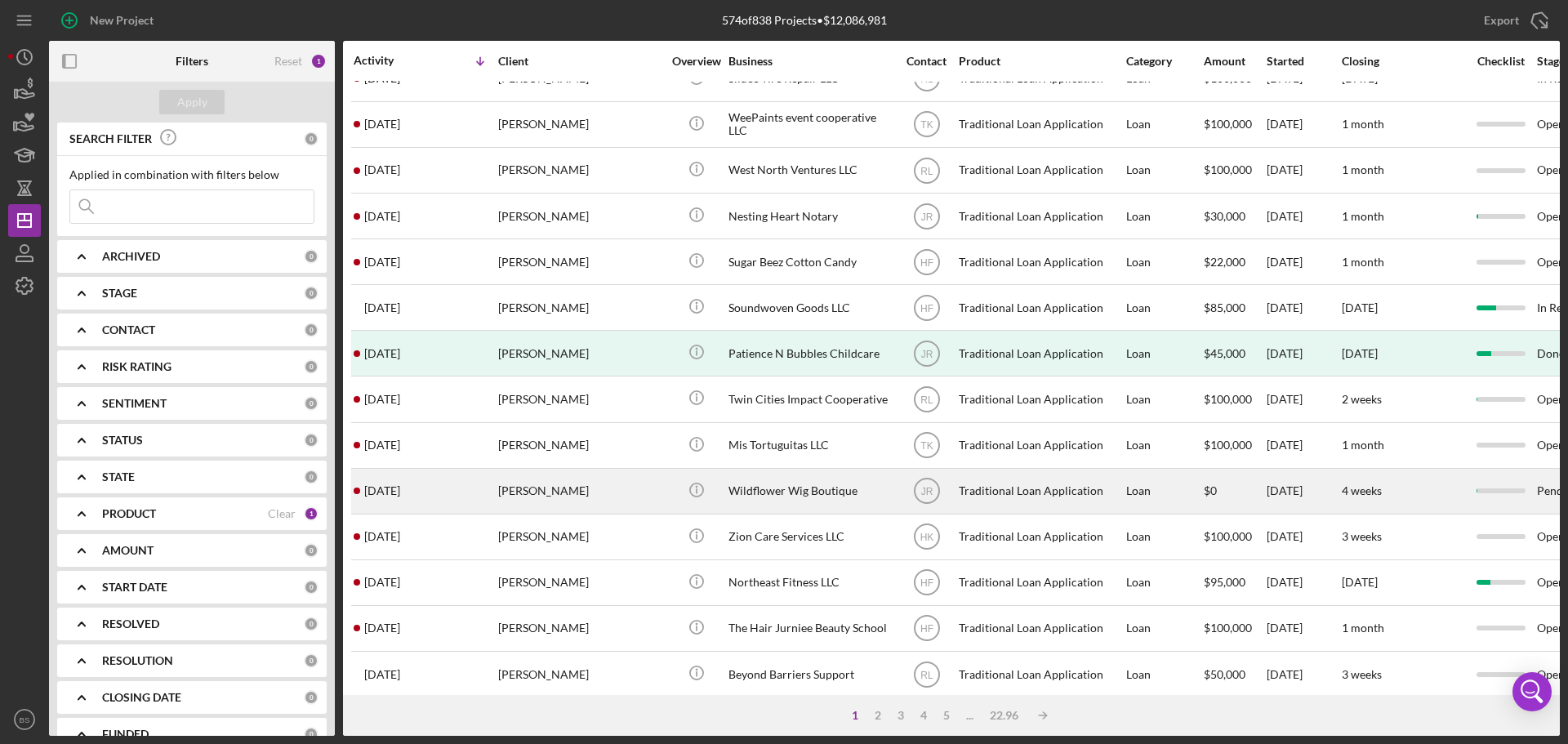
click at [654, 506] on div "[PERSON_NAME]" at bounding box center [580, 491] width 164 height 43
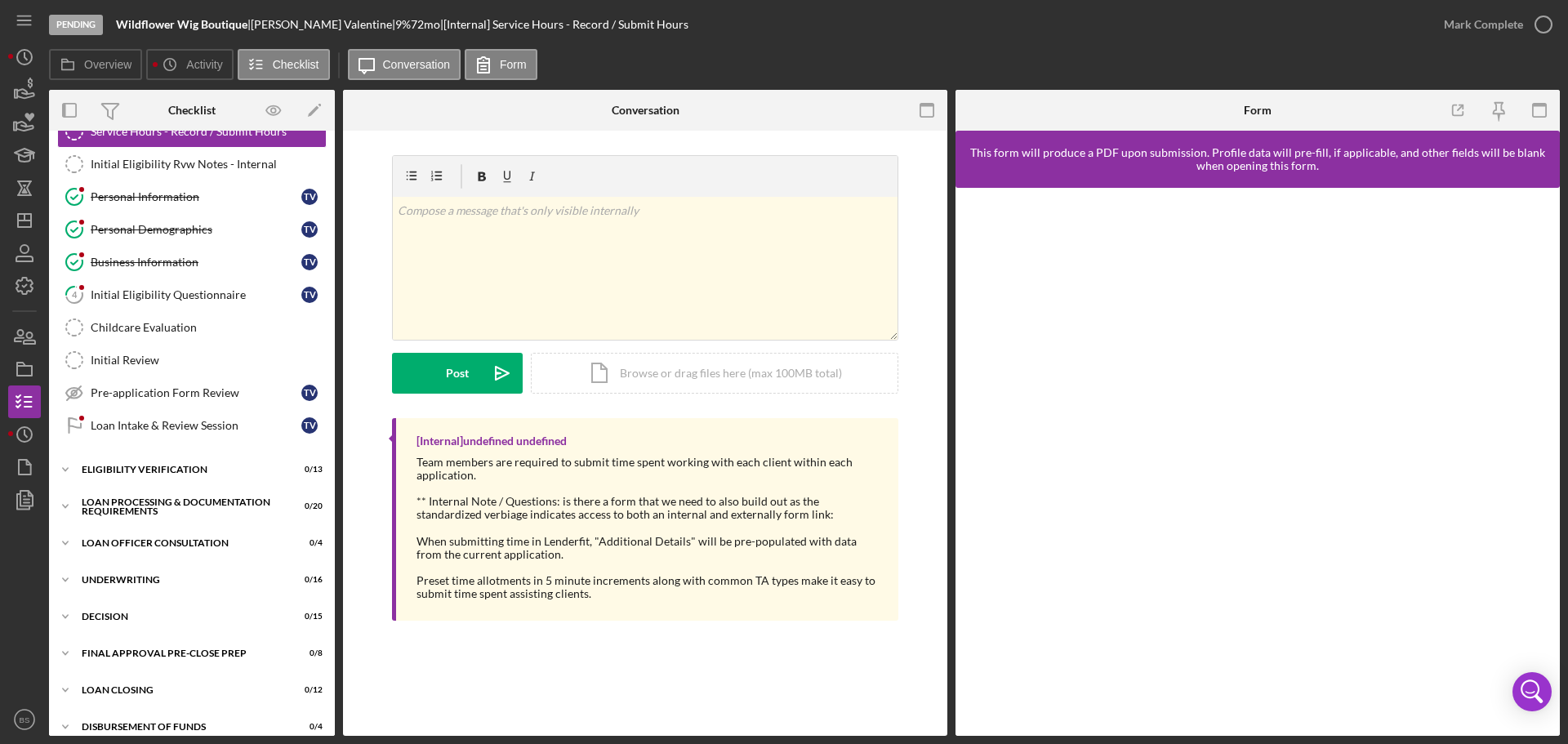
scroll to position [184, 0]
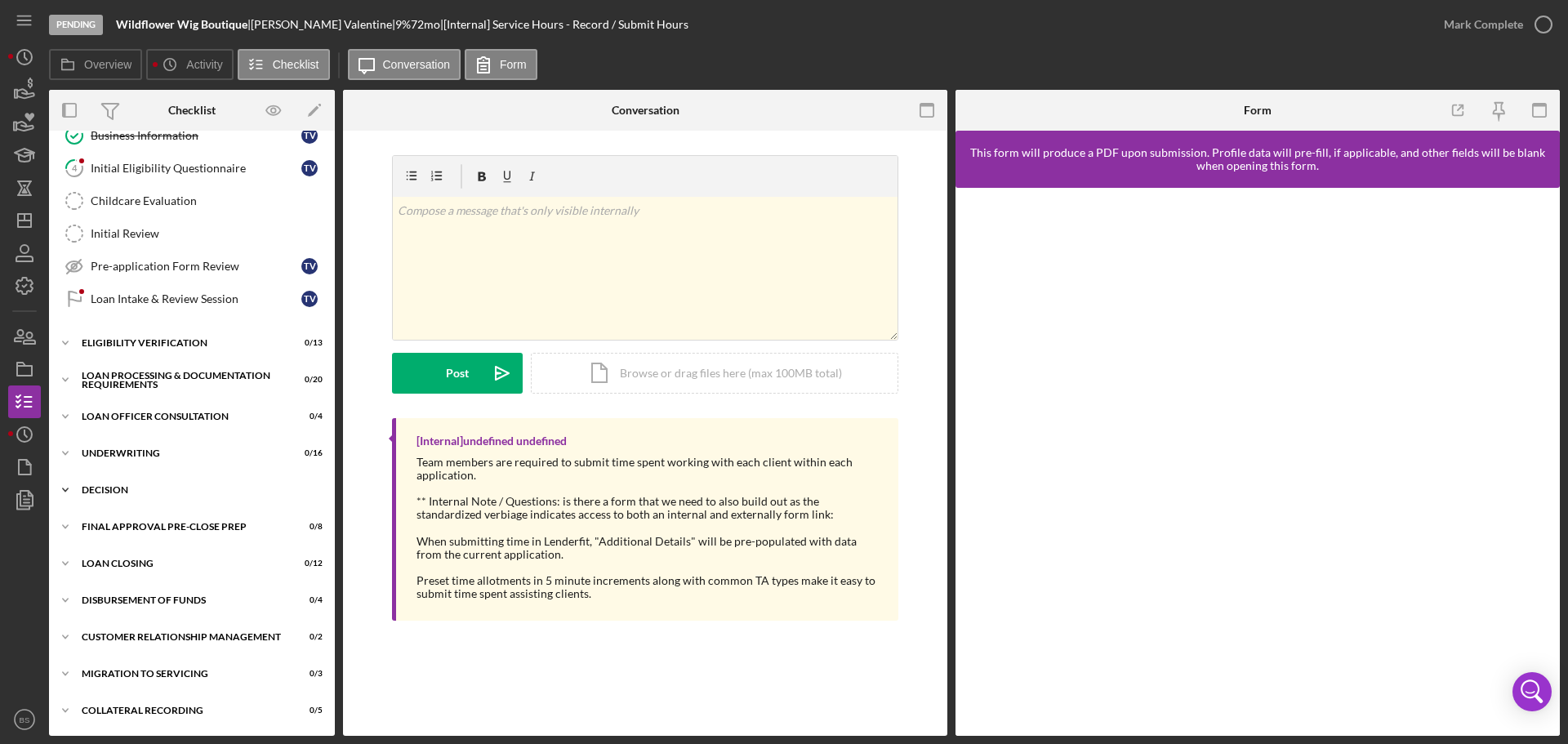
click at [231, 489] on div "Decision" at bounding box center [198, 490] width 233 height 10
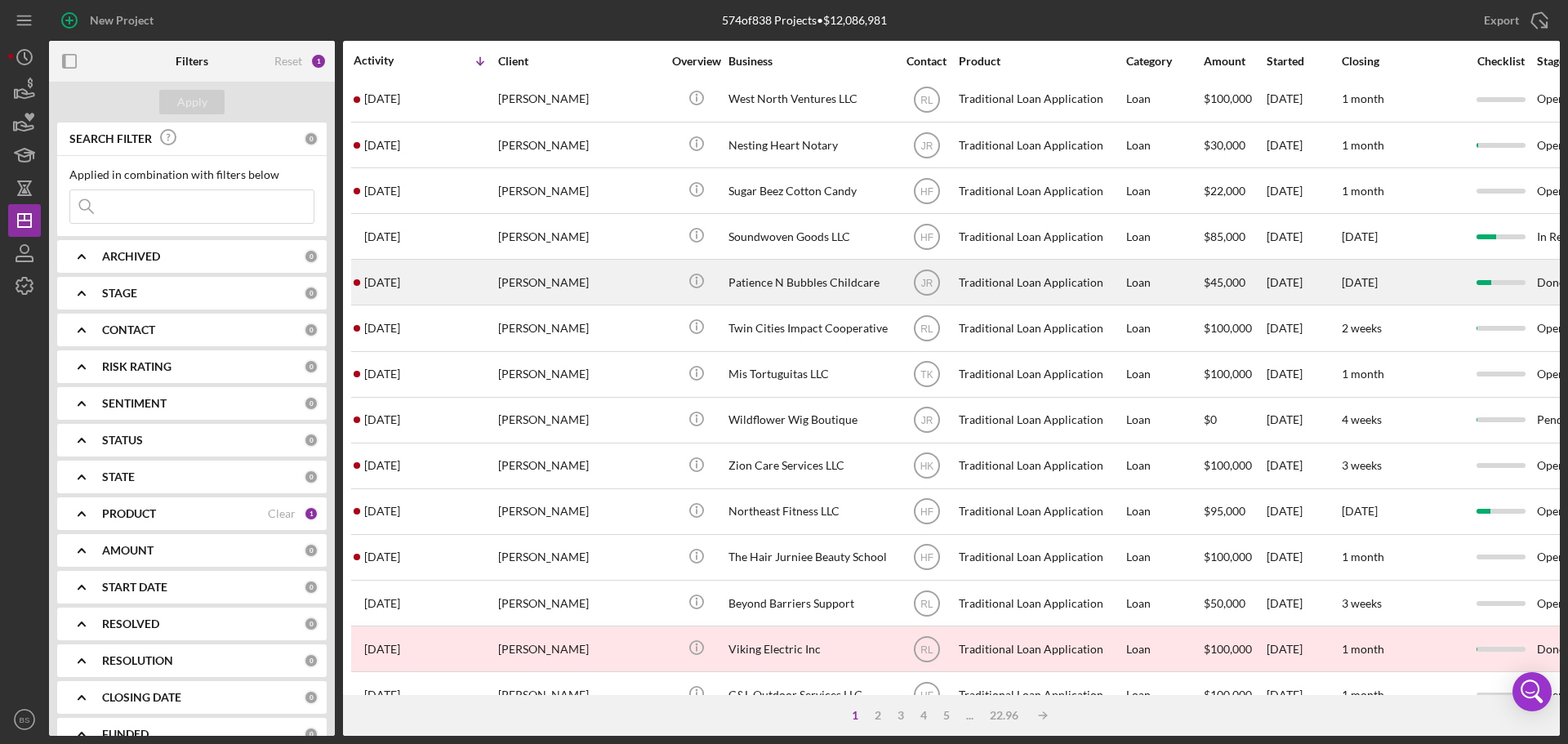
scroll to position [246, 0]
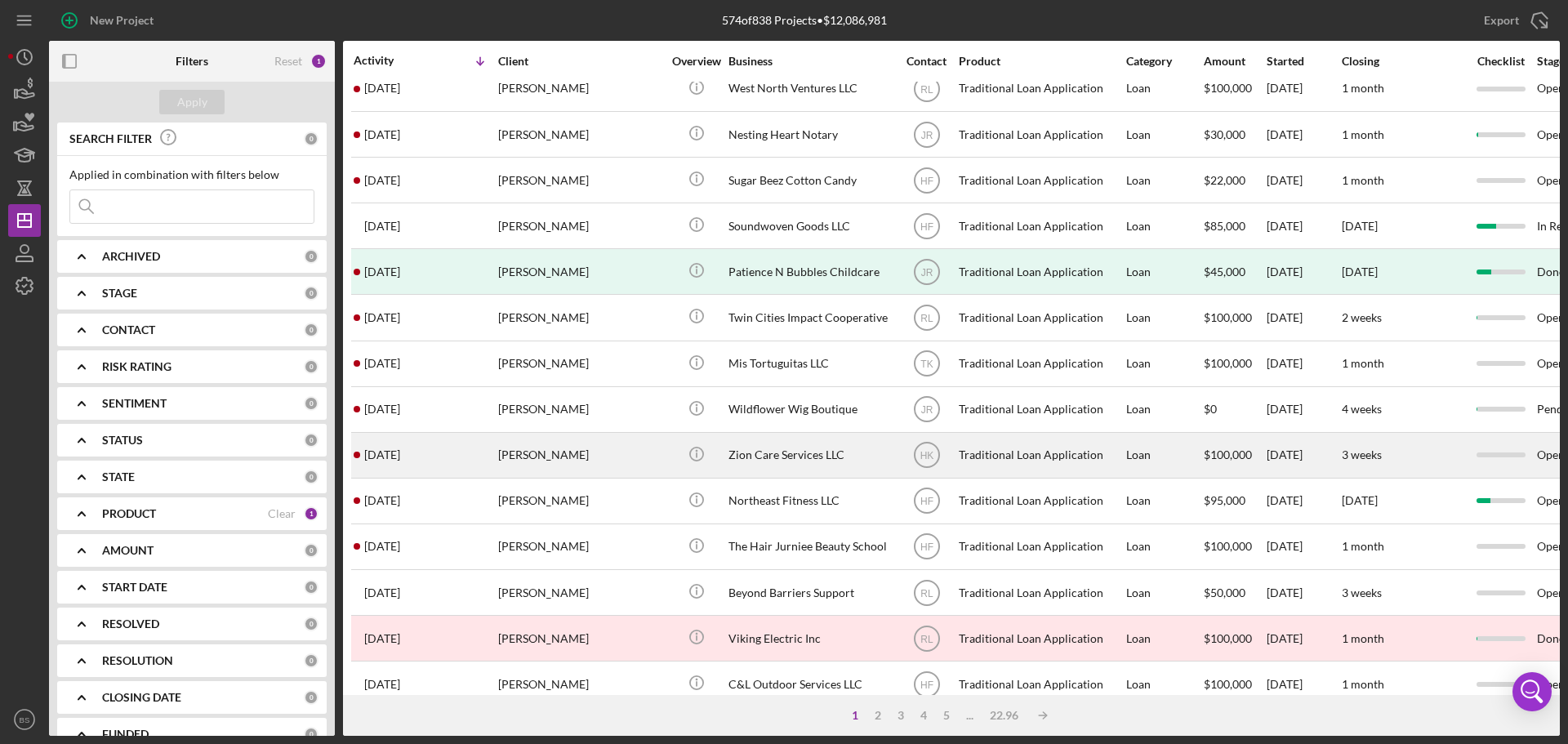
click at [623, 456] on div "[PERSON_NAME]" at bounding box center [580, 455] width 164 height 43
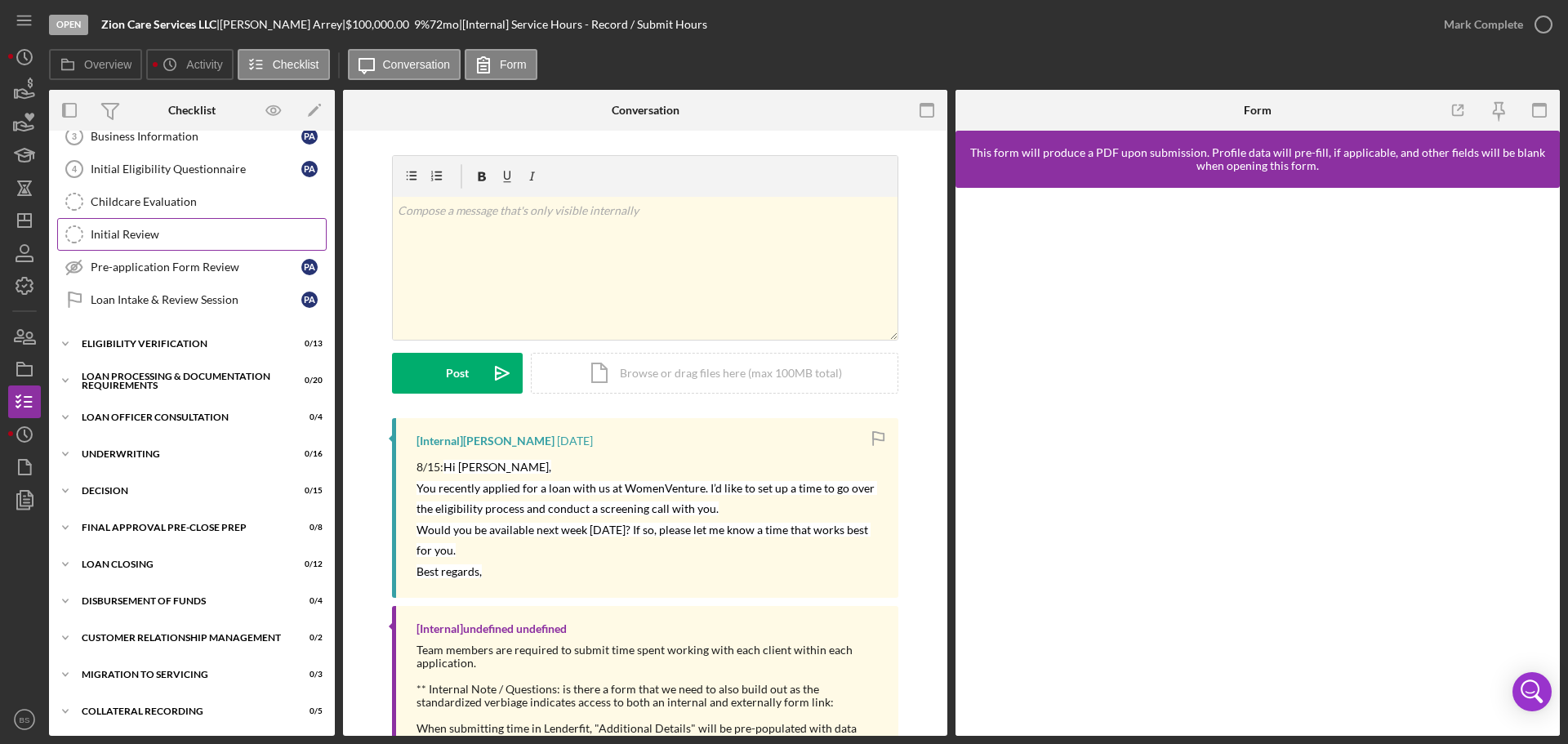
scroll to position [184, 0]
click at [206, 426] on div "Icon/Expander Loan Officer Consultation 0 / 4" at bounding box center [191, 417] width 286 height 33
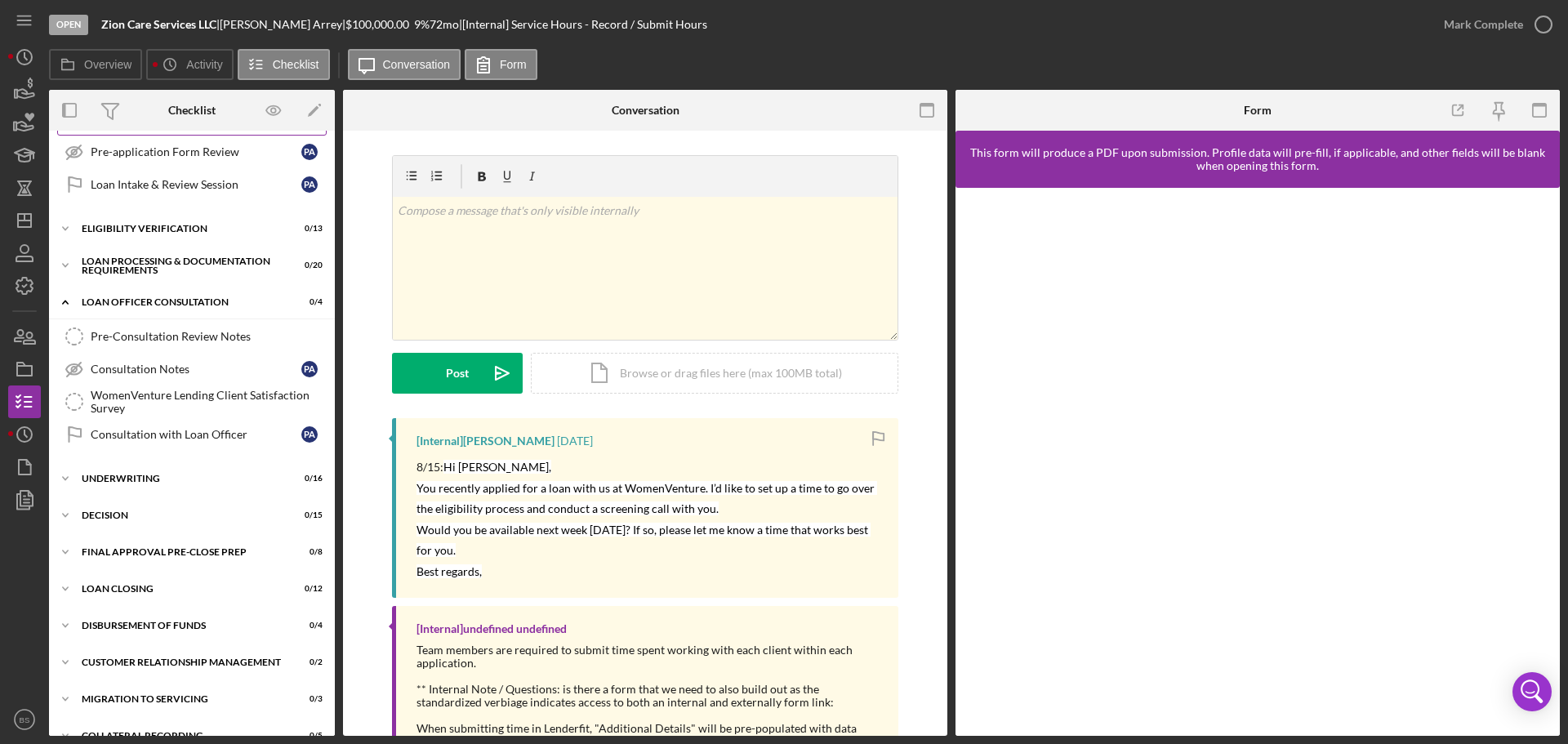
scroll to position [324, 0]
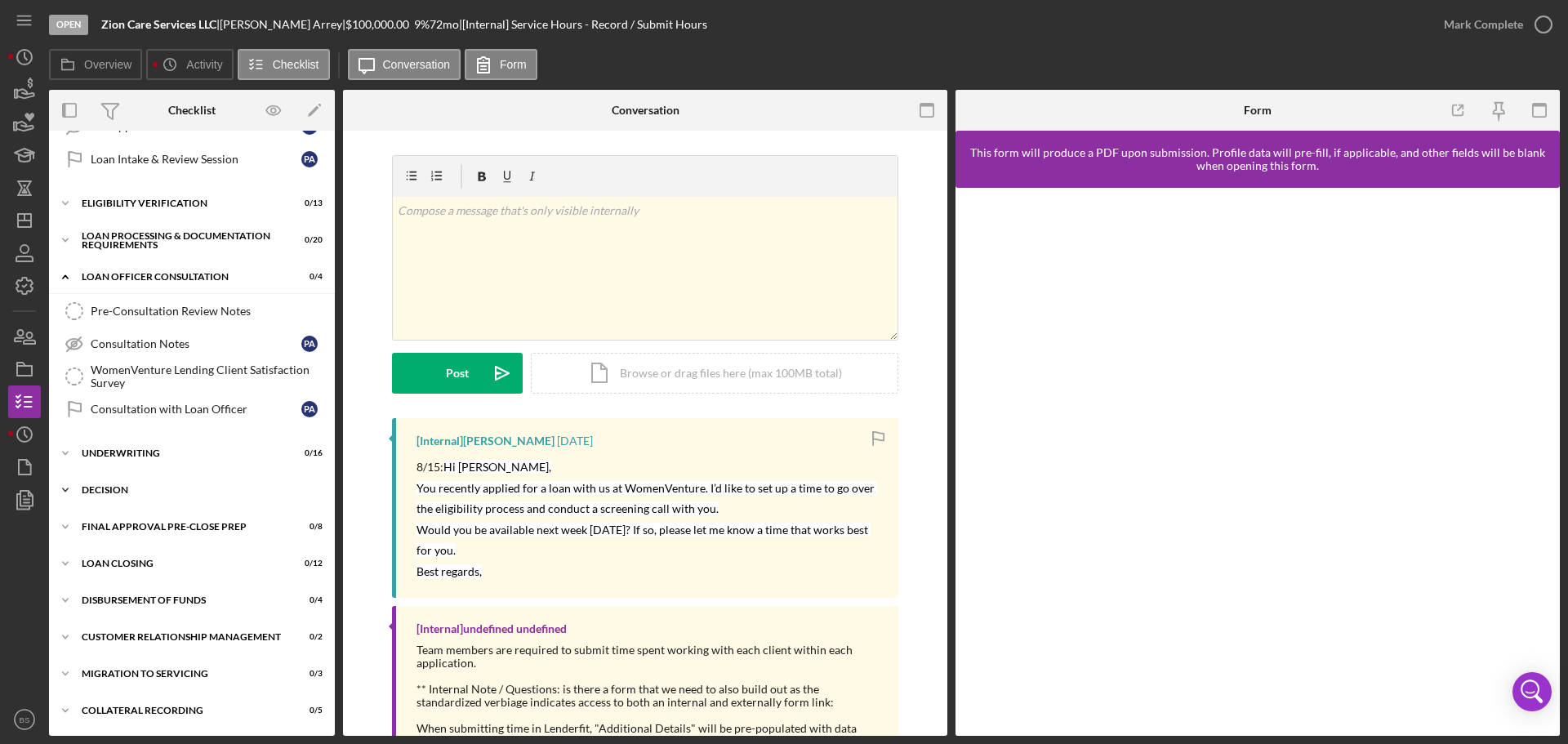
click at [202, 491] on div "Decision" at bounding box center [198, 490] width 233 height 10
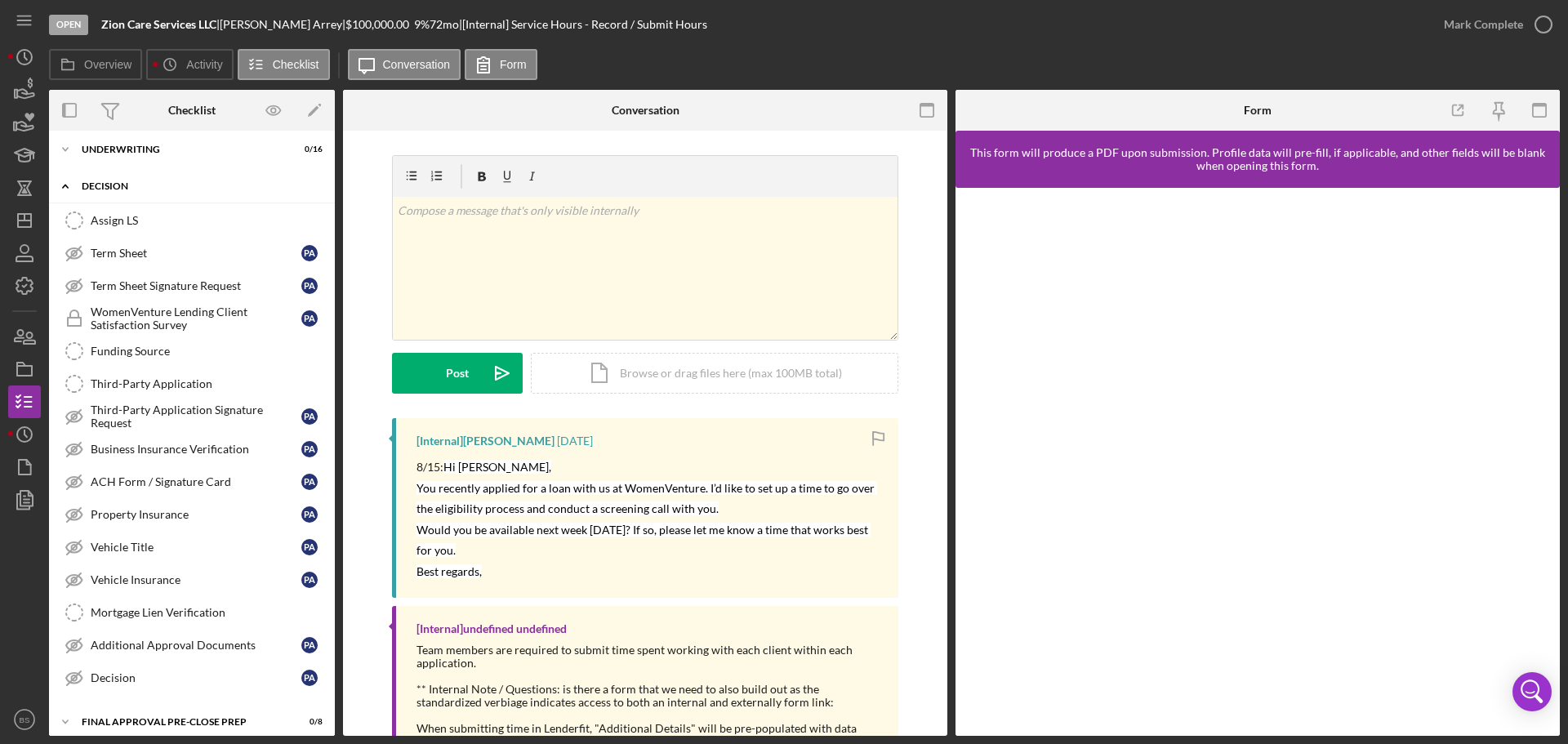
scroll to position [568, 0]
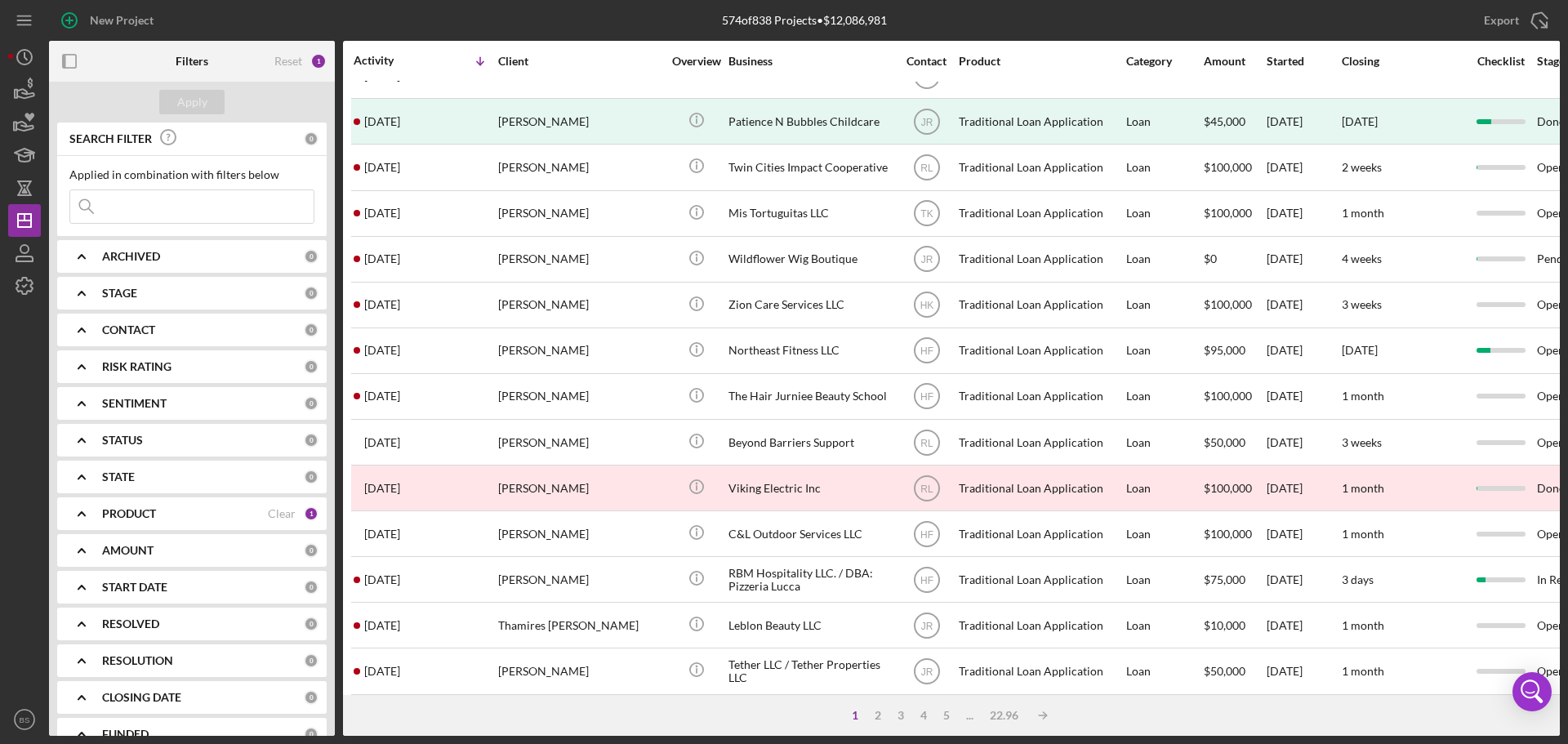
scroll to position [408, 0]
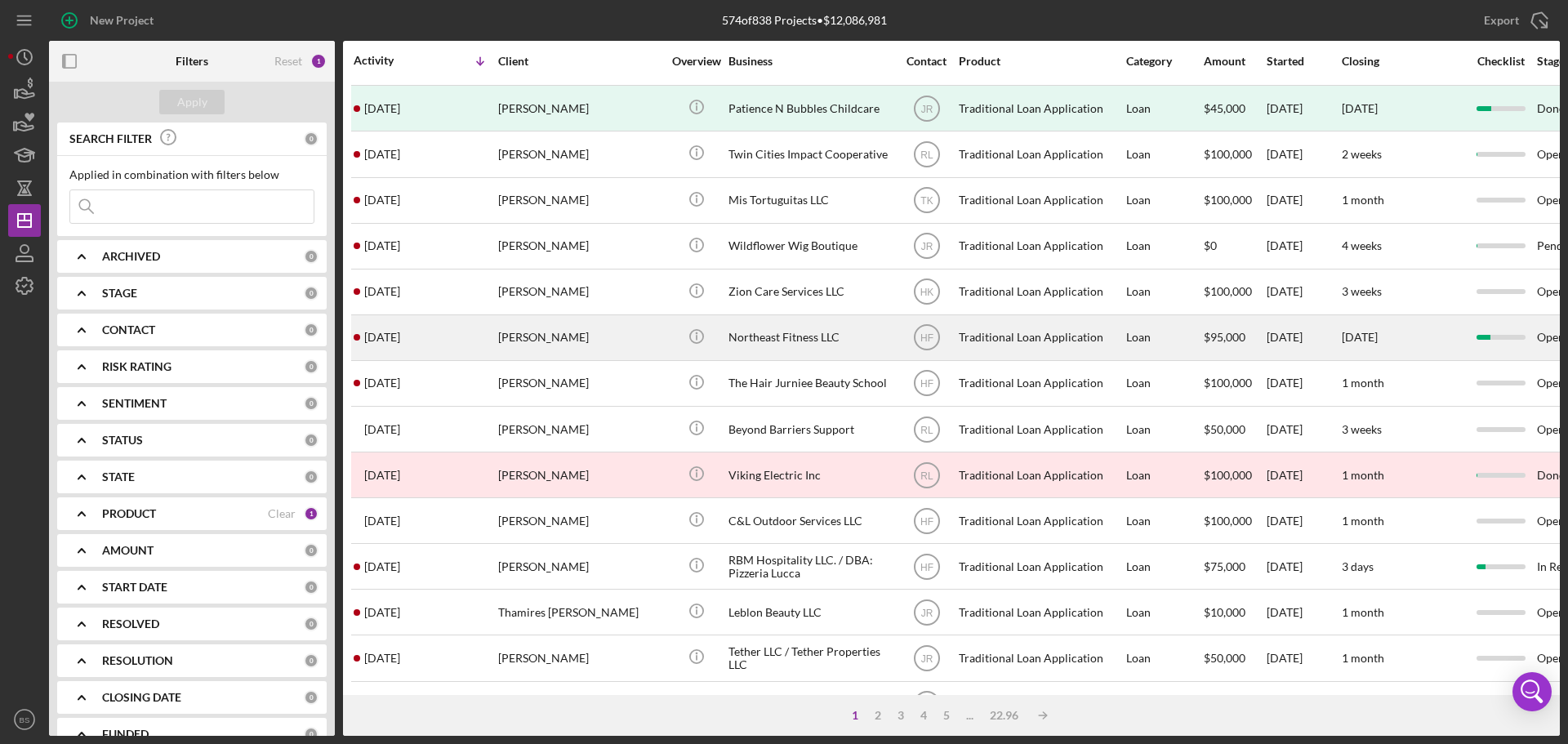
click at [570, 328] on div "[PERSON_NAME]" at bounding box center [580, 338] width 164 height 43
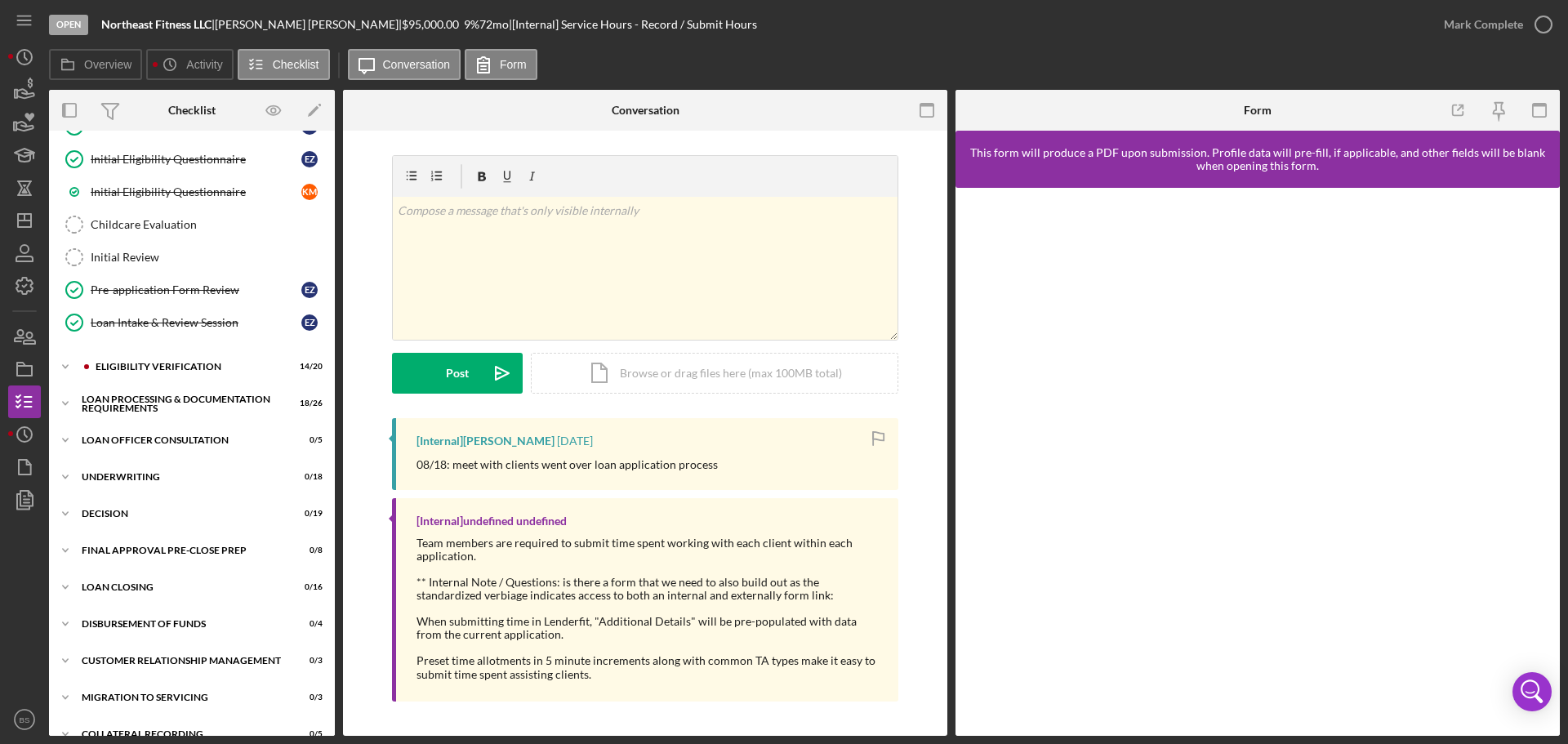
scroll to position [318, 0]
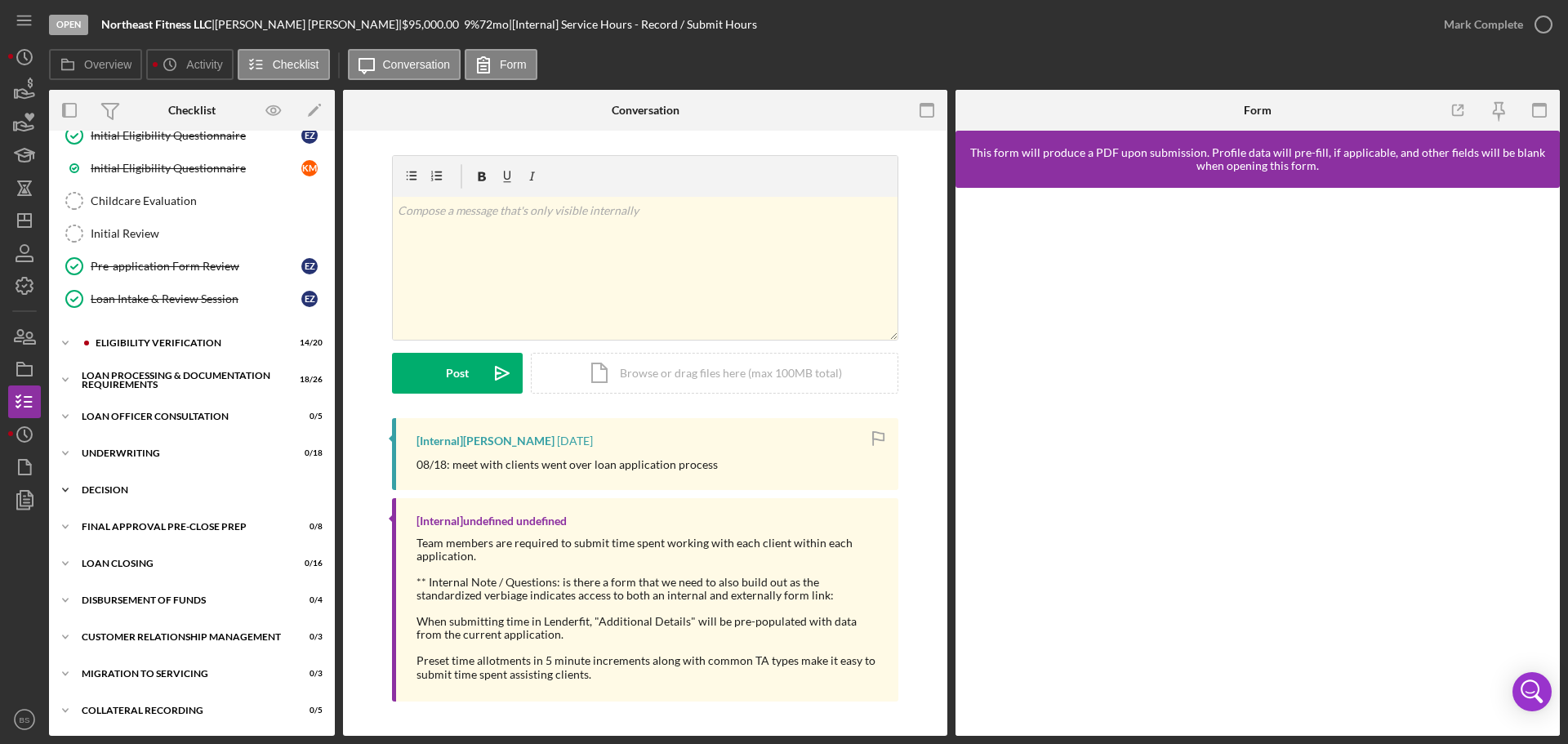
click at [156, 495] on div "Decision" at bounding box center [198, 490] width 233 height 10
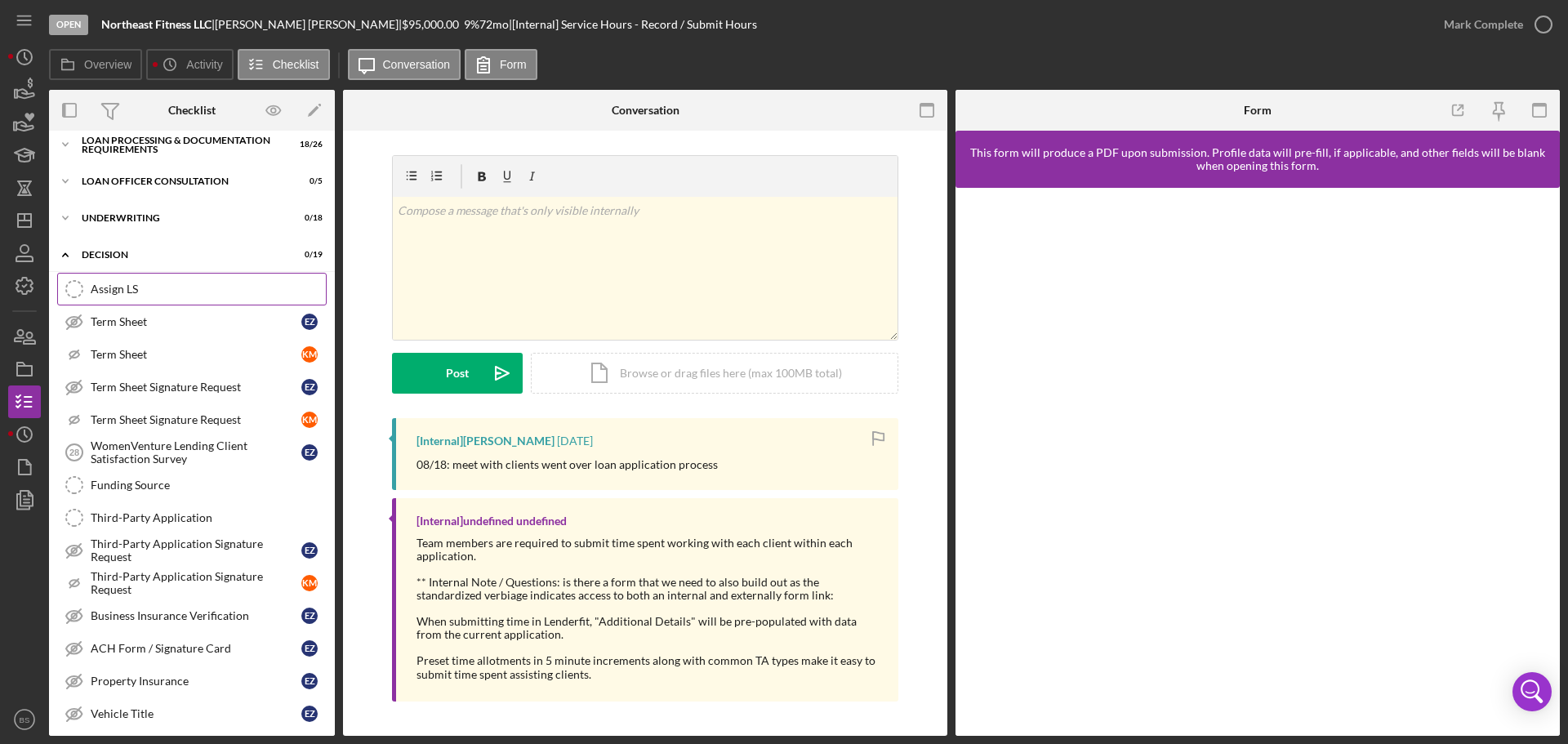
scroll to position [563, 0]
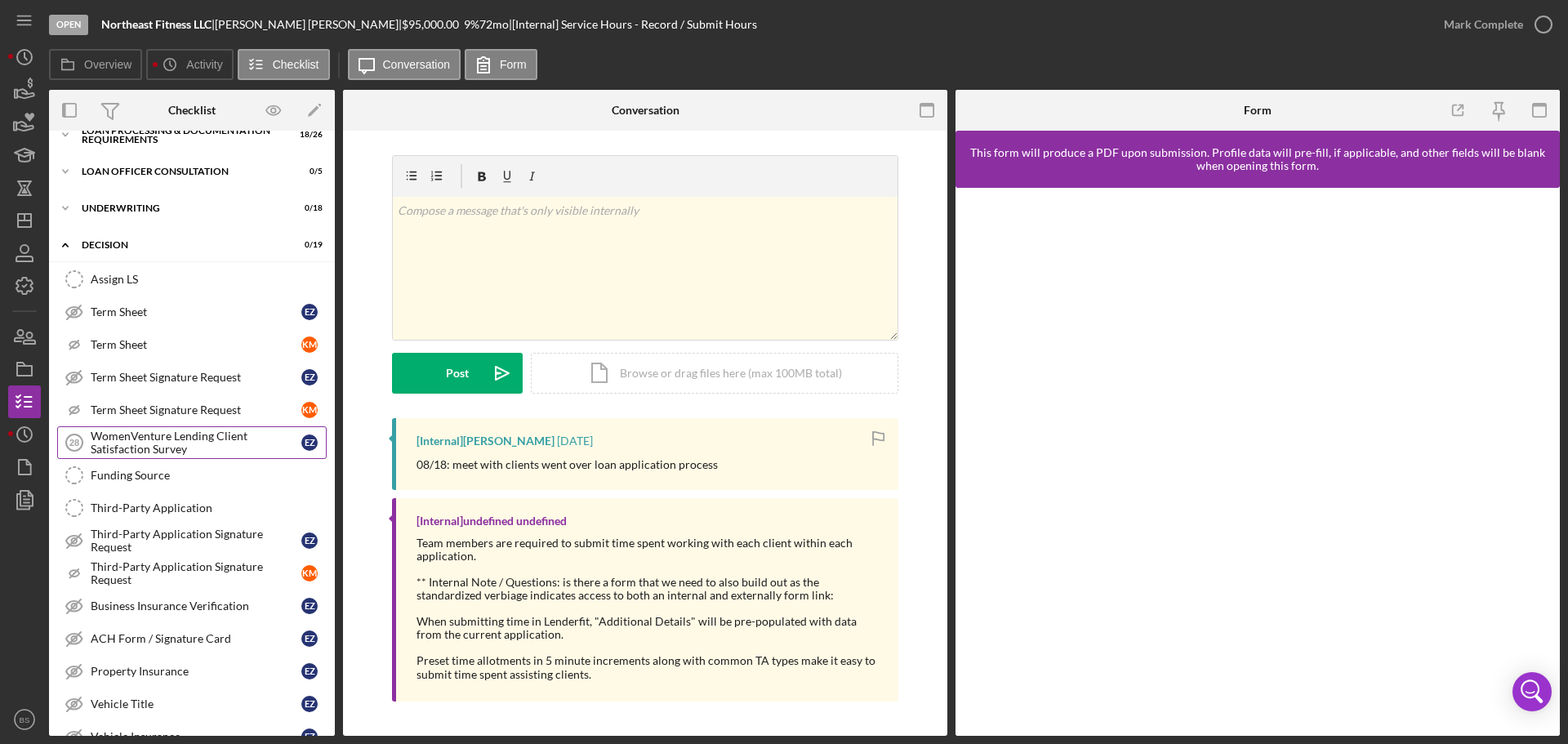
click at [211, 441] on div "WomenVenture Lending Client Satisfaction Survey" at bounding box center [196, 442] width 210 height 26
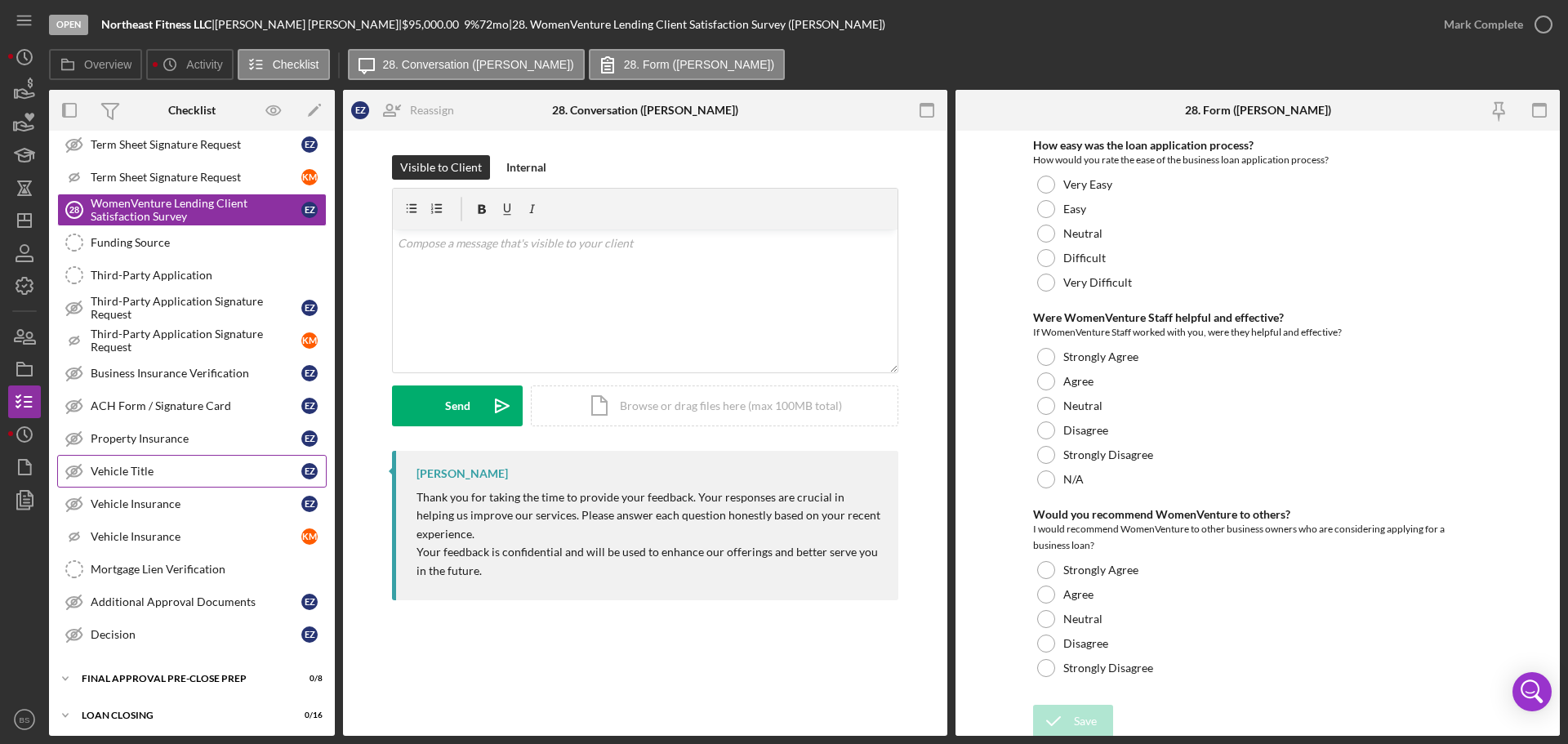
scroll to position [784, 0]
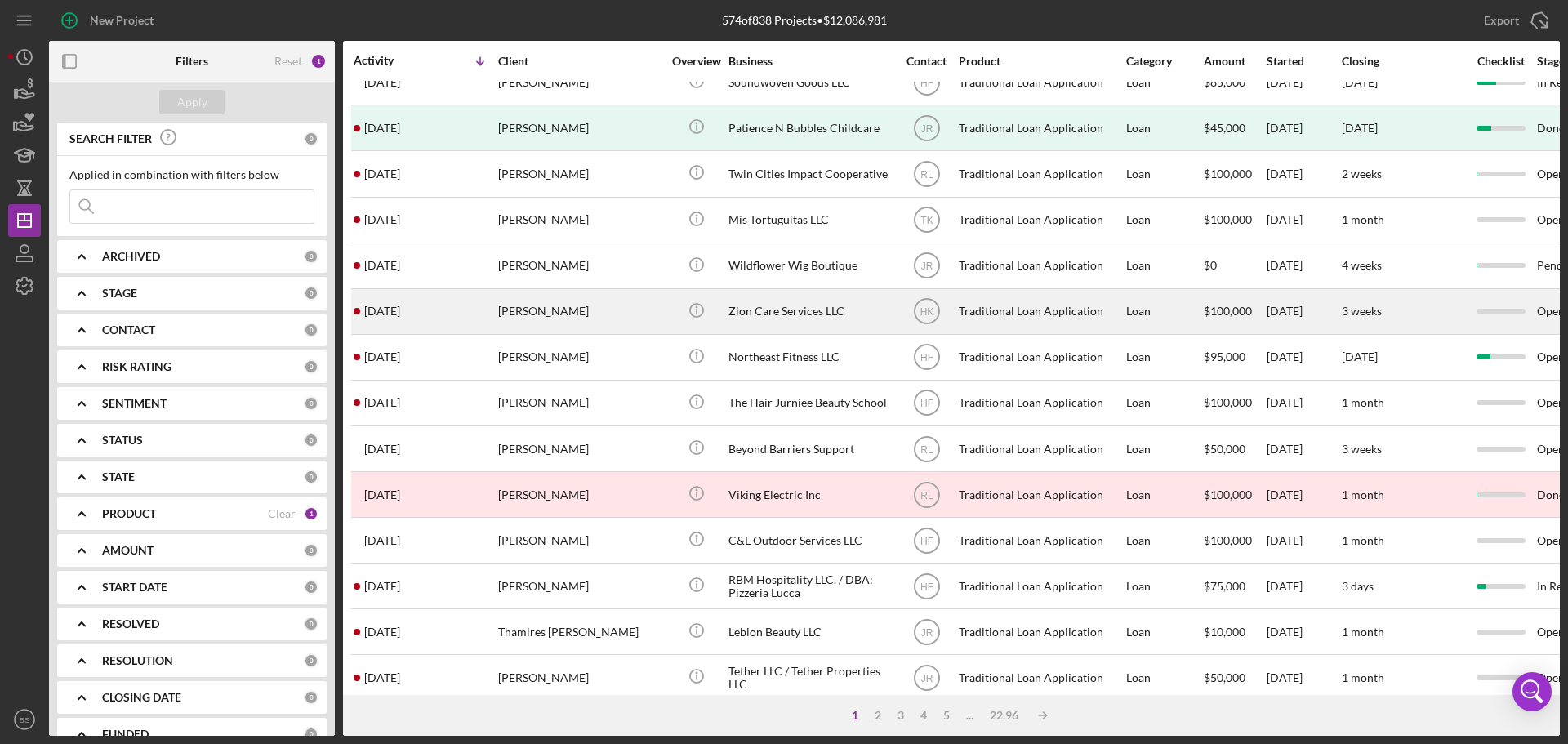
scroll to position [408, 0]
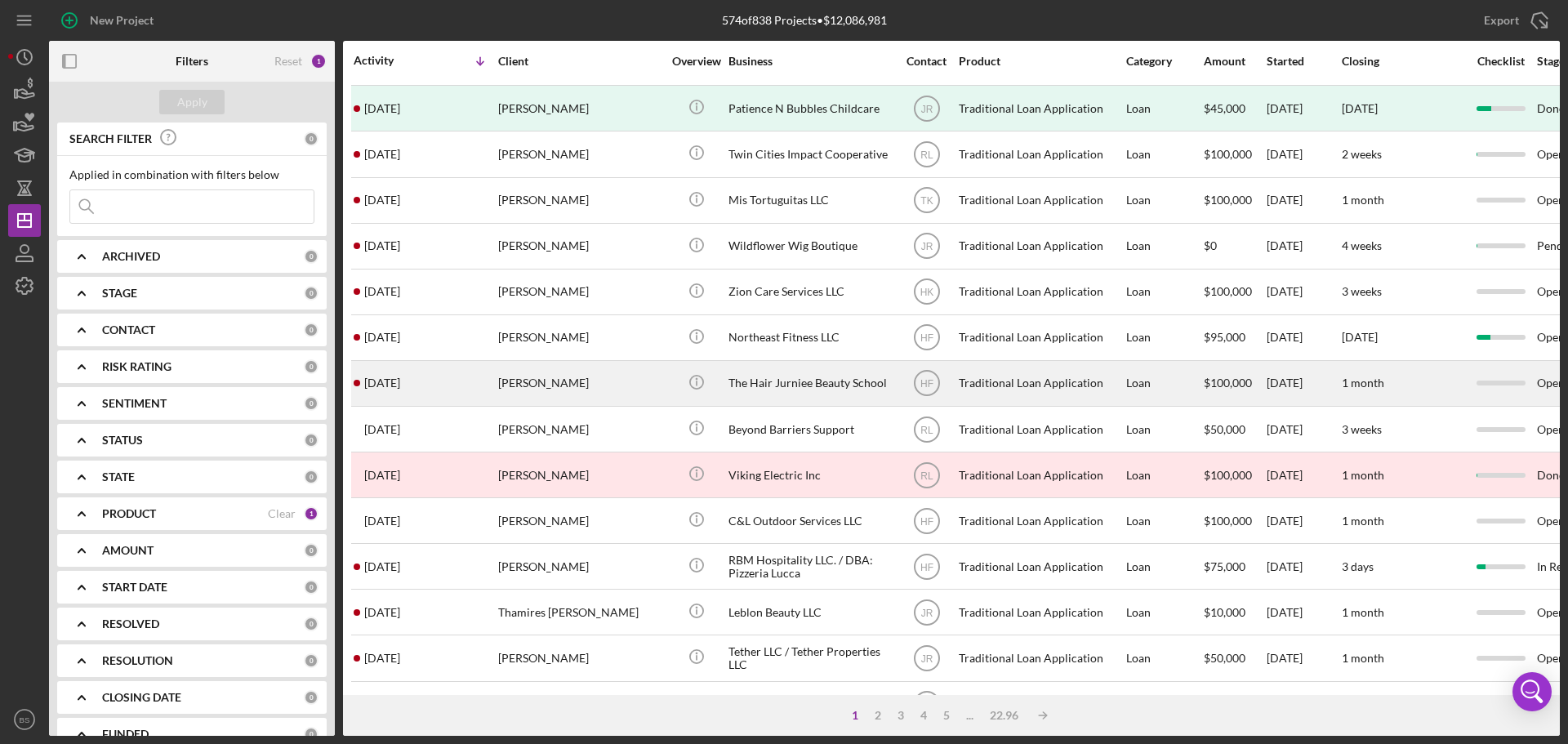
click at [551, 375] on div "[PERSON_NAME]" at bounding box center [580, 383] width 164 height 43
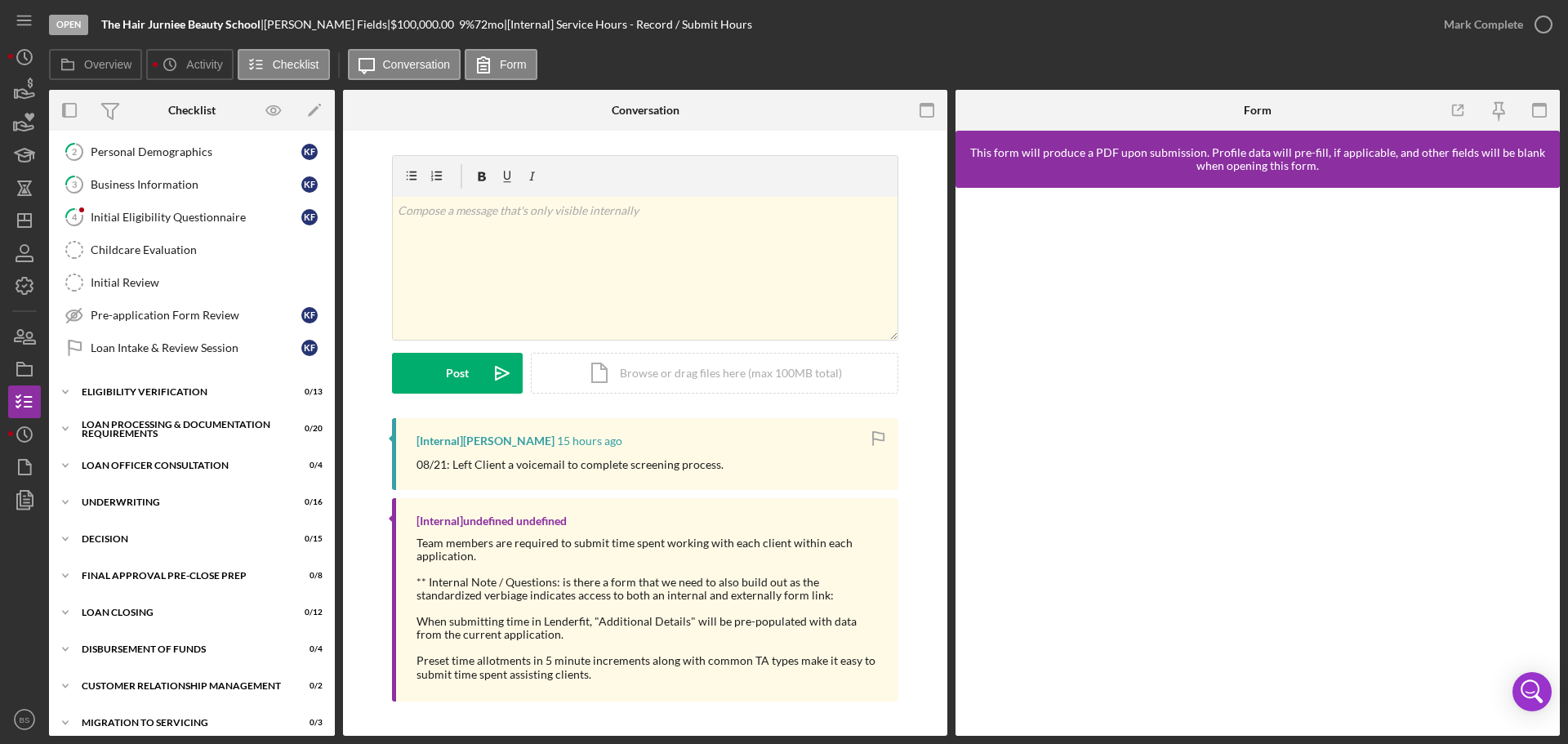
scroll to position [184, 0]
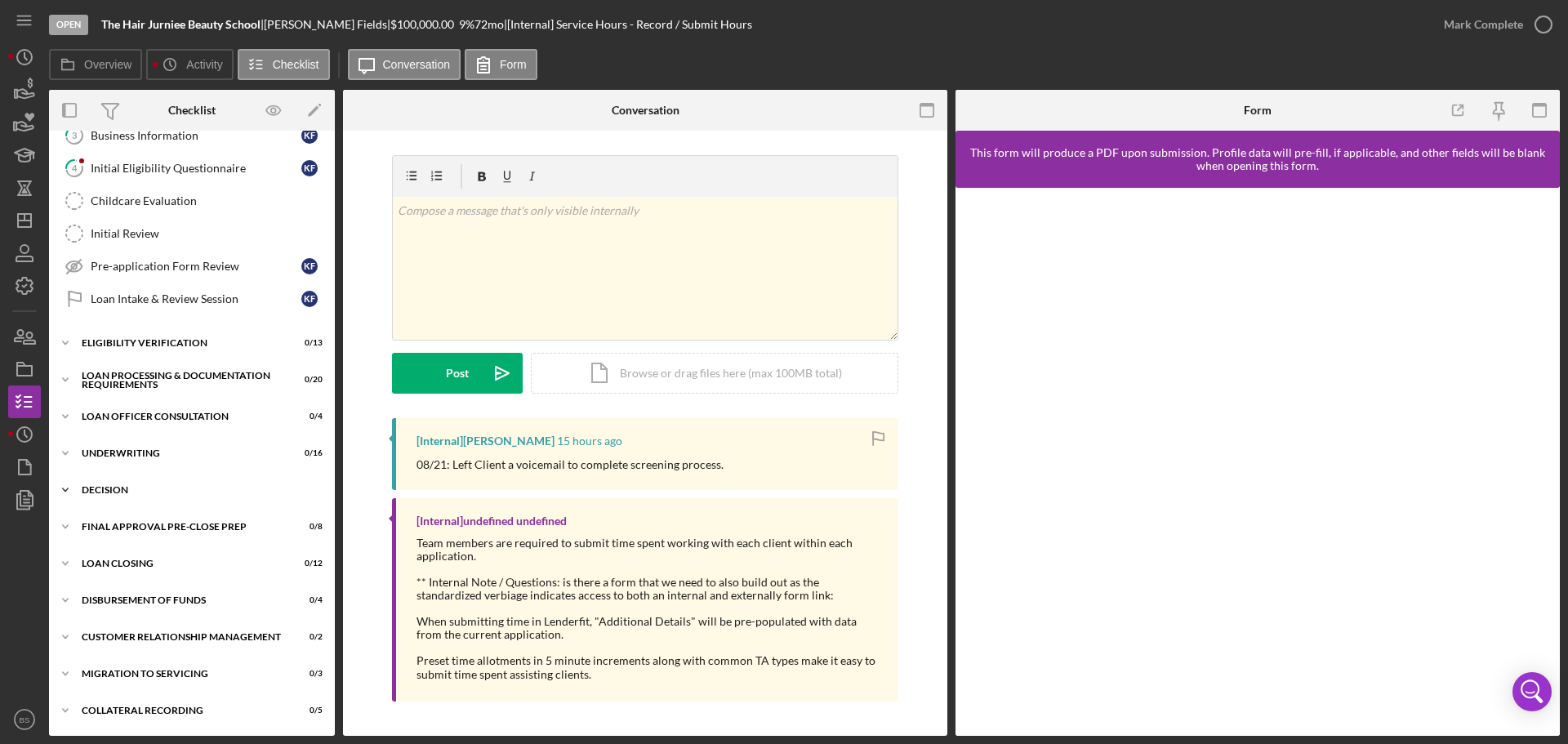
click at [178, 486] on div "Decision" at bounding box center [198, 490] width 233 height 10
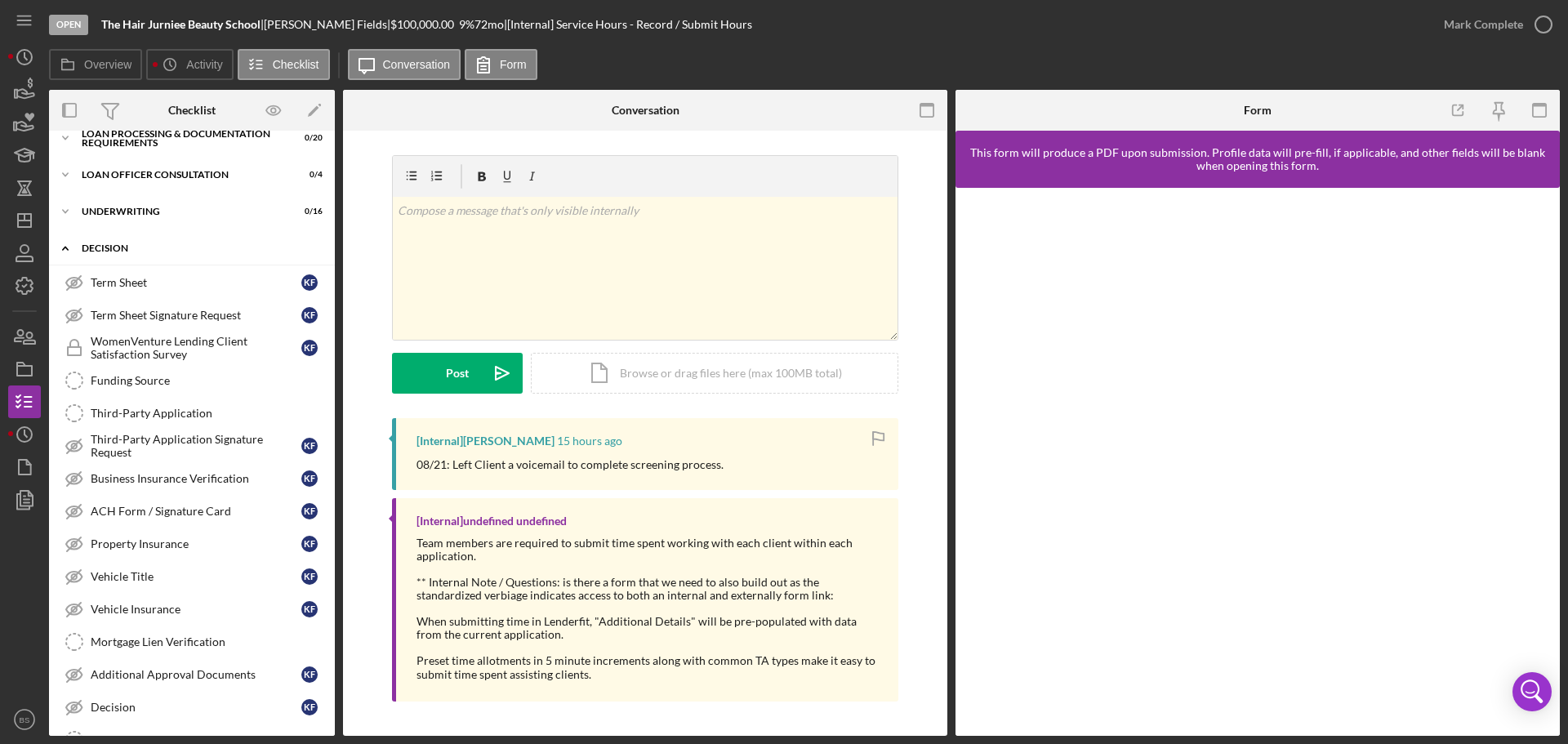
scroll to position [429, 0]
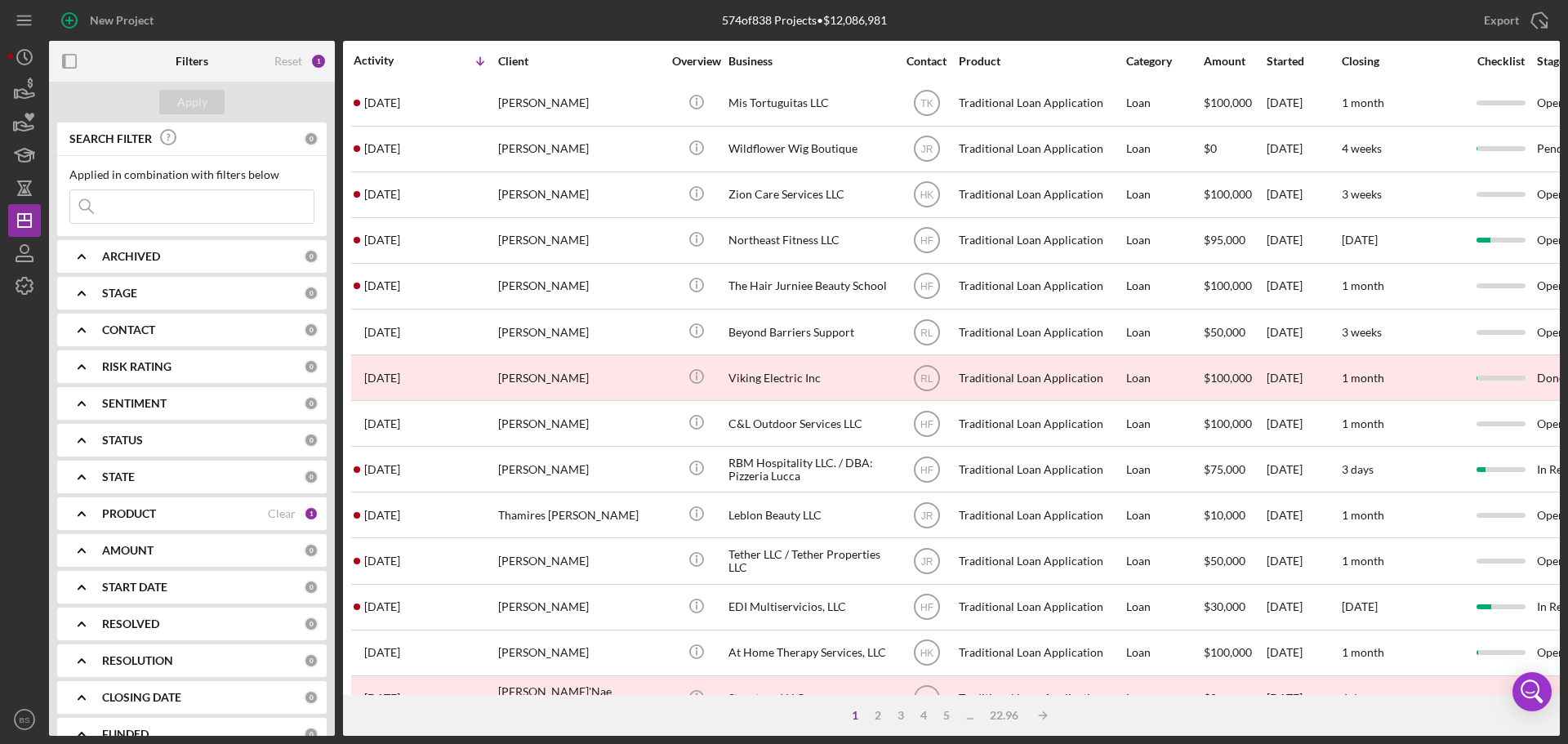
scroll to position [553, 0]
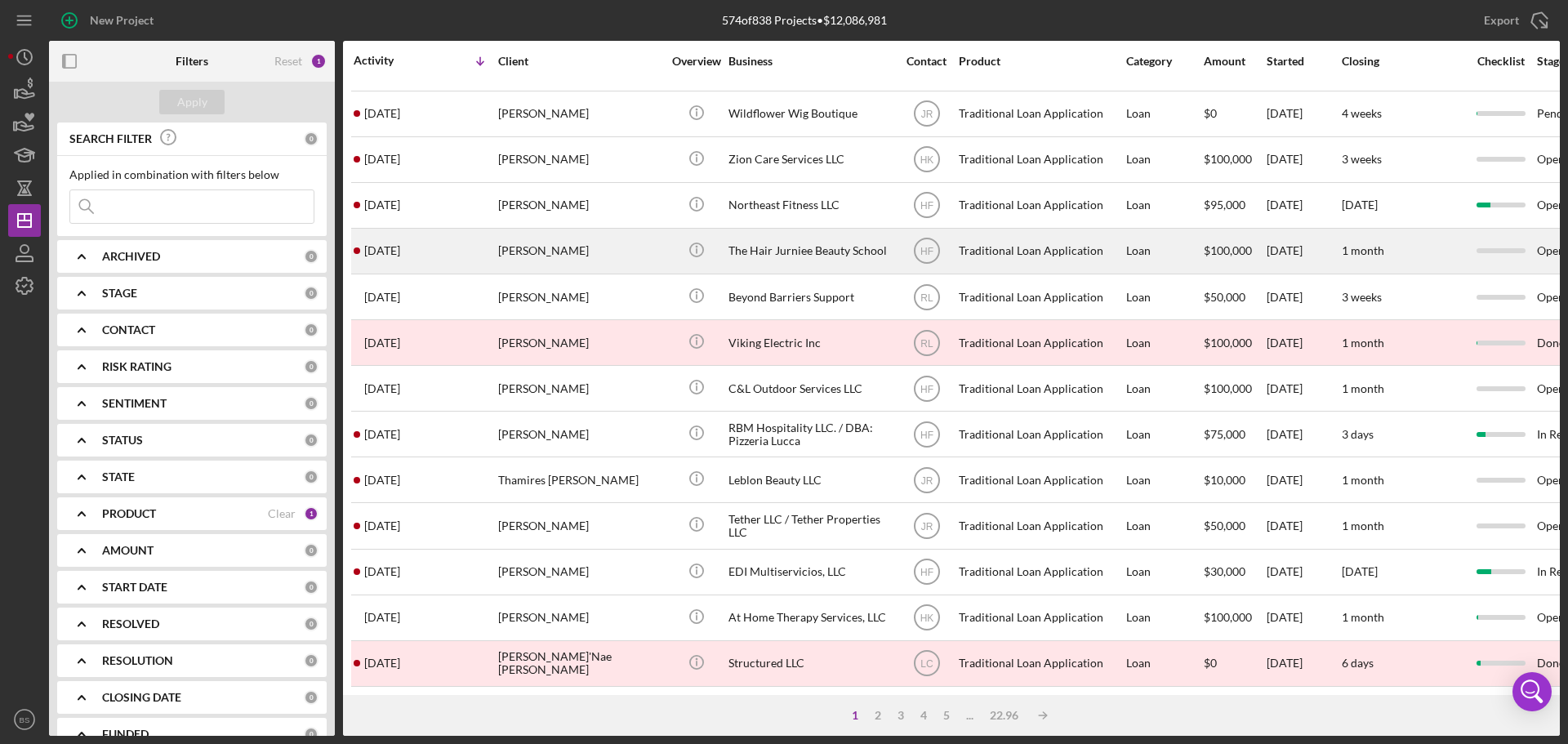
click at [521, 251] on div "[PERSON_NAME]" at bounding box center [580, 251] width 164 height 43
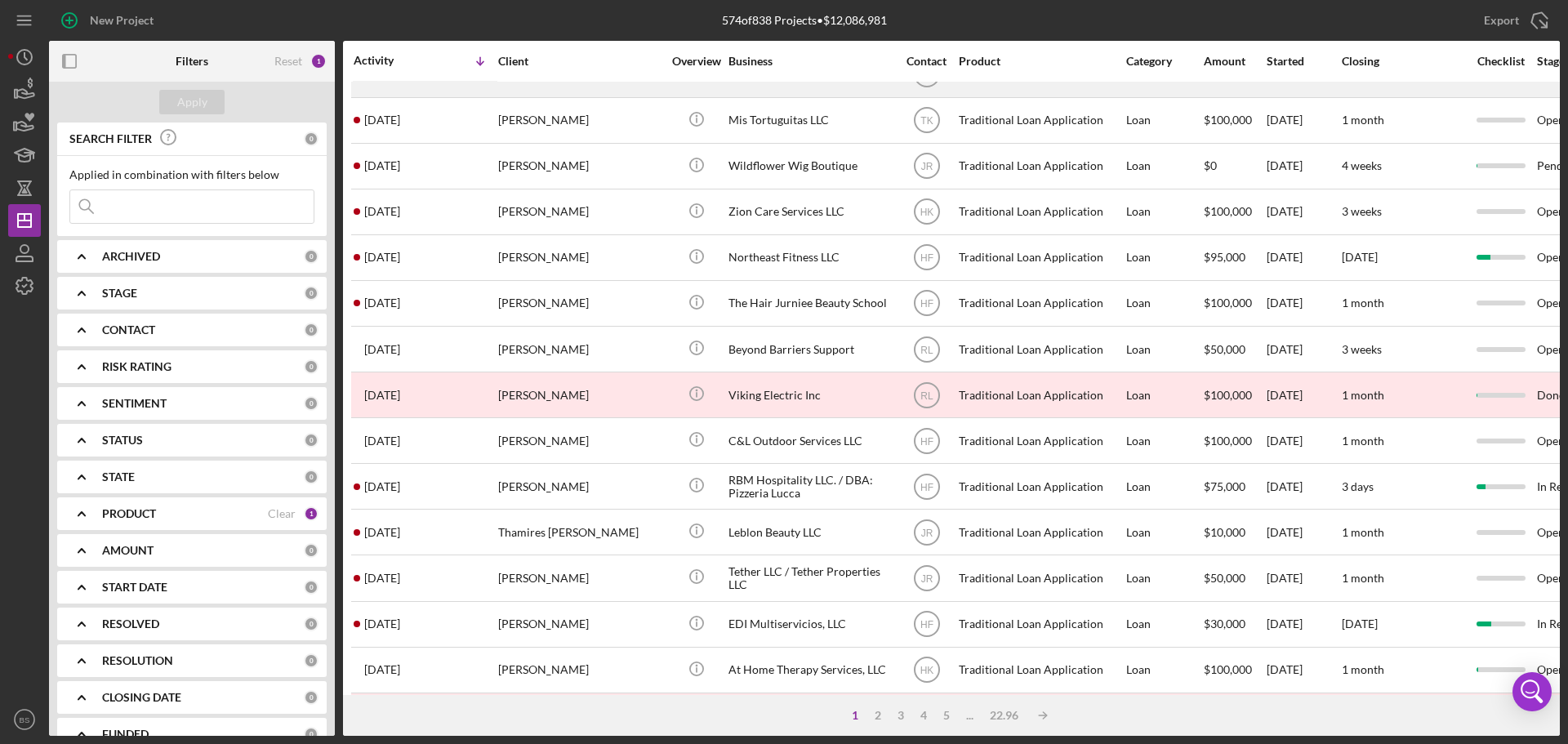
scroll to position [490, 0]
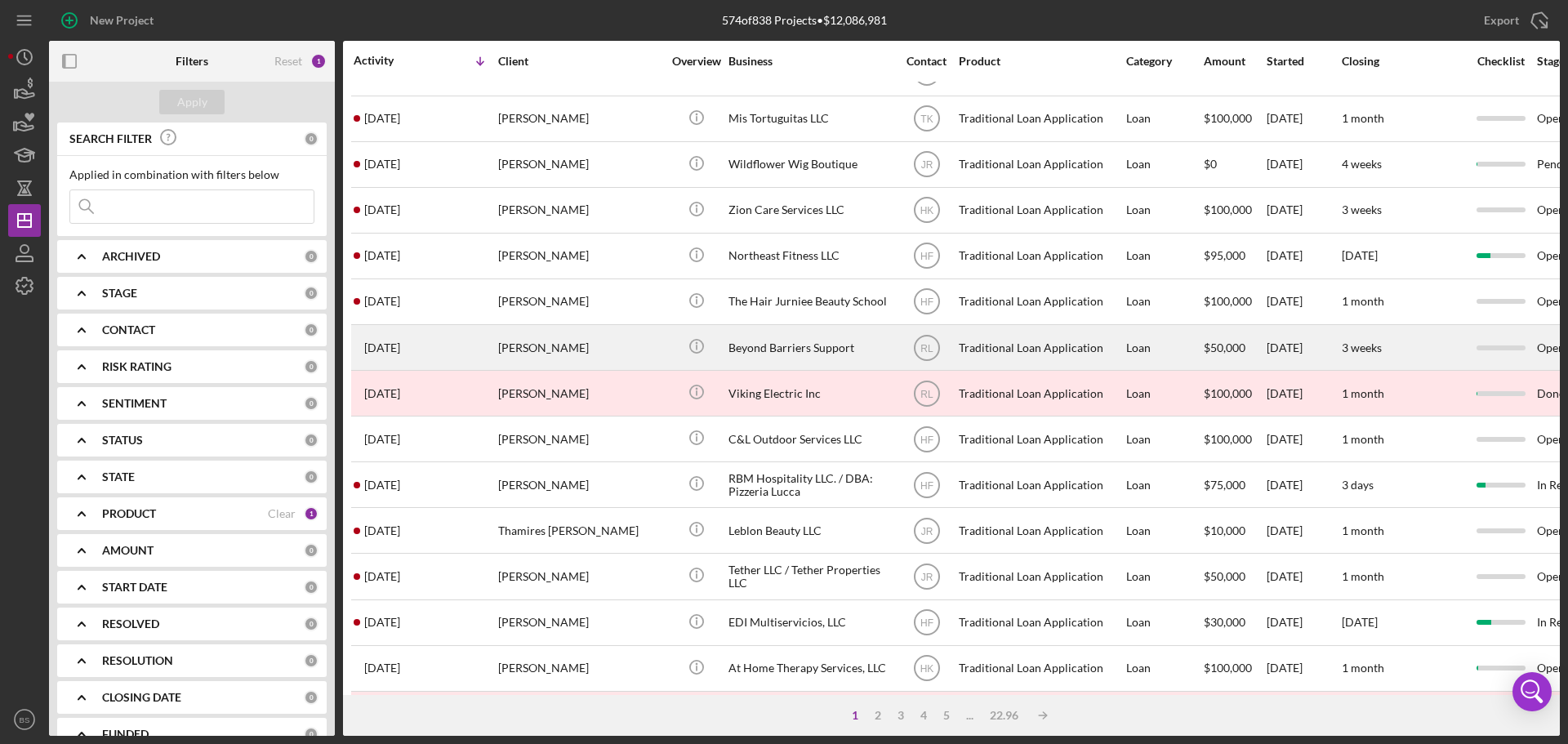
click at [540, 343] on div "[PERSON_NAME]" at bounding box center [580, 347] width 164 height 43
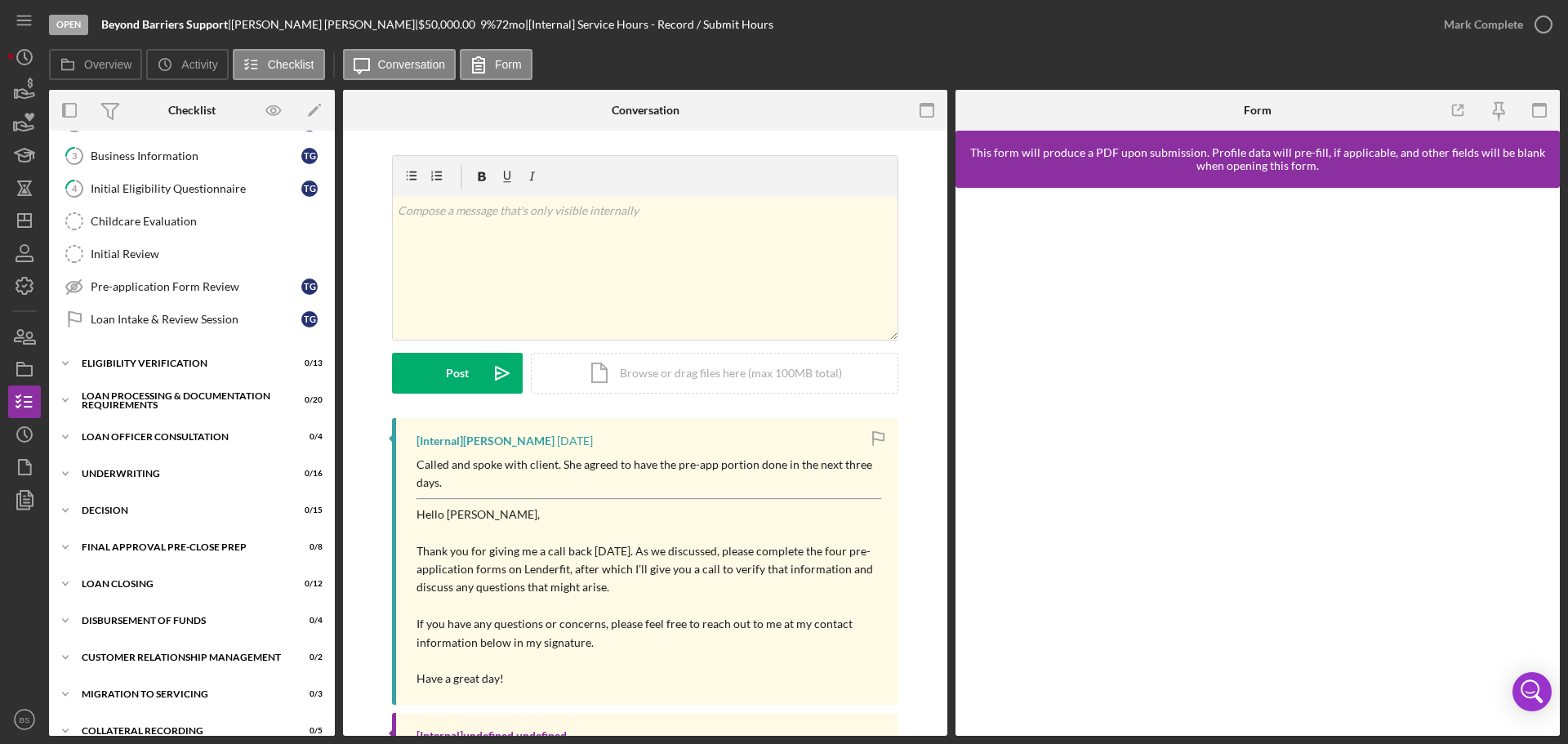
scroll to position [184, 0]
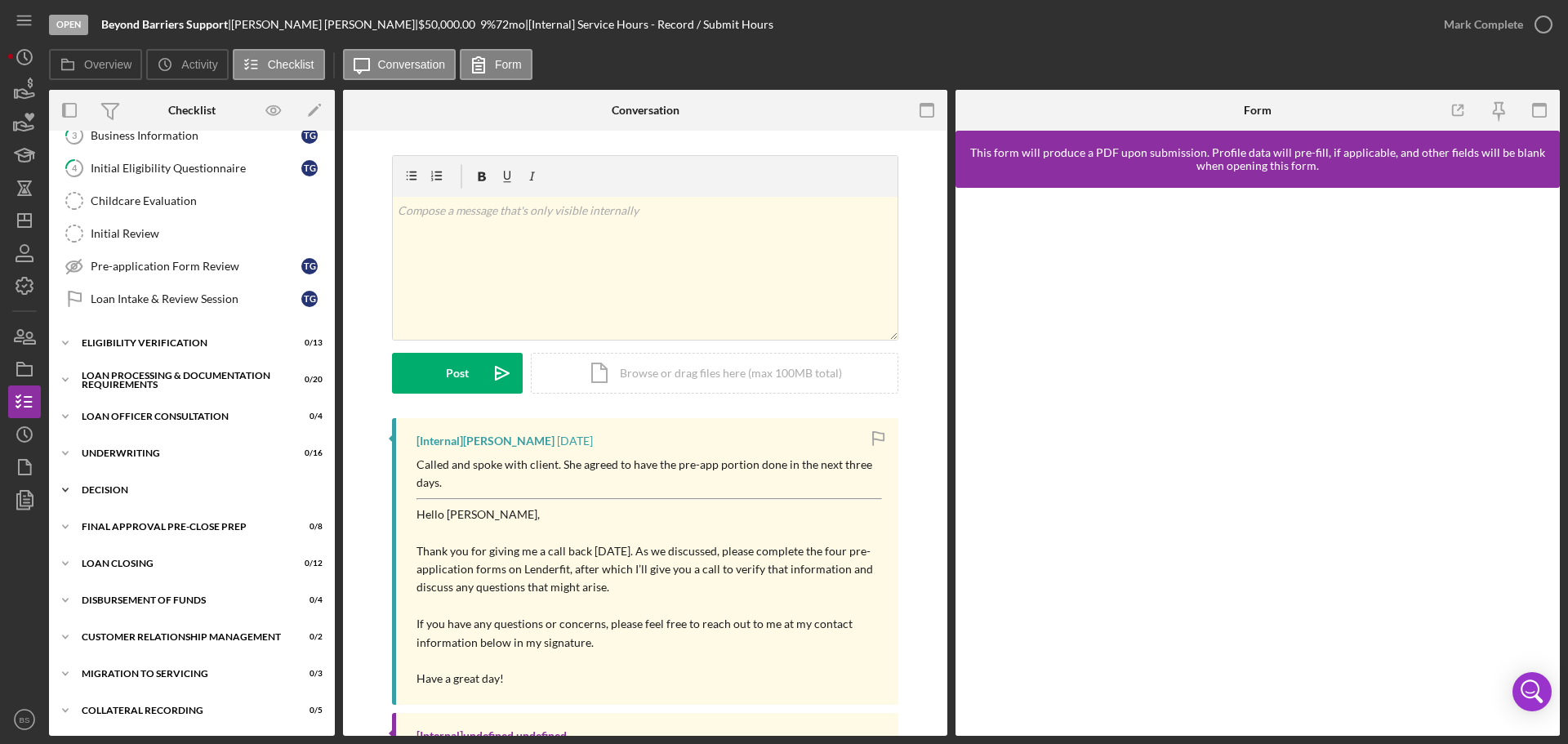
click at [179, 480] on div "Icon/Expander Decision 0 / 15" at bounding box center [191, 490] width 286 height 33
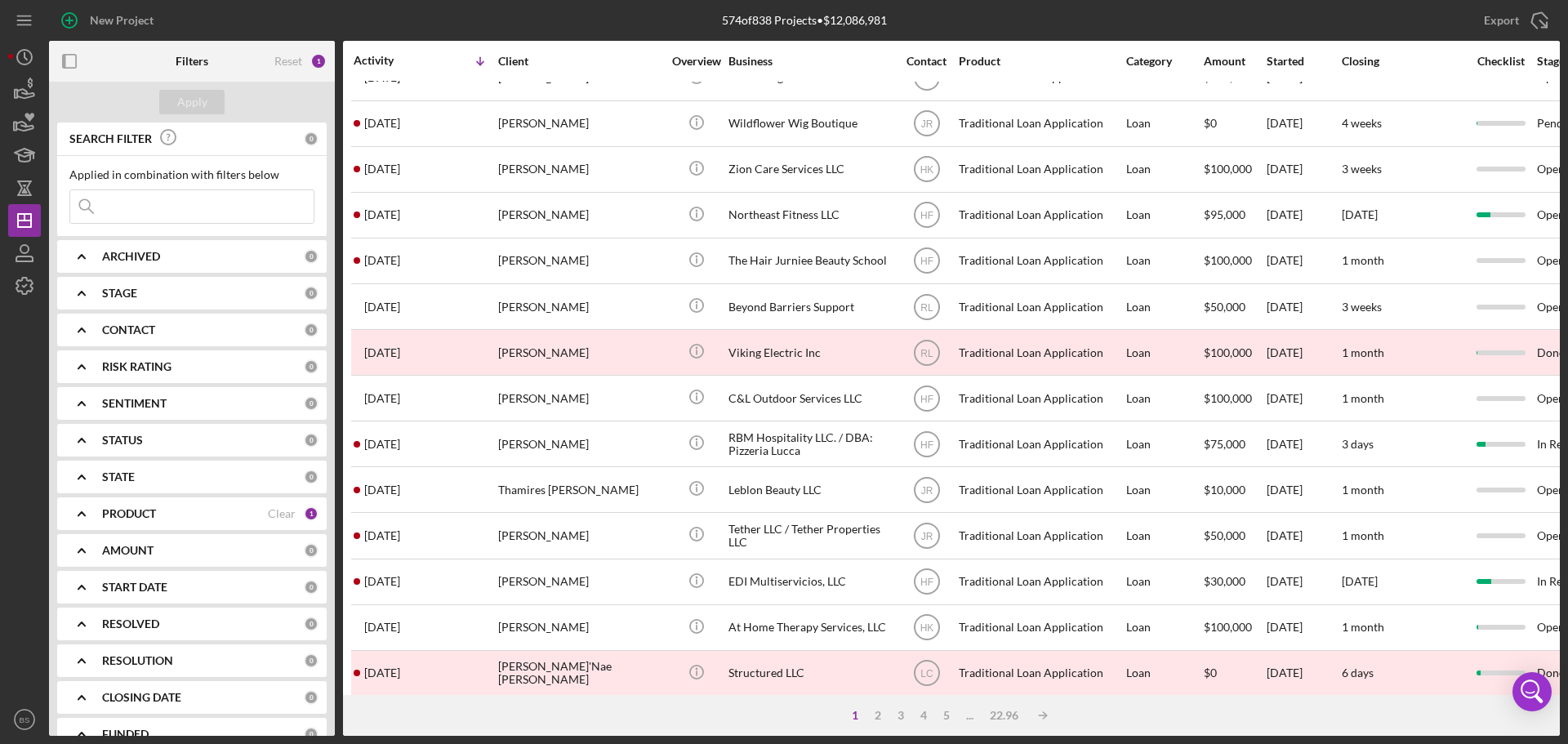
scroll to position [553, 0]
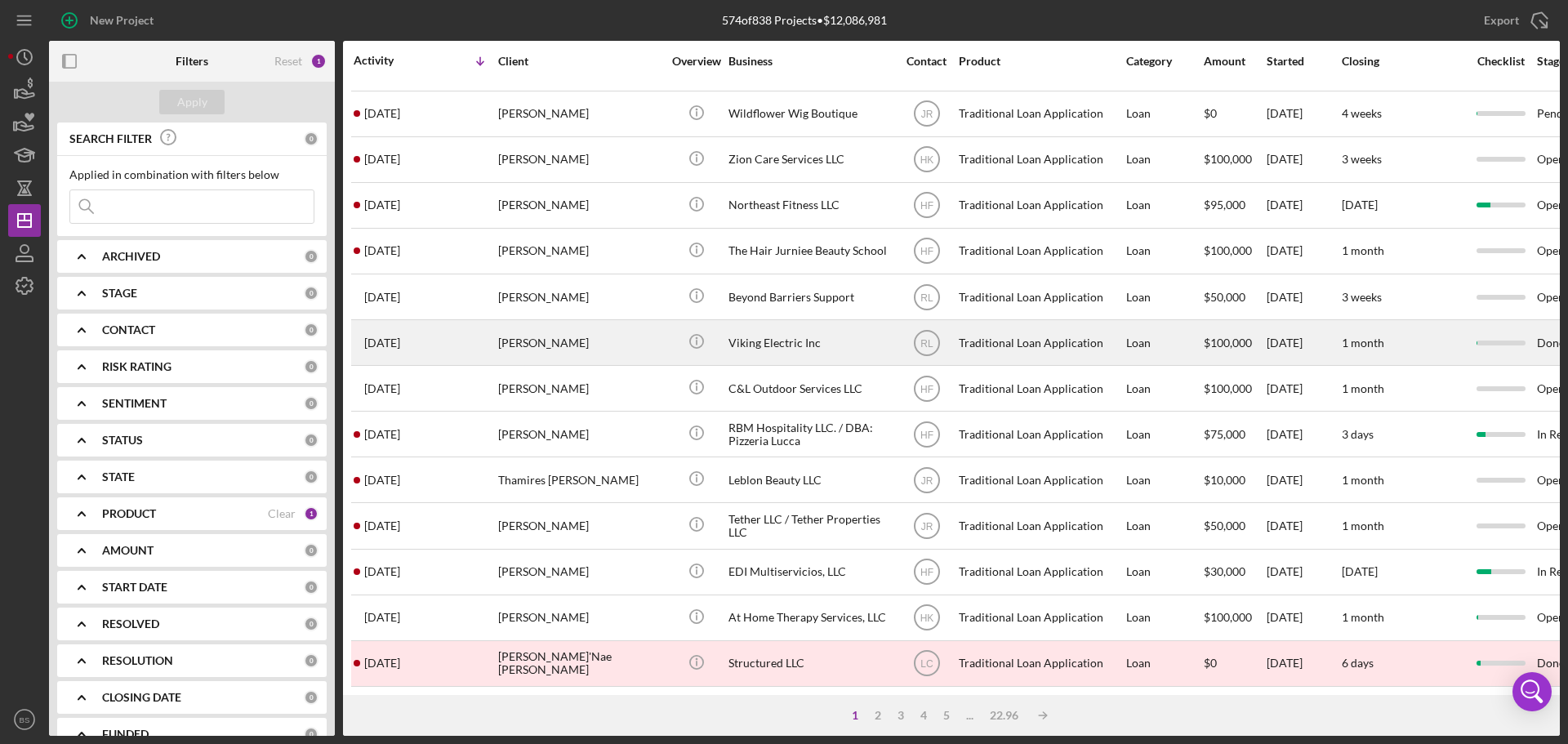
click at [575, 347] on div "[PERSON_NAME]" at bounding box center [580, 342] width 164 height 43
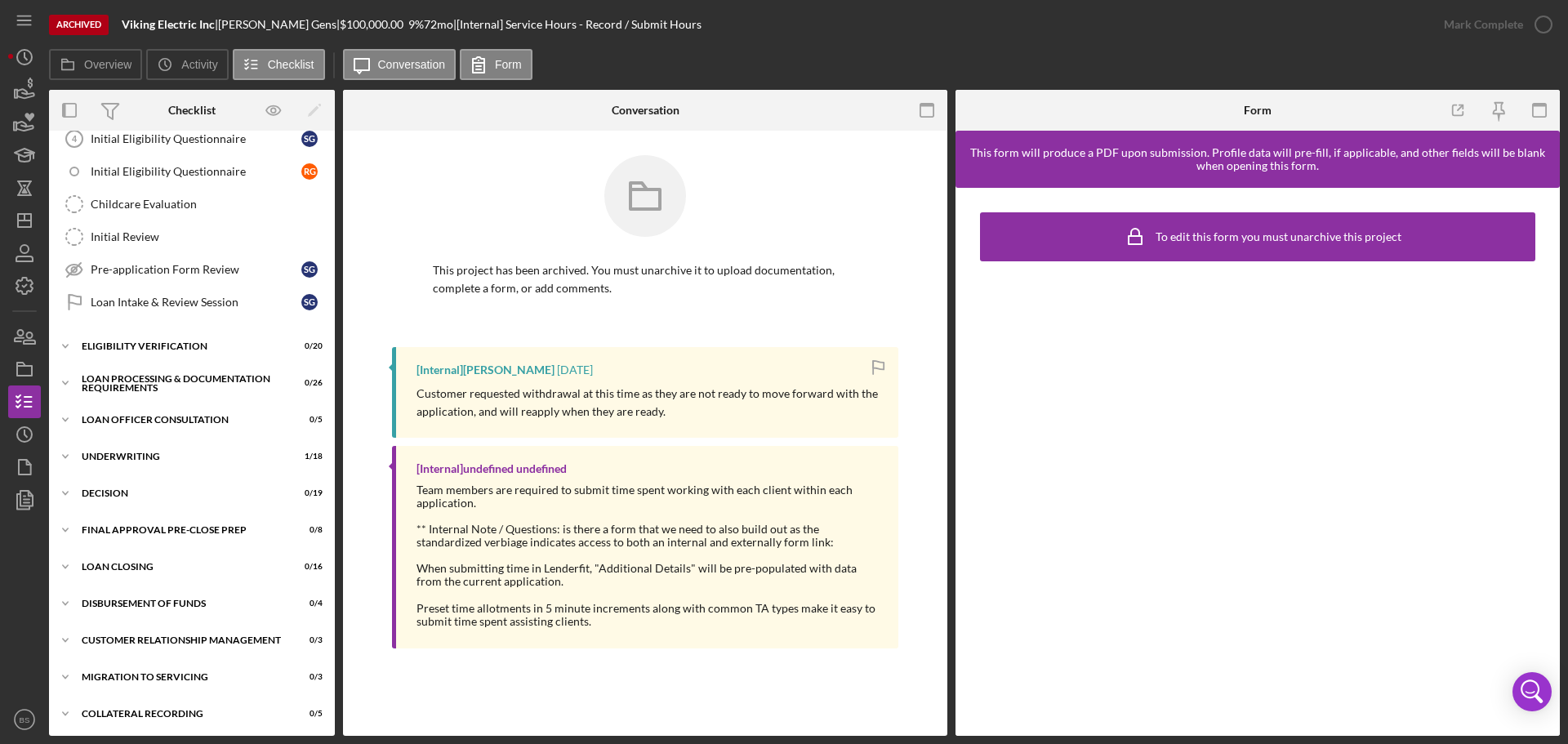
scroll to position [318, 0]
click at [143, 486] on div "Decision" at bounding box center [198, 490] width 233 height 10
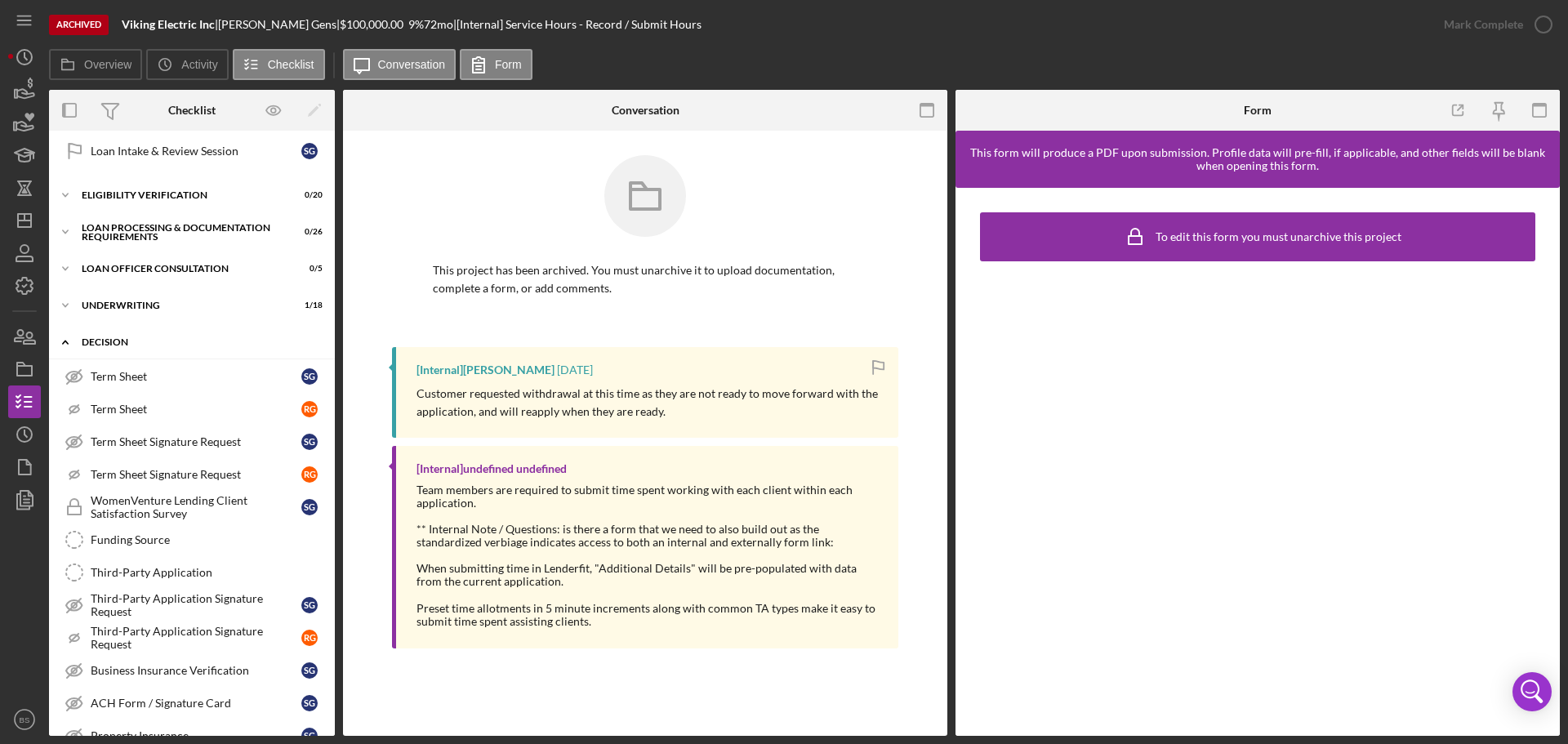
scroll to position [563, 0]
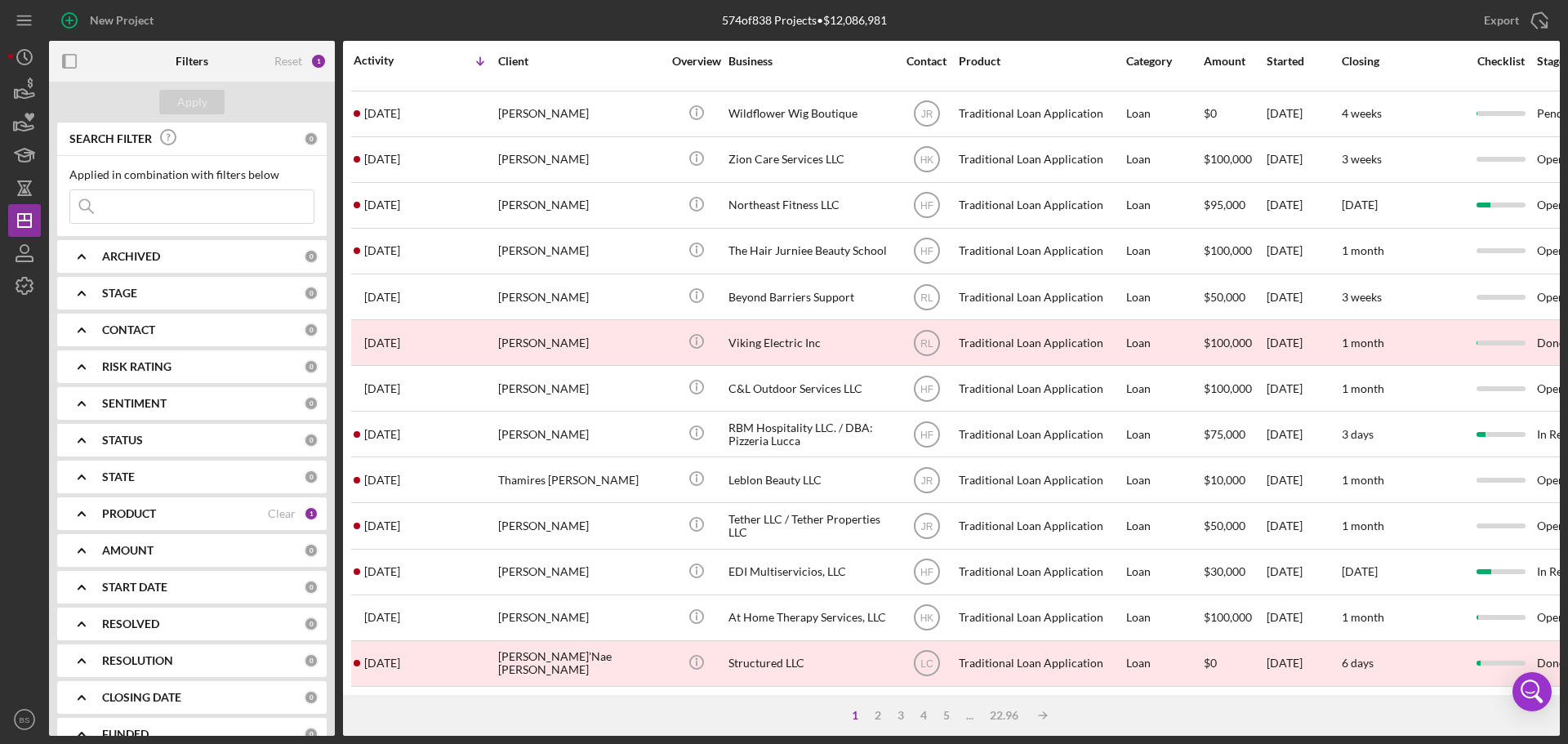
scroll to position [553, 0]
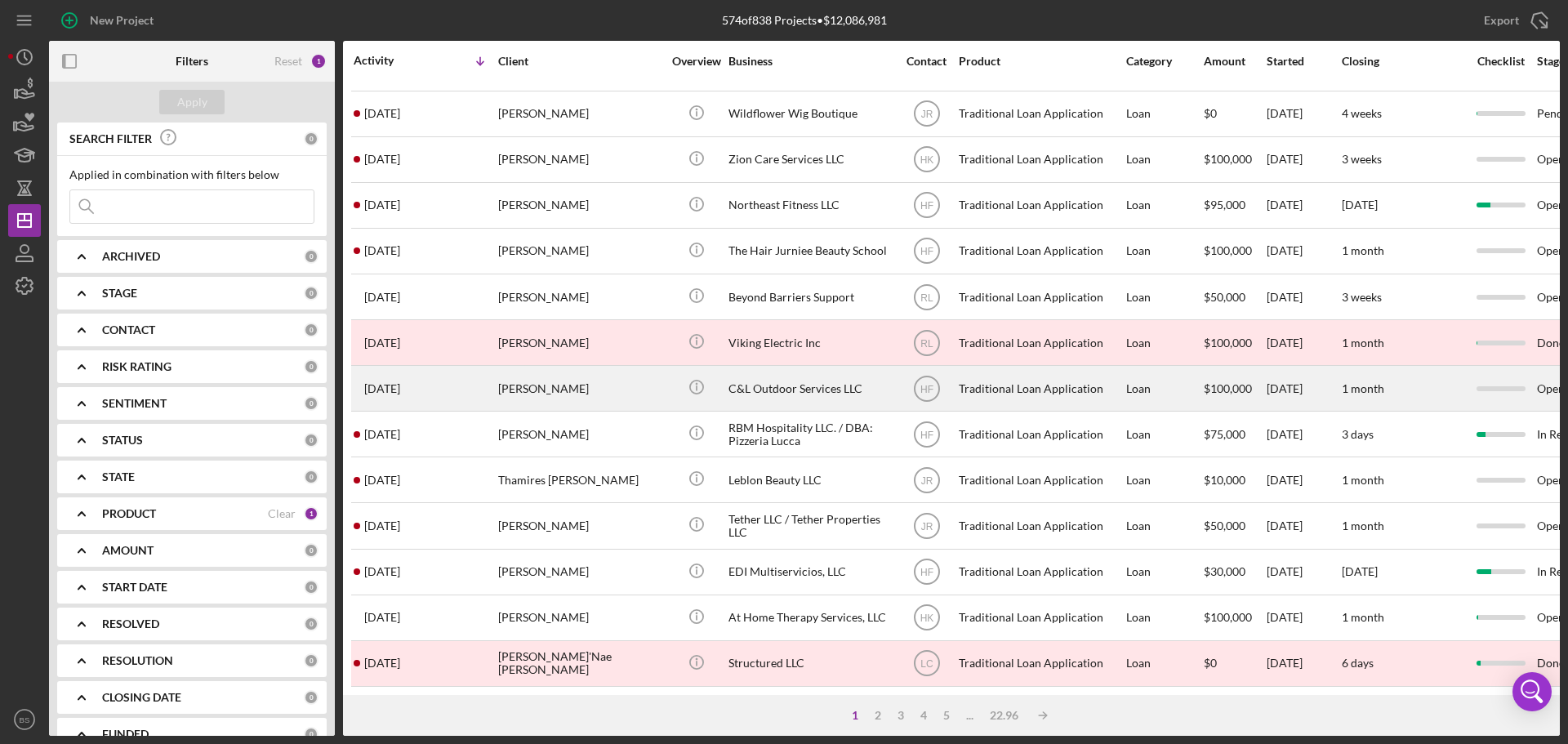
click at [553, 378] on div "[PERSON_NAME]" at bounding box center [580, 388] width 164 height 43
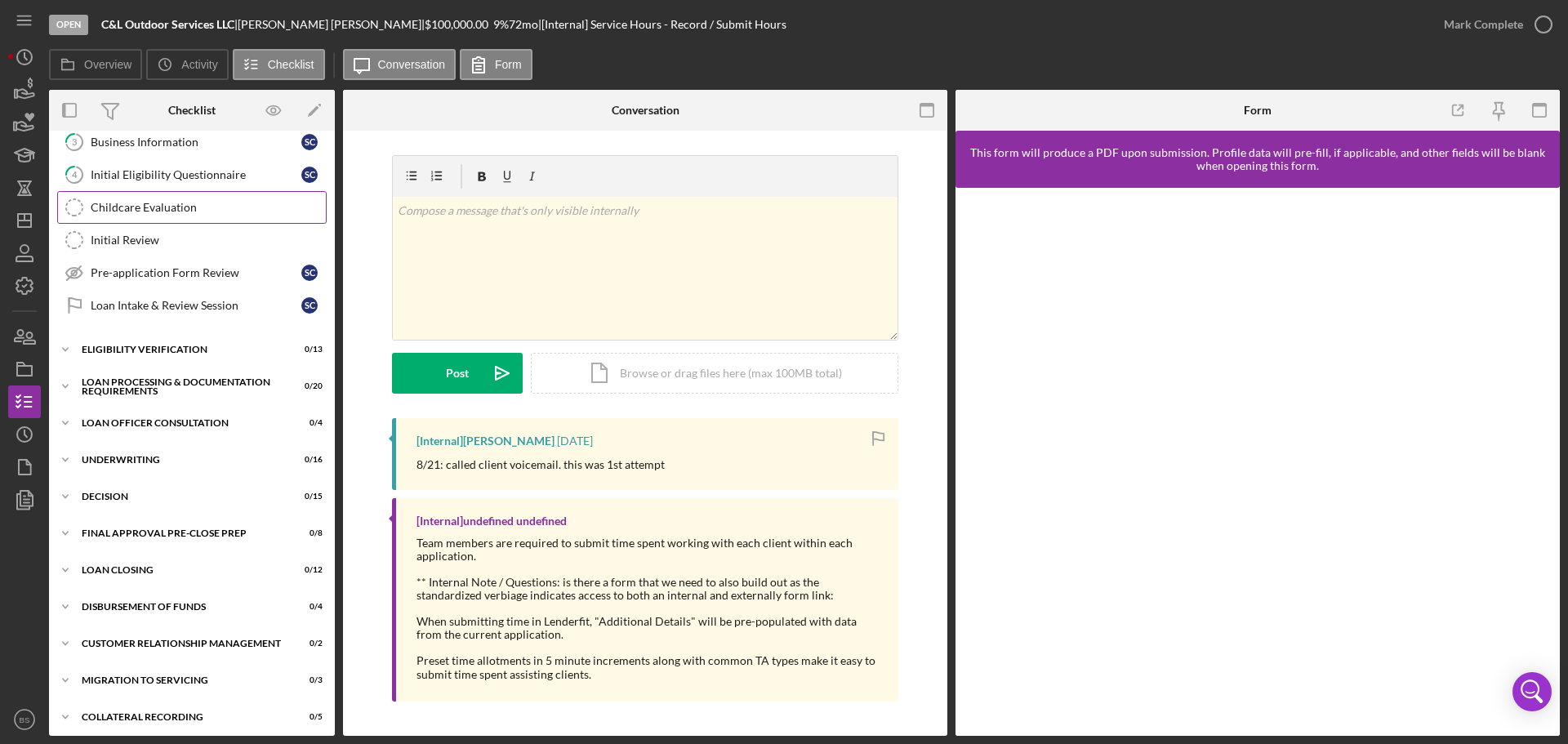
scroll to position [184, 0]
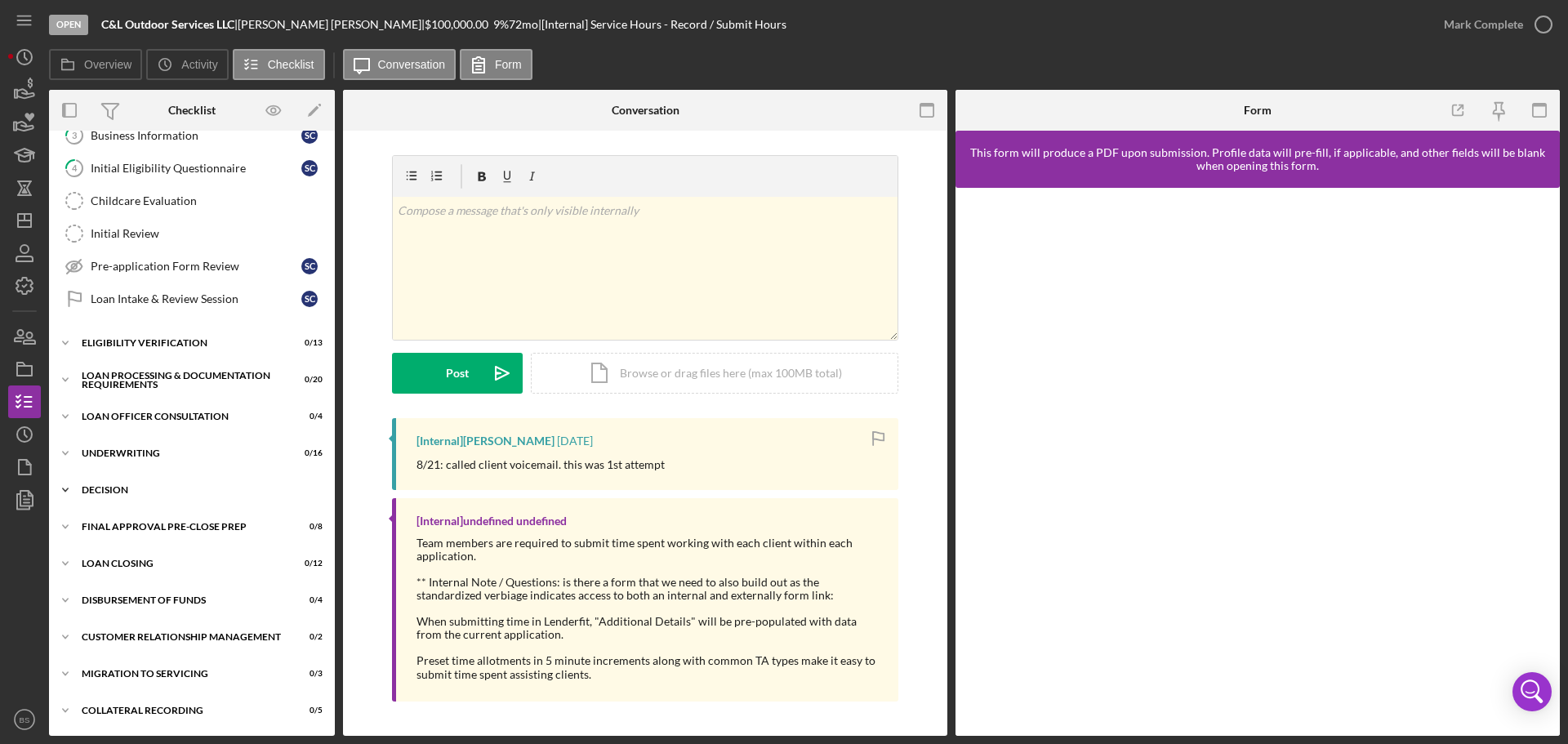
click at [201, 481] on div "Icon/Expander Decision 0 / 15" at bounding box center [191, 490] width 286 height 33
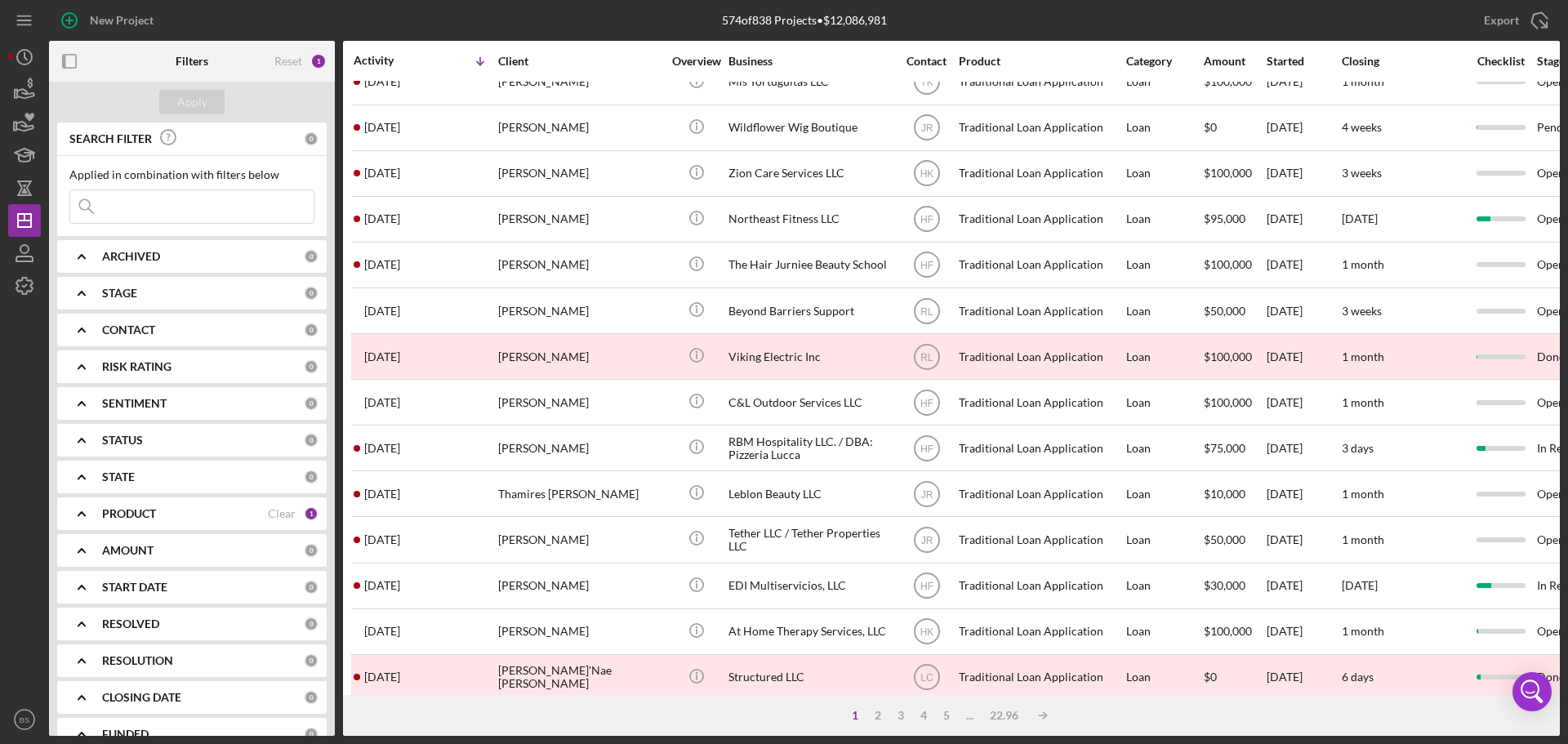
scroll to position [553, 0]
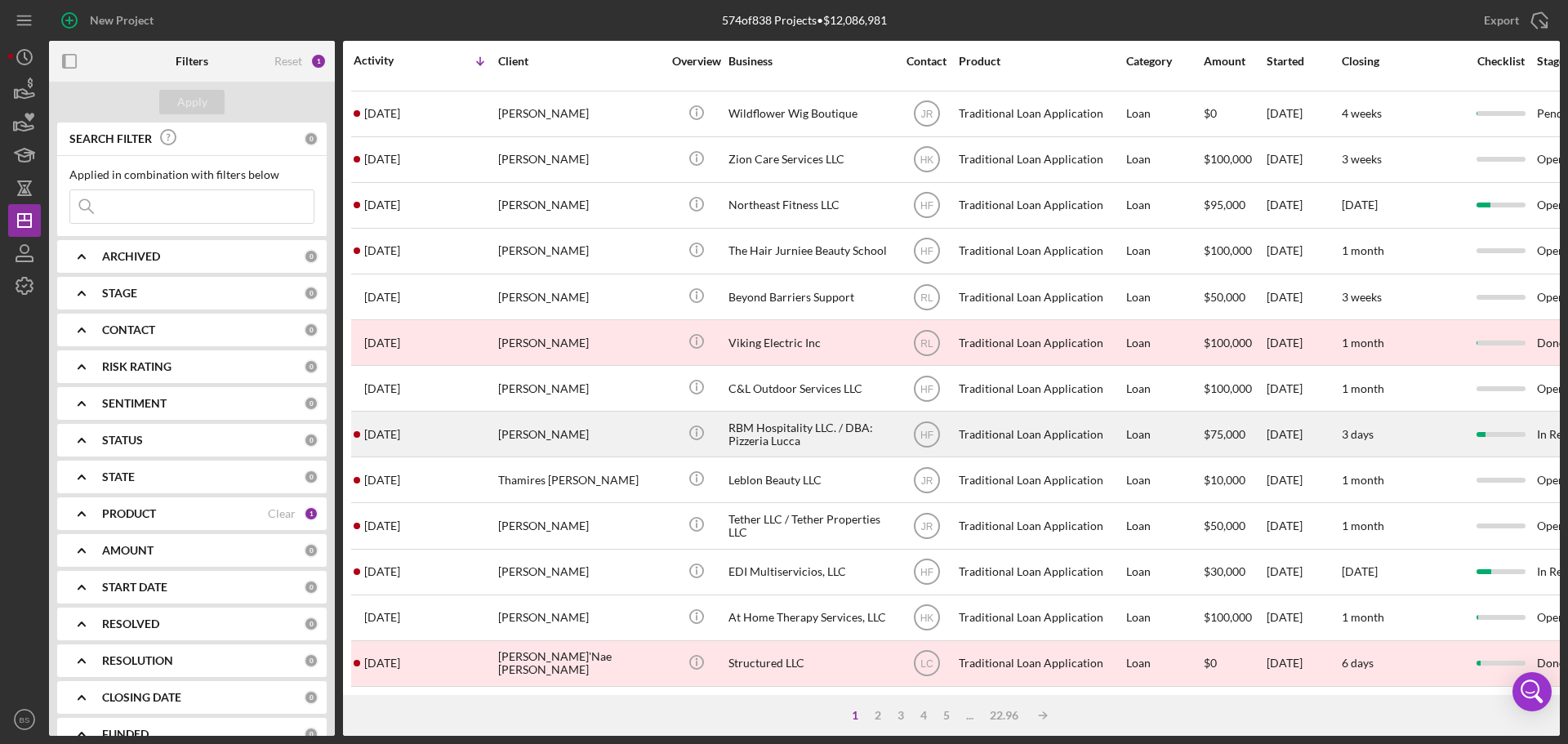
click at [572, 417] on div "[PERSON_NAME]" at bounding box center [580, 434] width 164 height 43
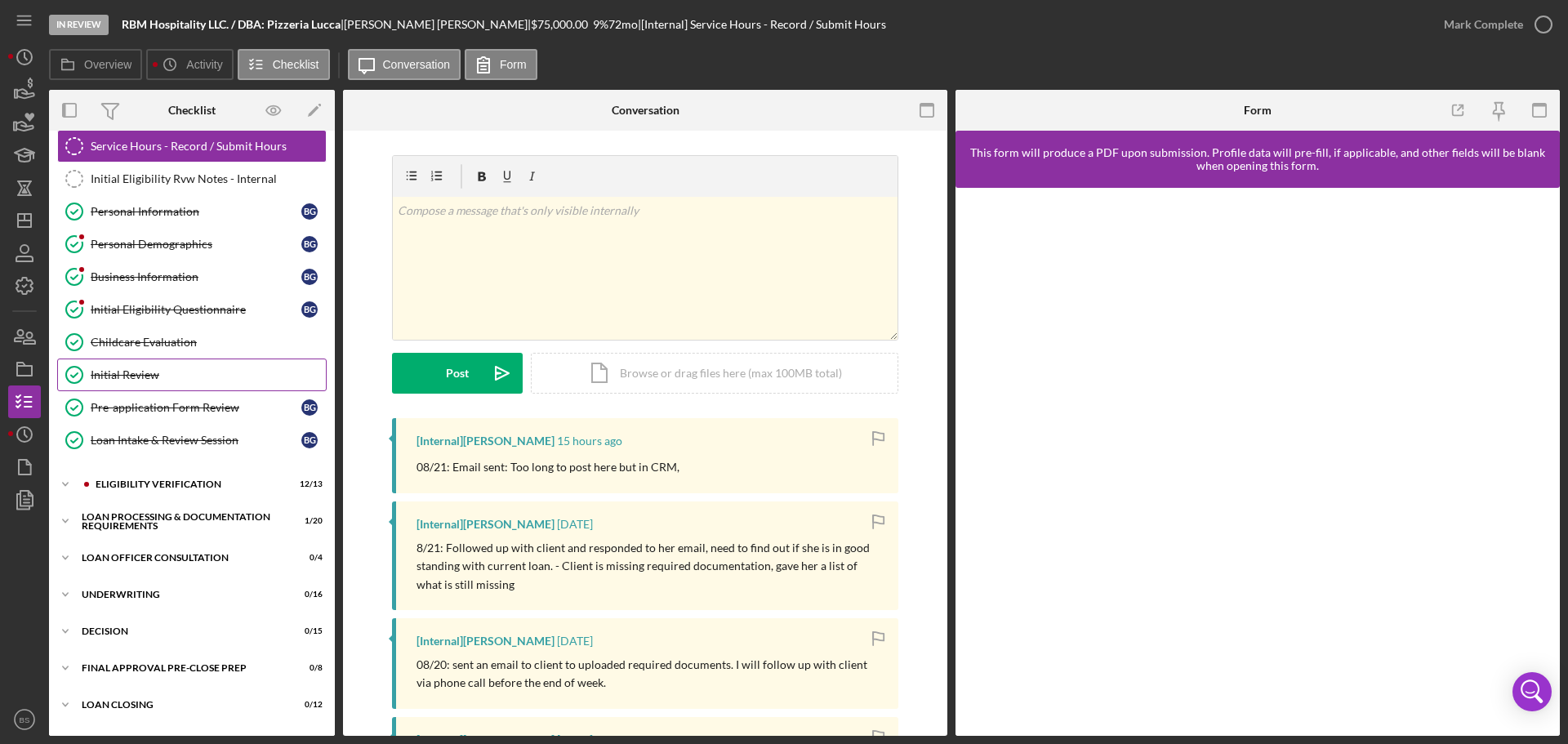
scroll to position [184, 0]
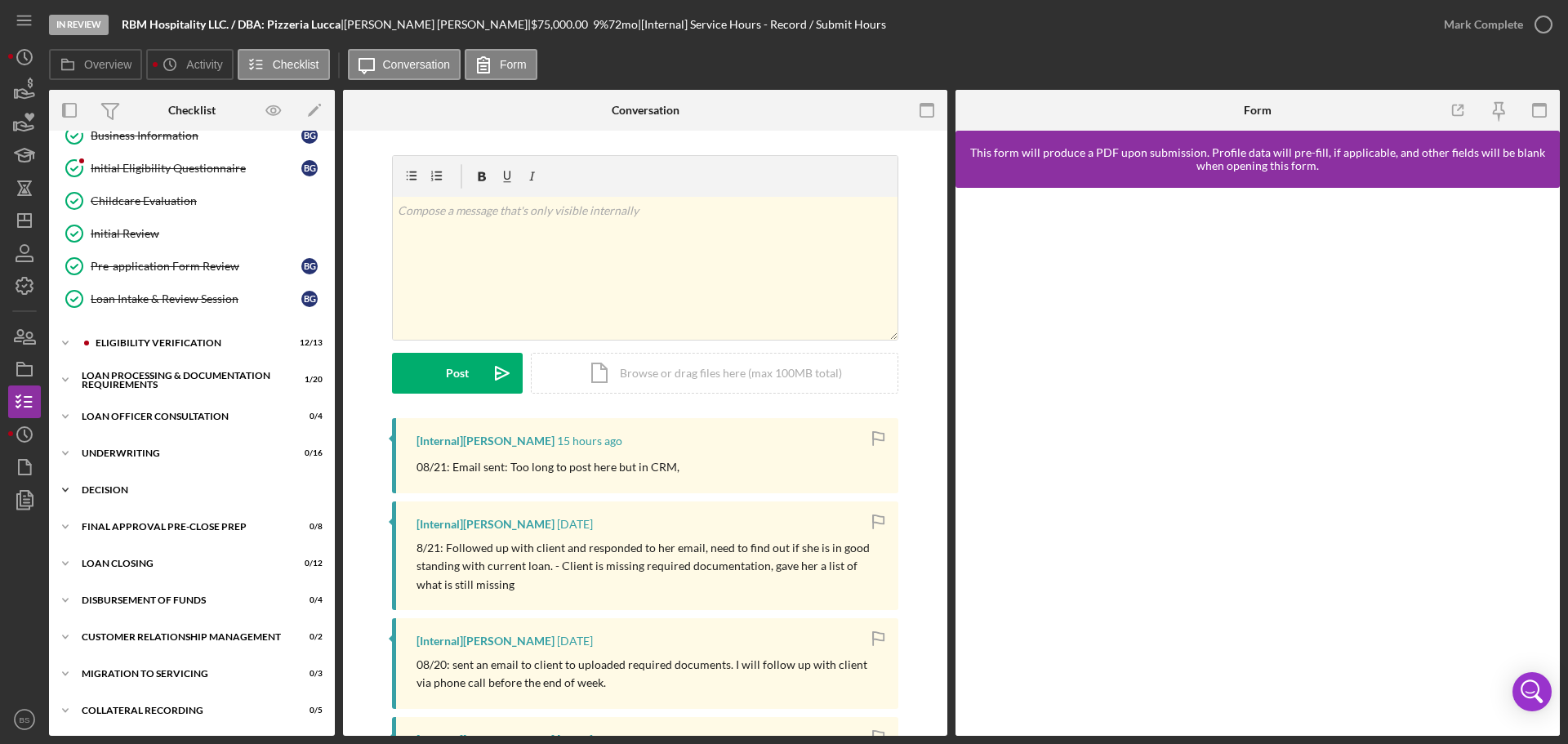
click at [198, 487] on div "Decision" at bounding box center [198, 490] width 233 height 10
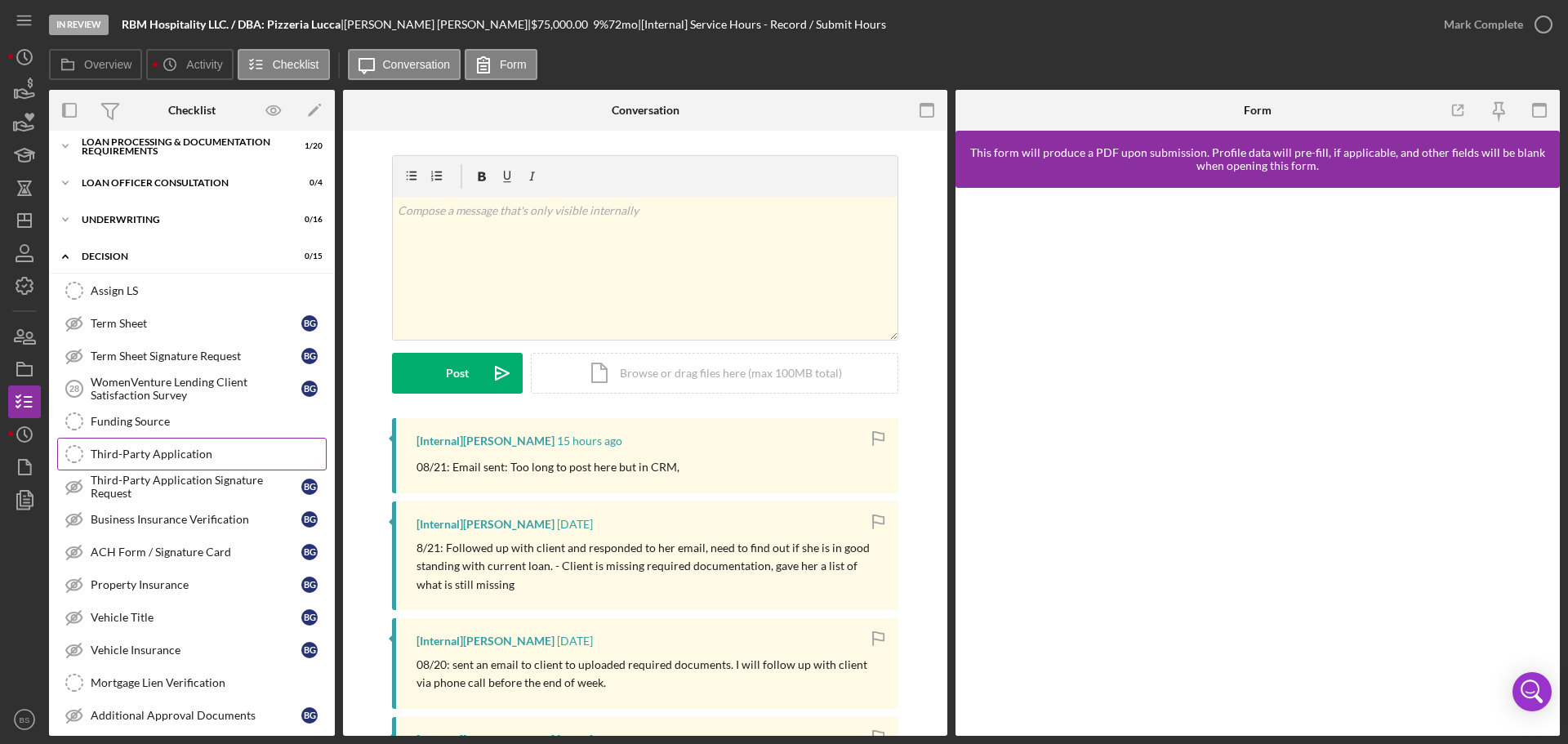
scroll to position [429, 0]
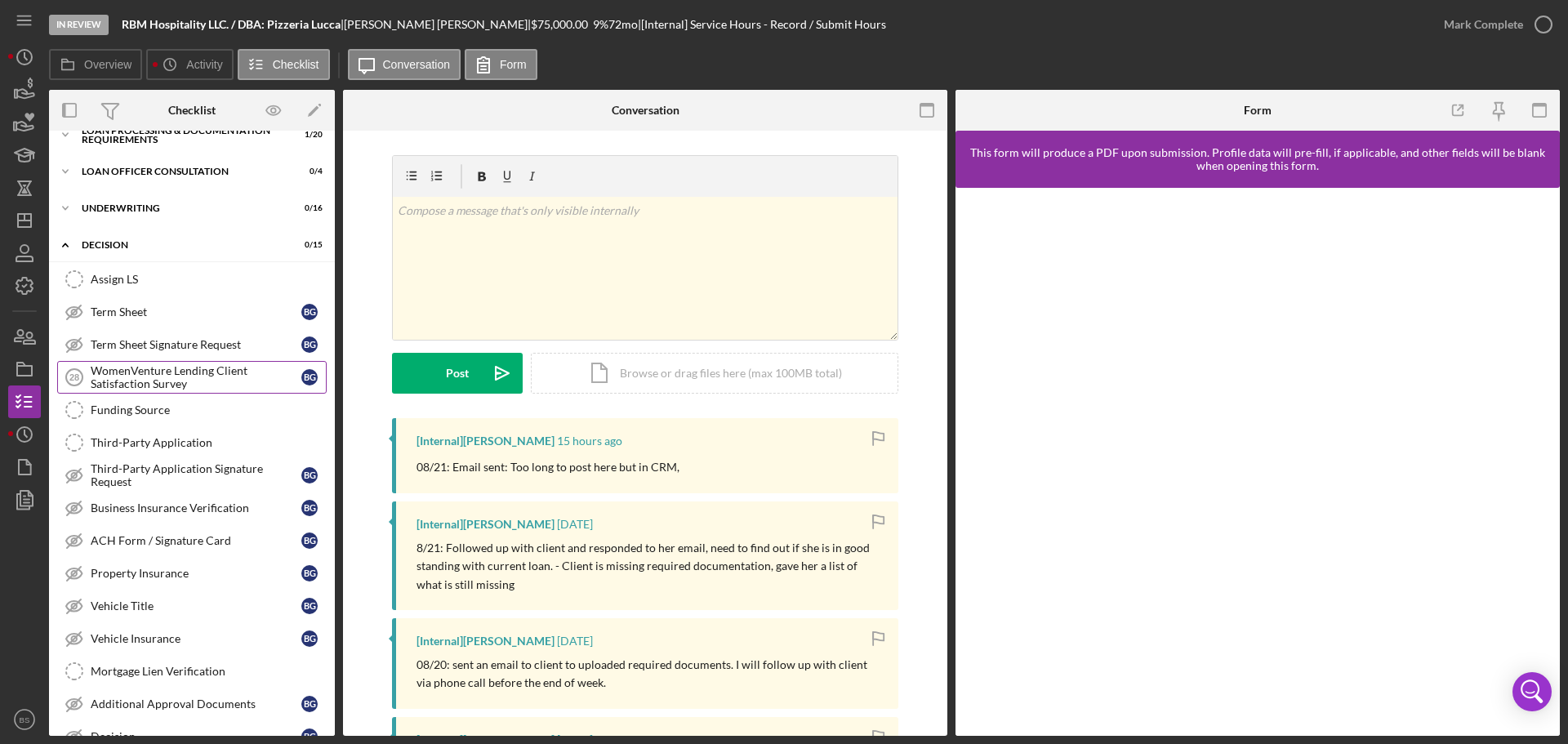
click at [177, 382] on div "WomenVenture Lending Client Satisfaction Survey" at bounding box center [196, 377] width 210 height 26
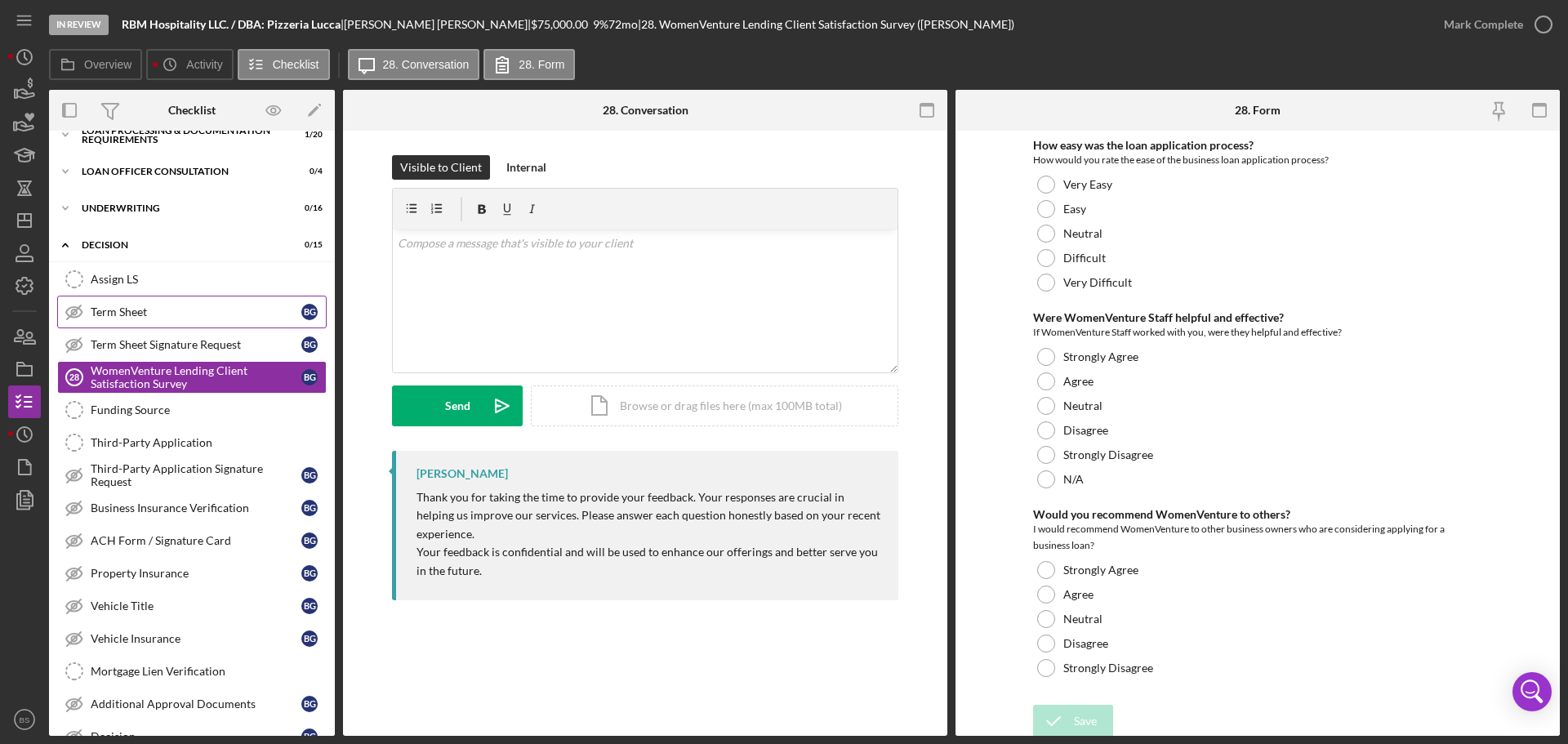
scroll to position [266, 0]
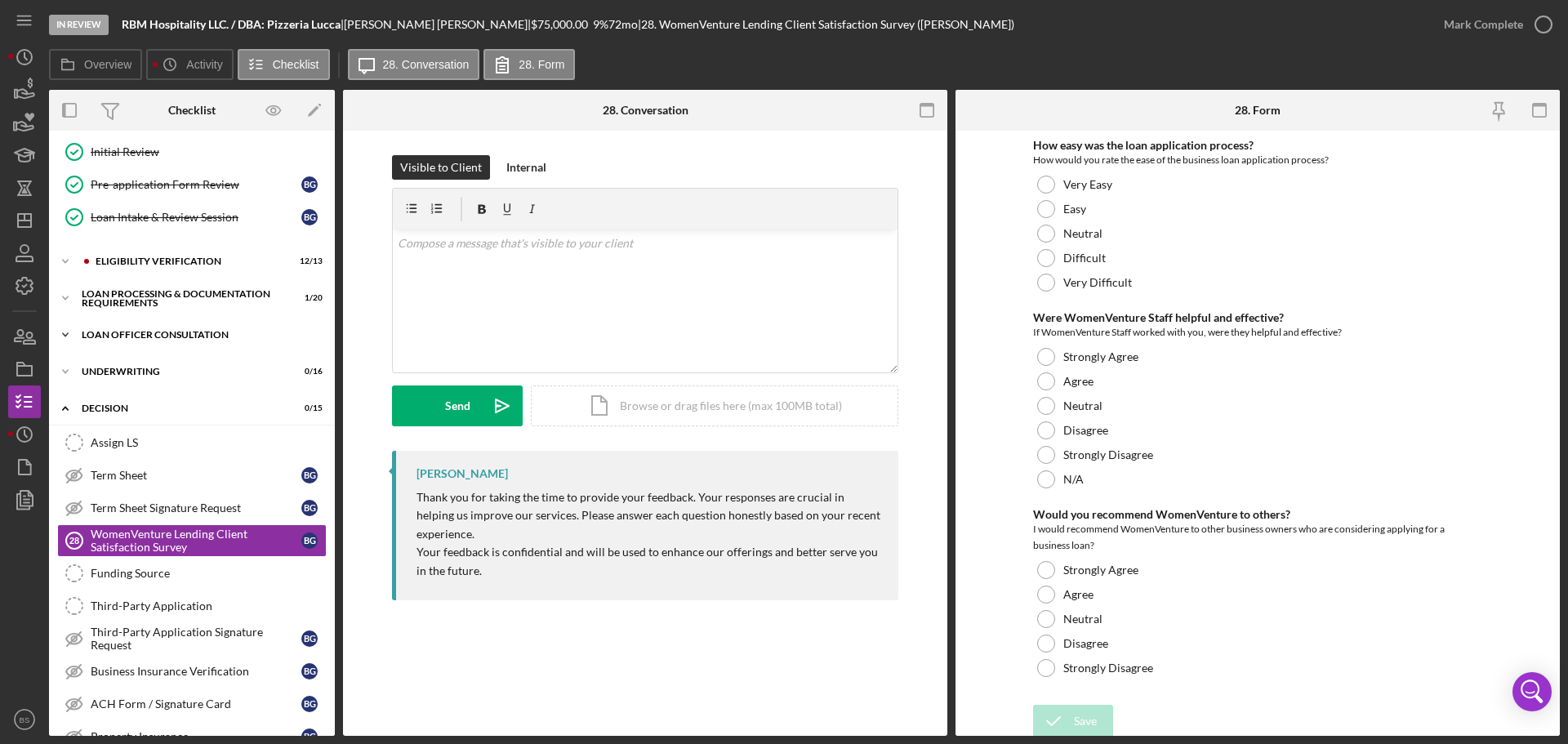
click at [222, 329] on div "Icon/Expander Loan Officer Consultation 0 / 4" at bounding box center [191, 335] width 286 height 33
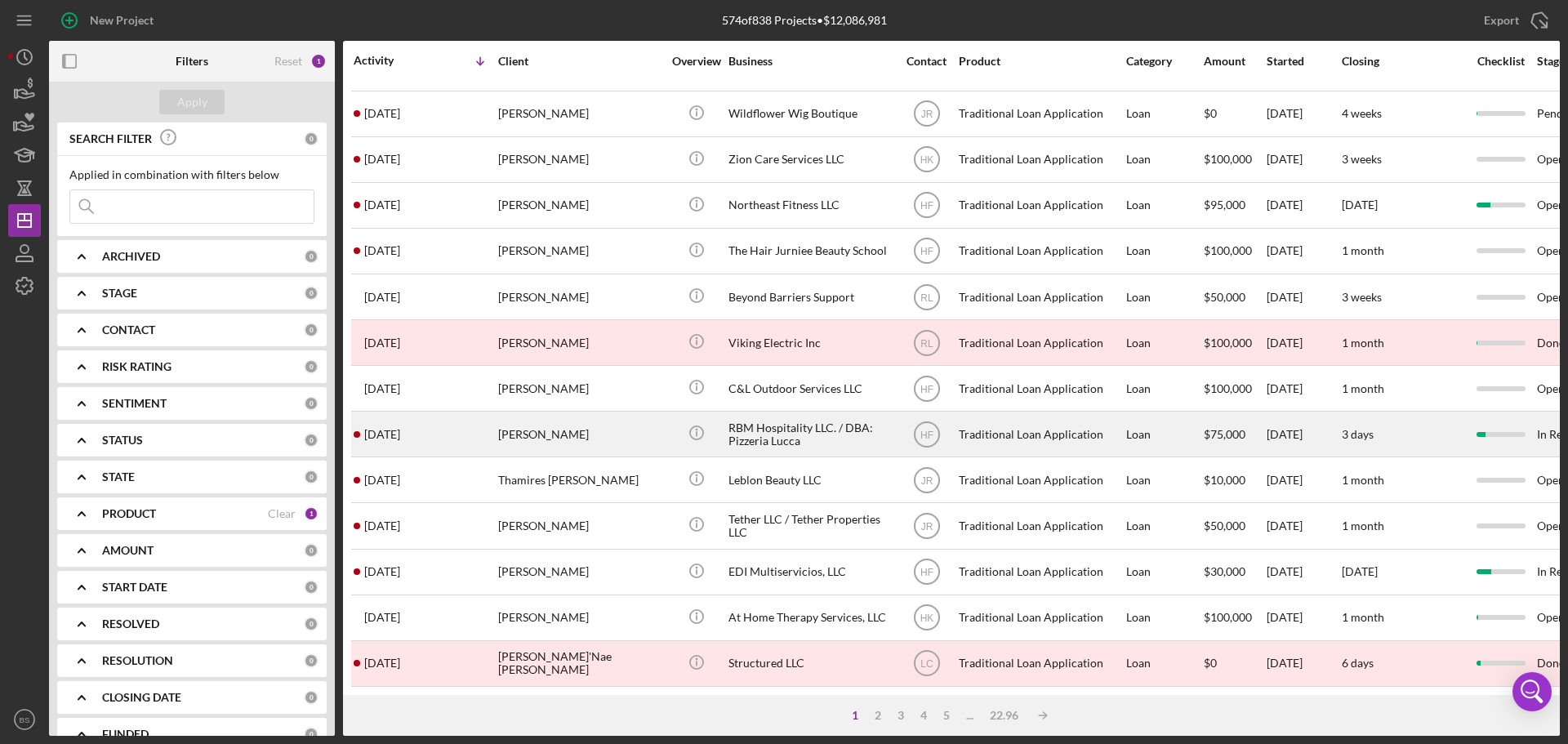
scroll to position [553, 0]
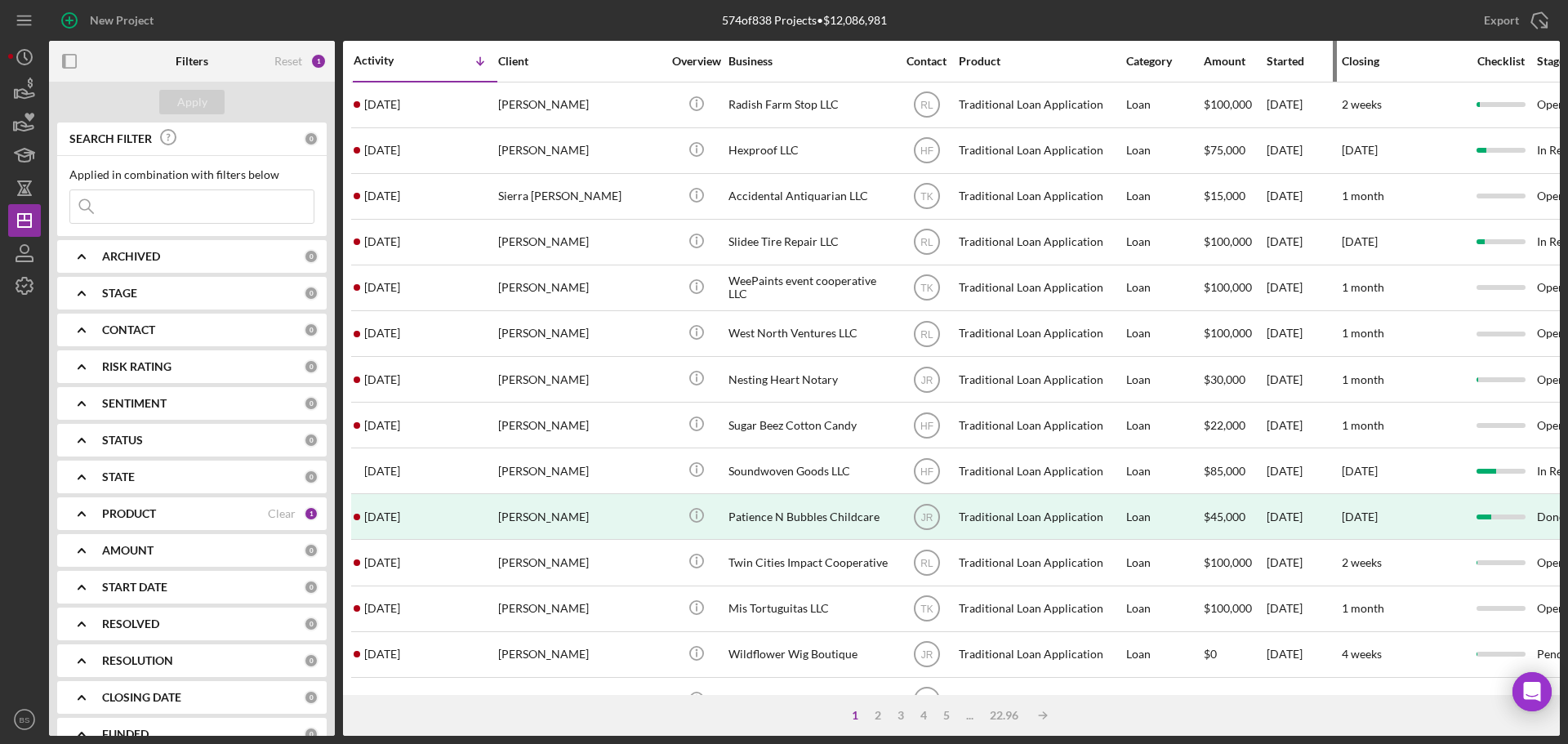
click at [1289, 62] on div "Started" at bounding box center [1303, 62] width 74 height 13
